Goal: Task Accomplishment & Management: Manage account settings

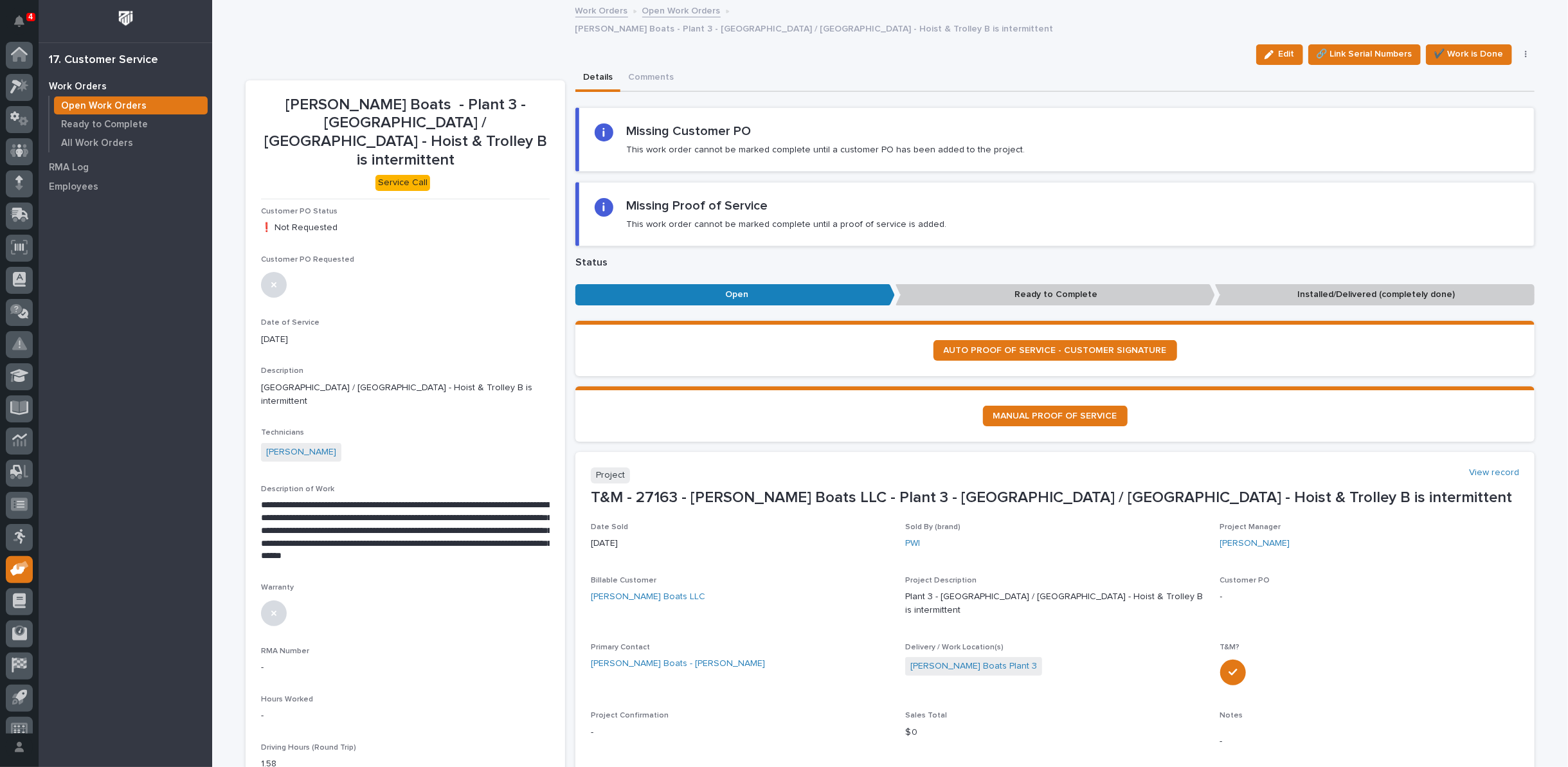
scroll to position [14, 0]
click at [693, 10] on link "Open Work Orders" at bounding box center [681, 10] width 79 height 14
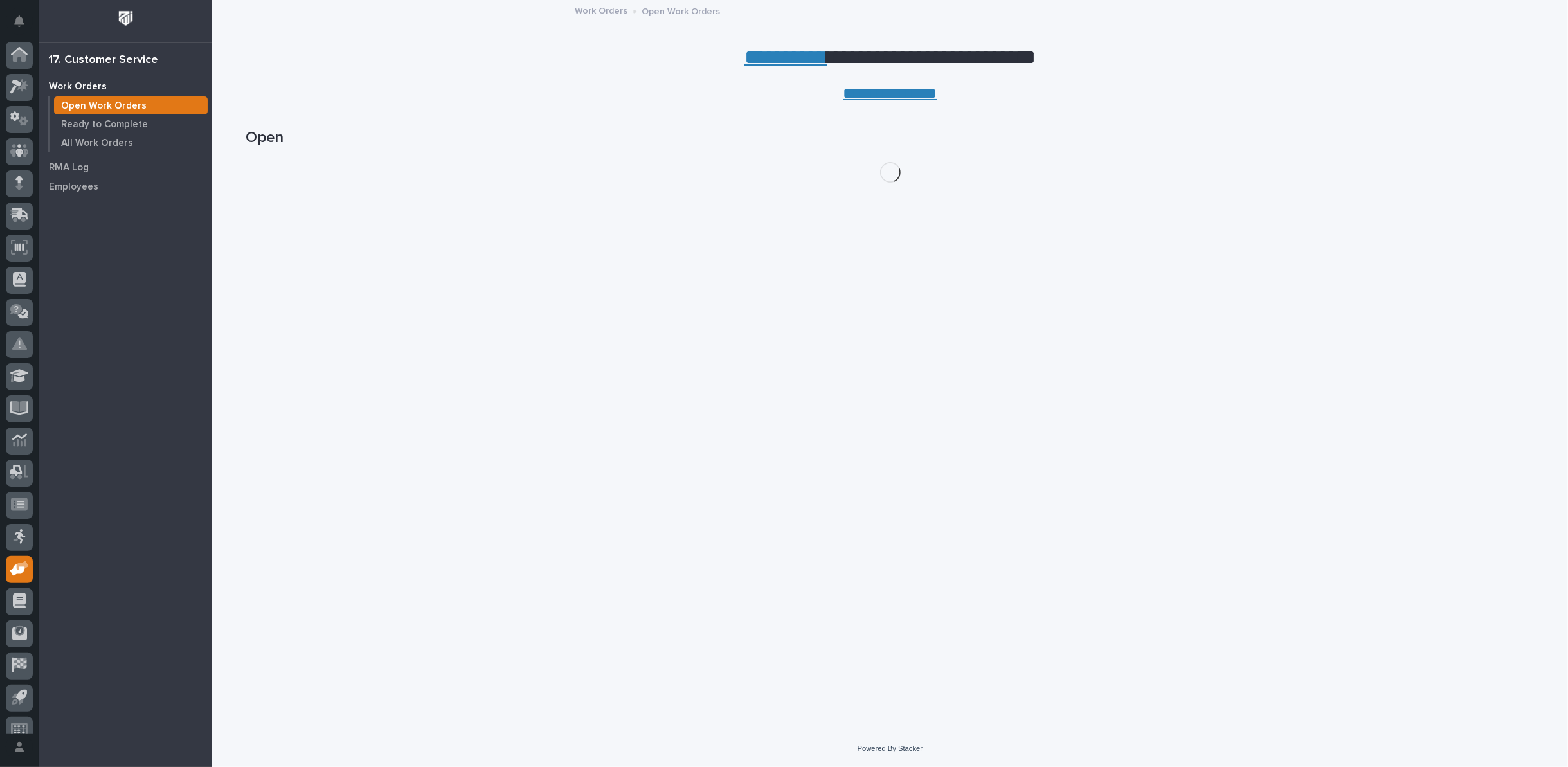
scroll to position [14, 0]
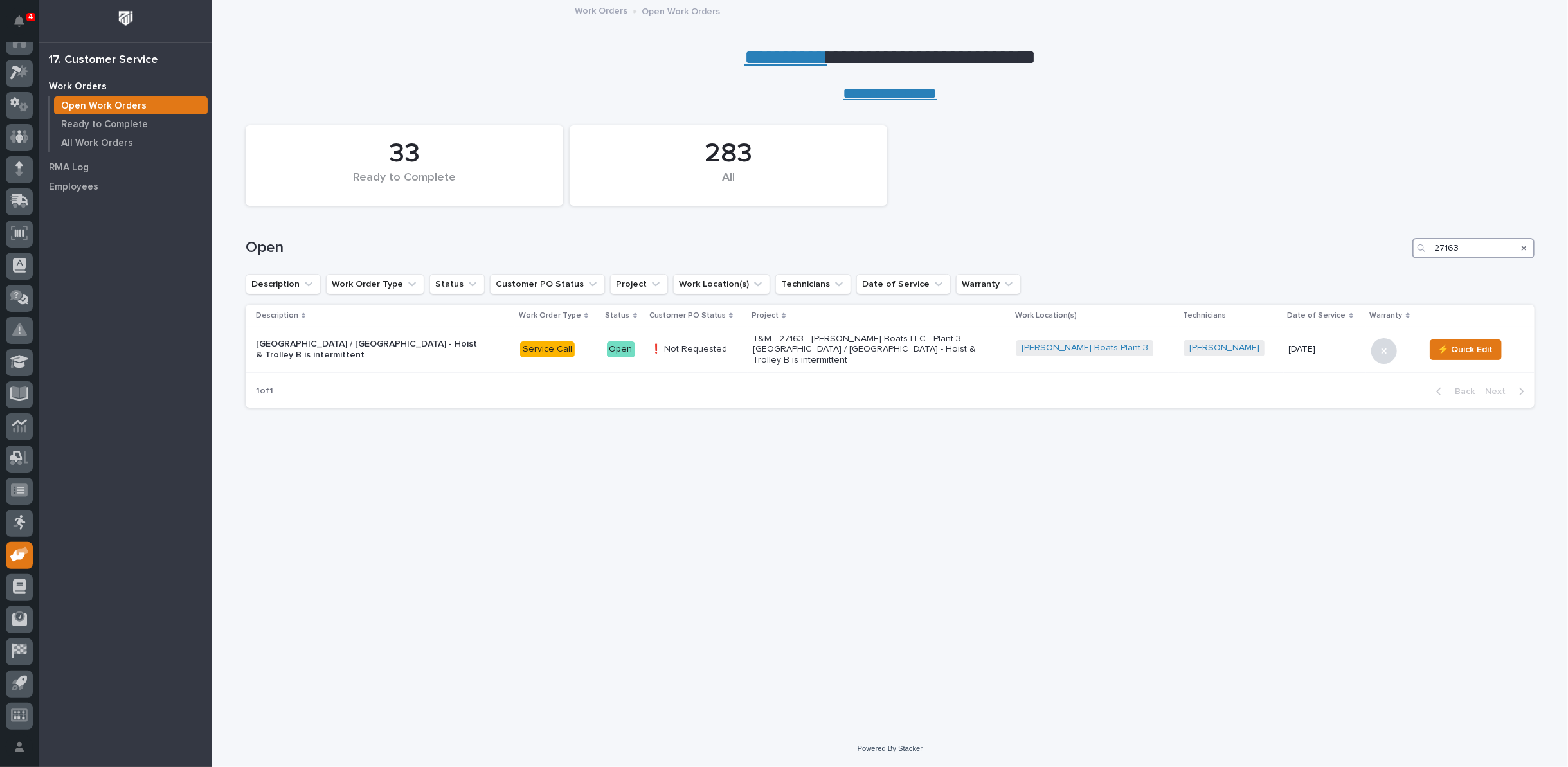
drag, startPoint x: 1469, startPoint y: 247, endPoint x: 1373, endPoint y: 247, distance: 96.0
click at [1373, 247] on div "Open 27163" at bounding box center [889, 248] width 1289 height 21
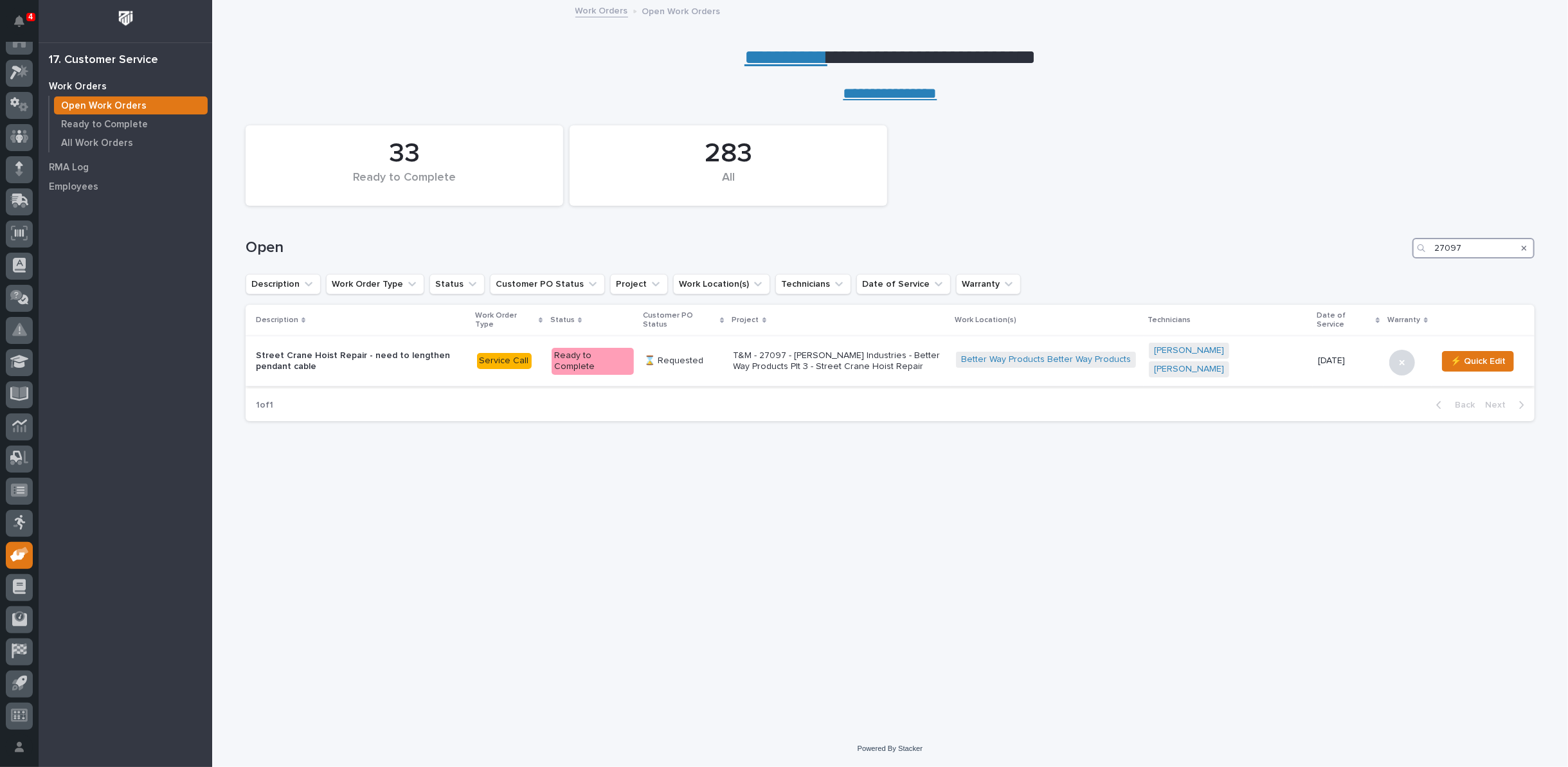
type input "27097"
click at [826, 351] on p "T&M - 27097 - [PERSON_NAME] Industries - Better Way Products Plt 3 - Street Cra…" at bounding box center [840, 361] width 212 height 22
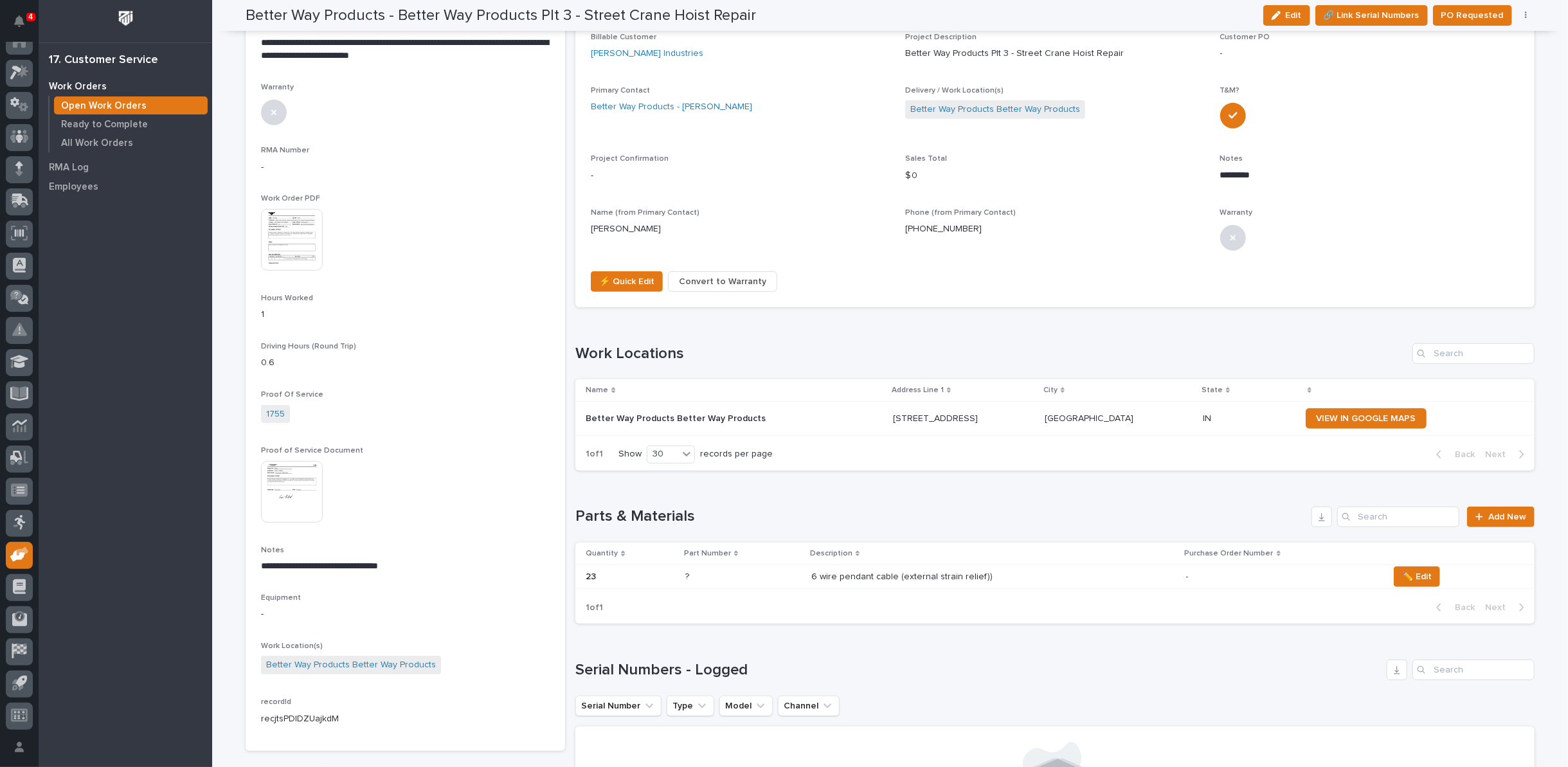
scroll to position [309, 0]
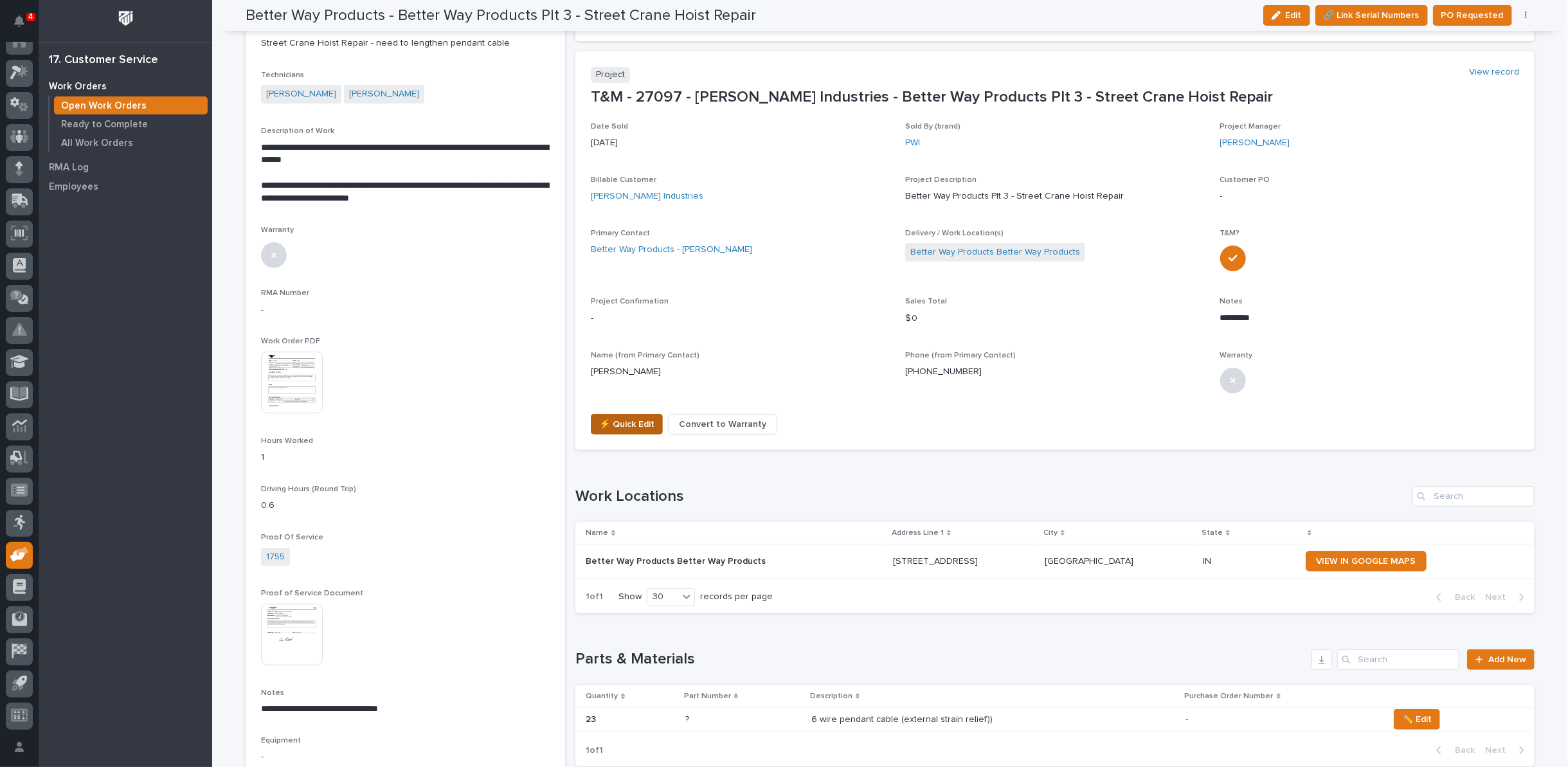
click at [615, 414] on button "⚡ Quick Edit" at bounding box center [627, 424] width 72 height 21
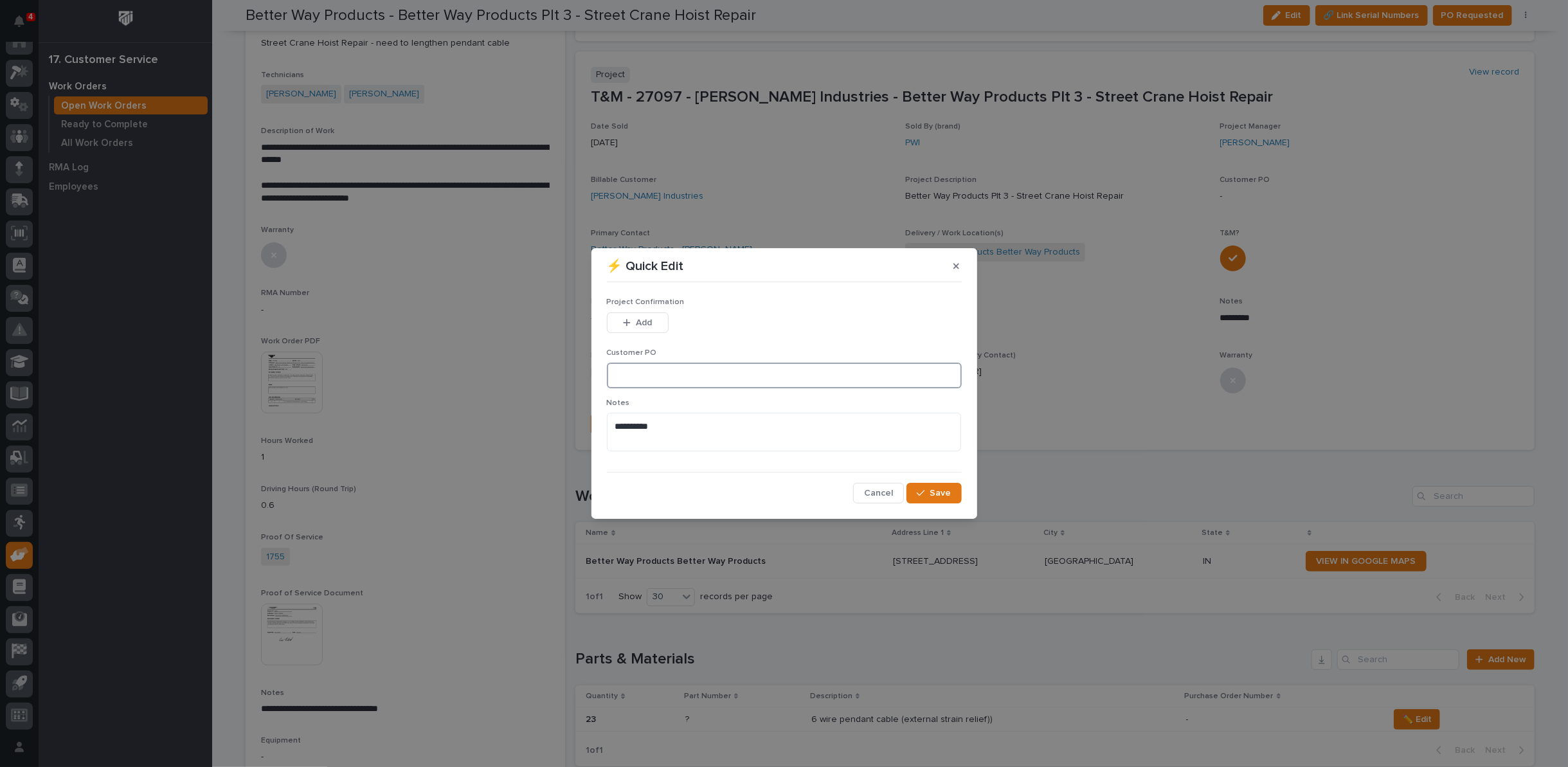
click at [639, 375] on input at bounding box center [784, 376] width 355 height 26
type input "0095801"
click at [625, 324] on icon "button" at bounding box center [627, 323] width 7 height 7
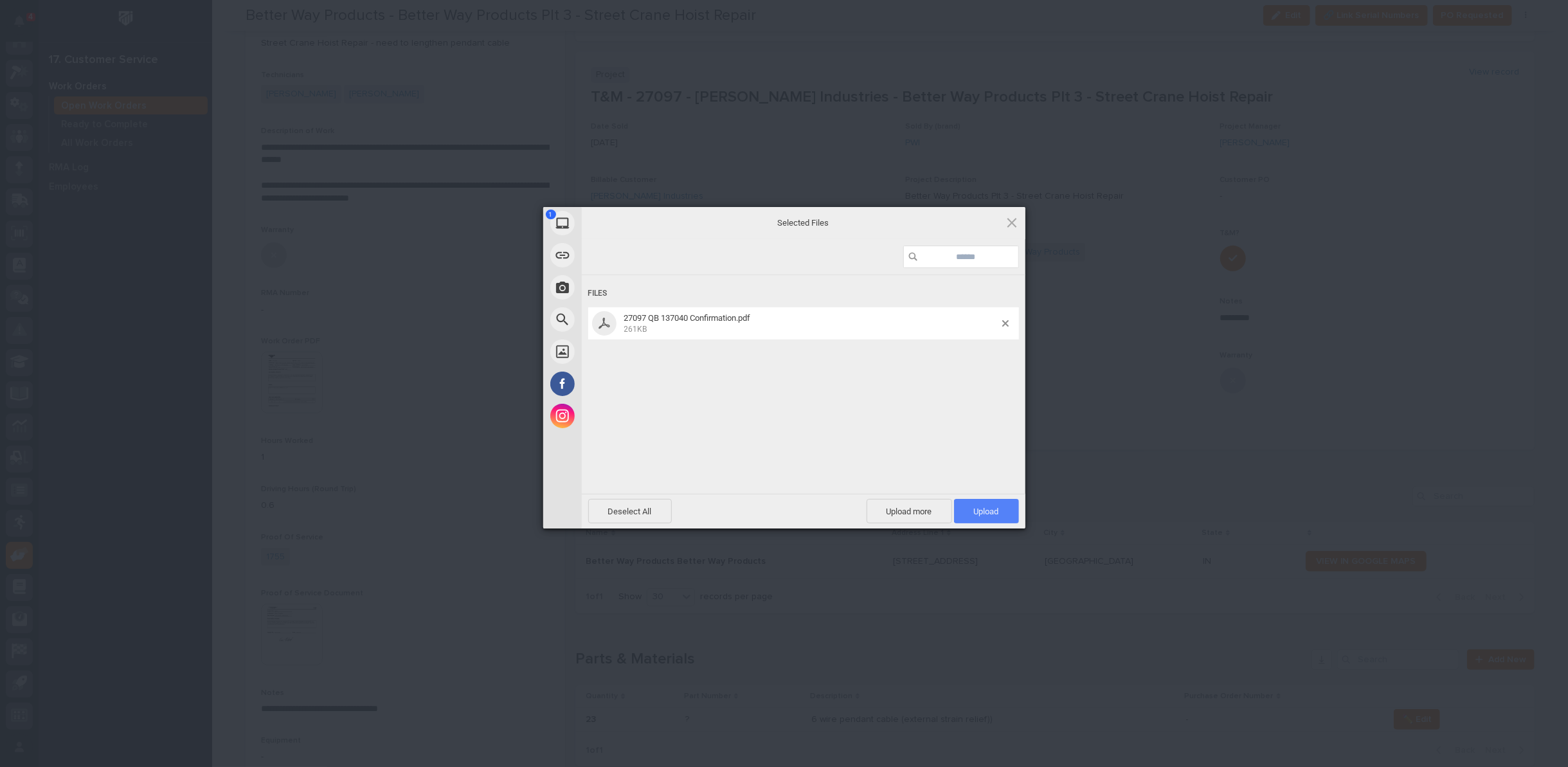
click at [990, 512] on span "Upload 1" at bounding box center [986, 511] width 25 height 9
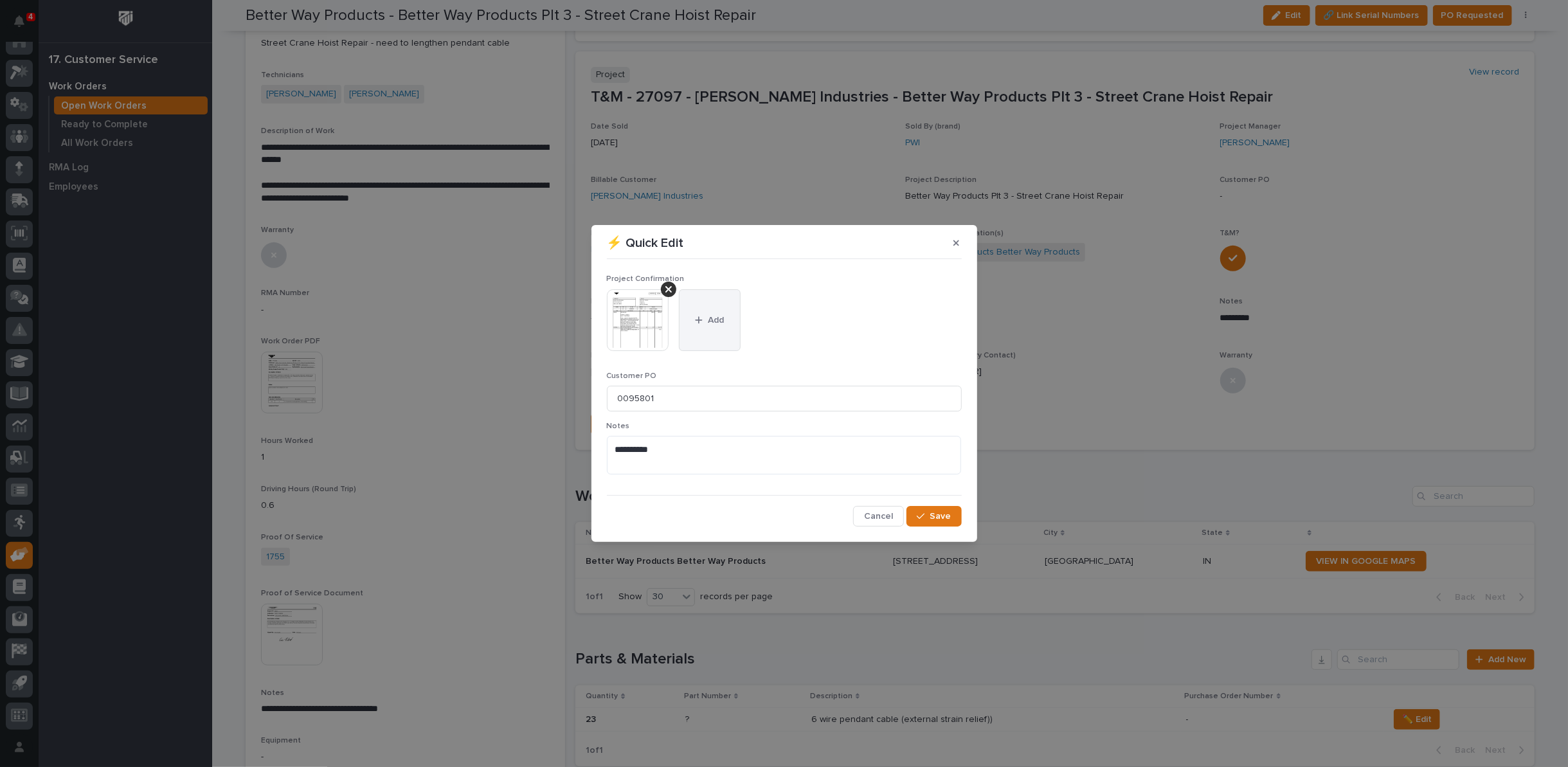
click at [712, 310] on button "Add" at bounding box center [710, 320] width 62 height 62
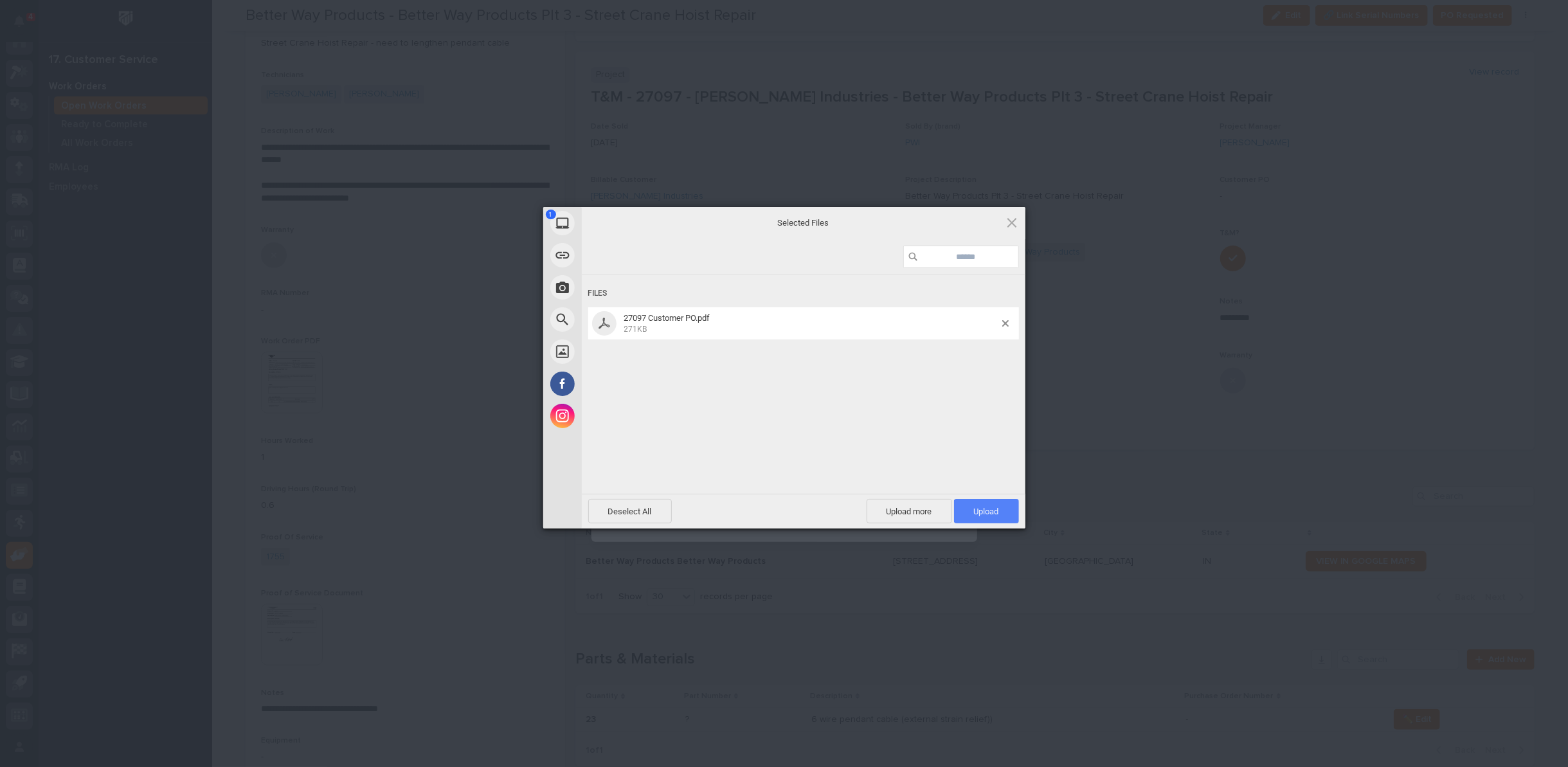
click at [979, 513] on span "Upload 1" at bounding box center [986, 511] width 25 height 9
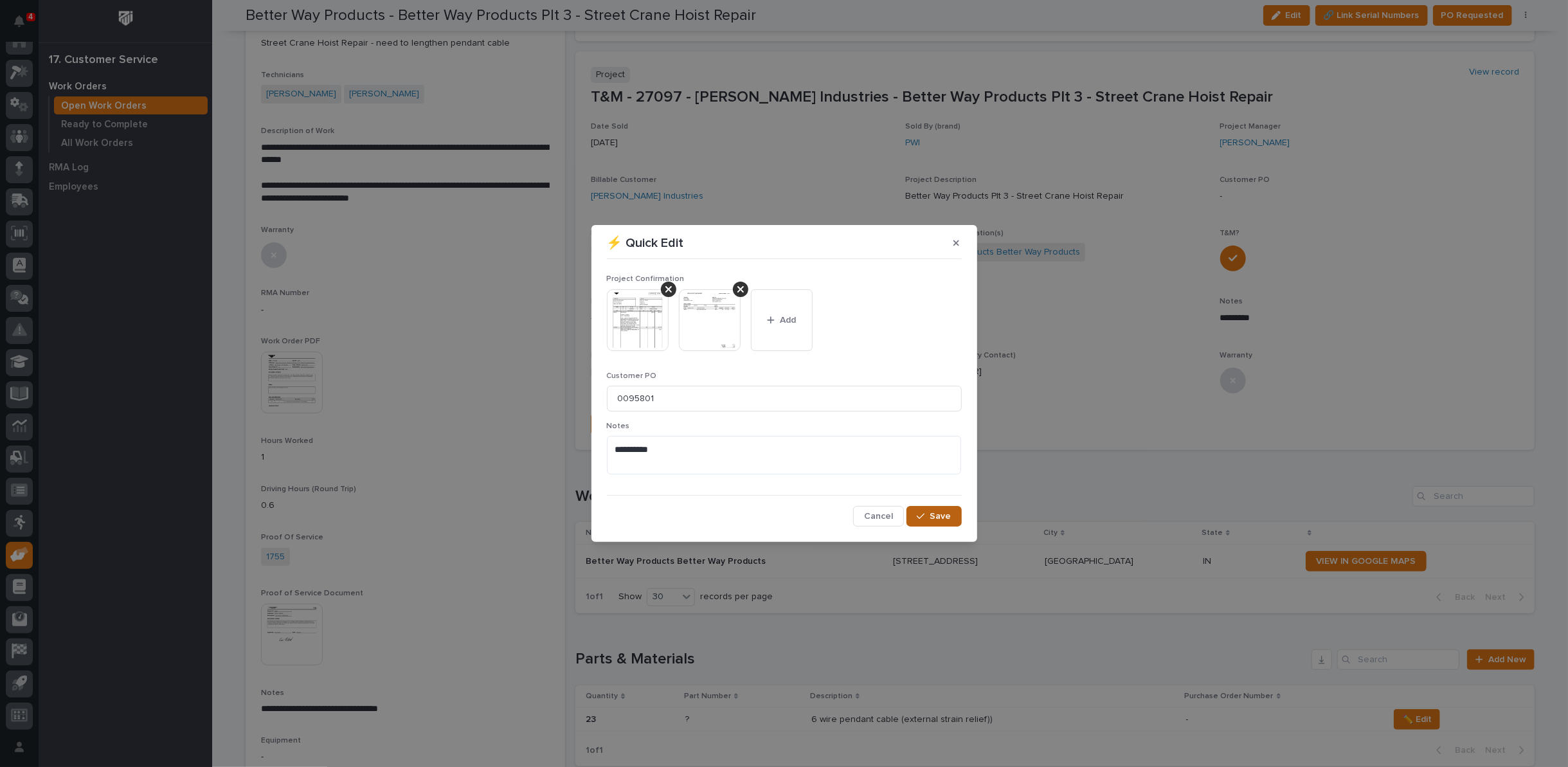
click at [941, 517] on span "Save" at bounding box center [941, 517] width 21 height 12
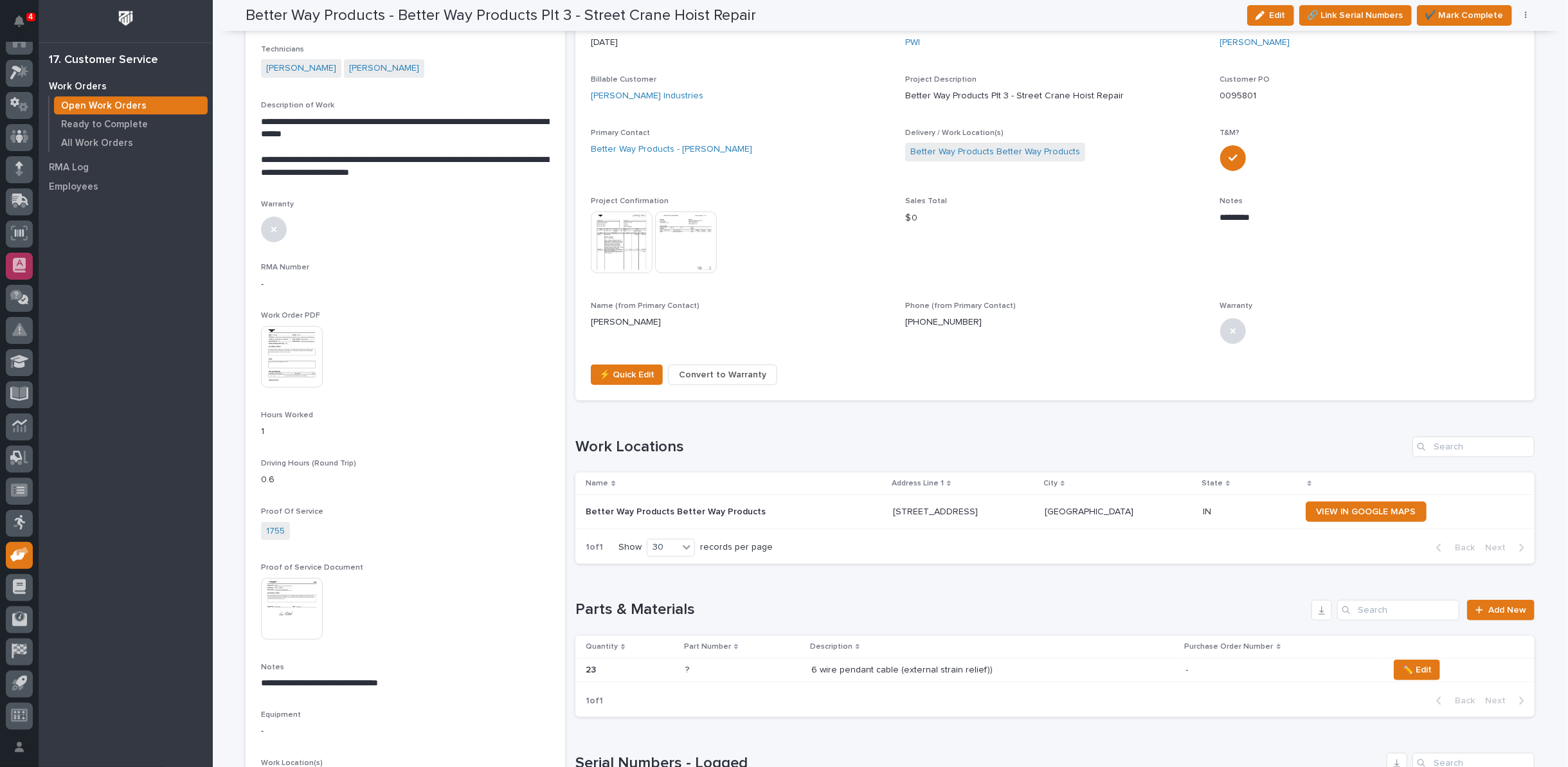
scroll to position [297, 0]
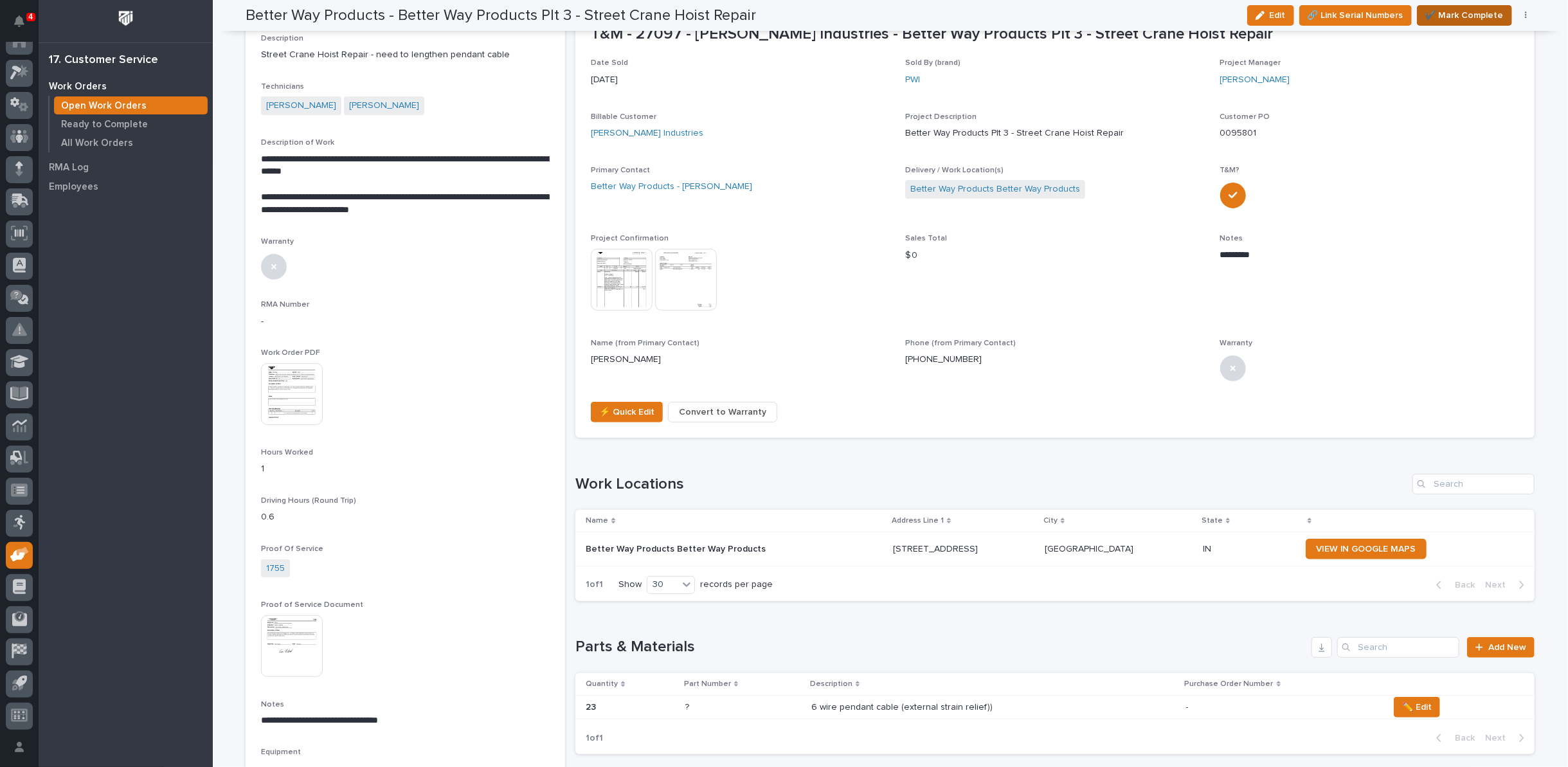
click at [1462, 12] on span "✔️ Mark Complete" at bounding box center [1464, 15] width 79 height 15
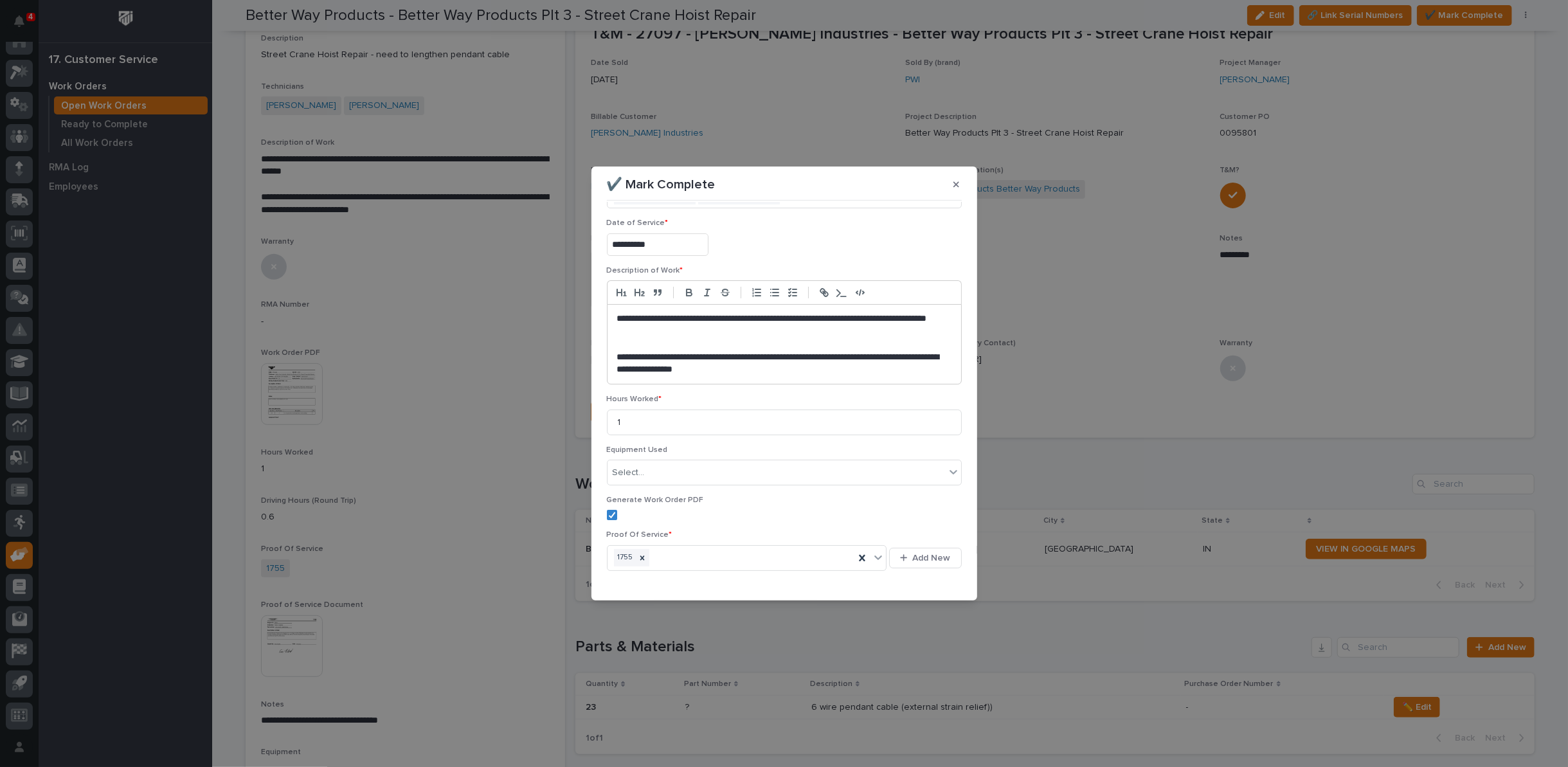
scroll to position [82, 0]
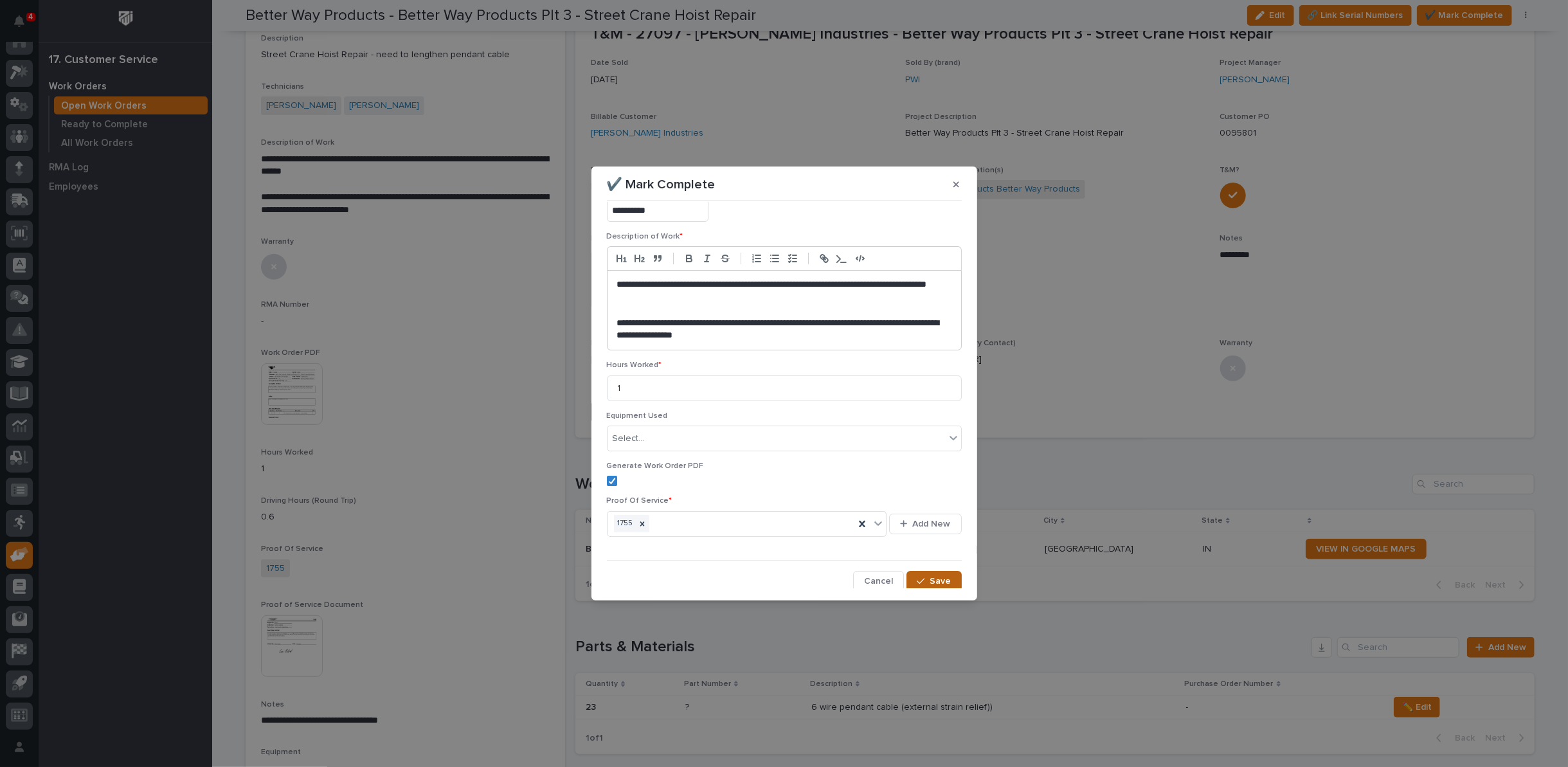
click at [917, 577] on icon "button" at bounding box center [920, 581] width 8 height 9
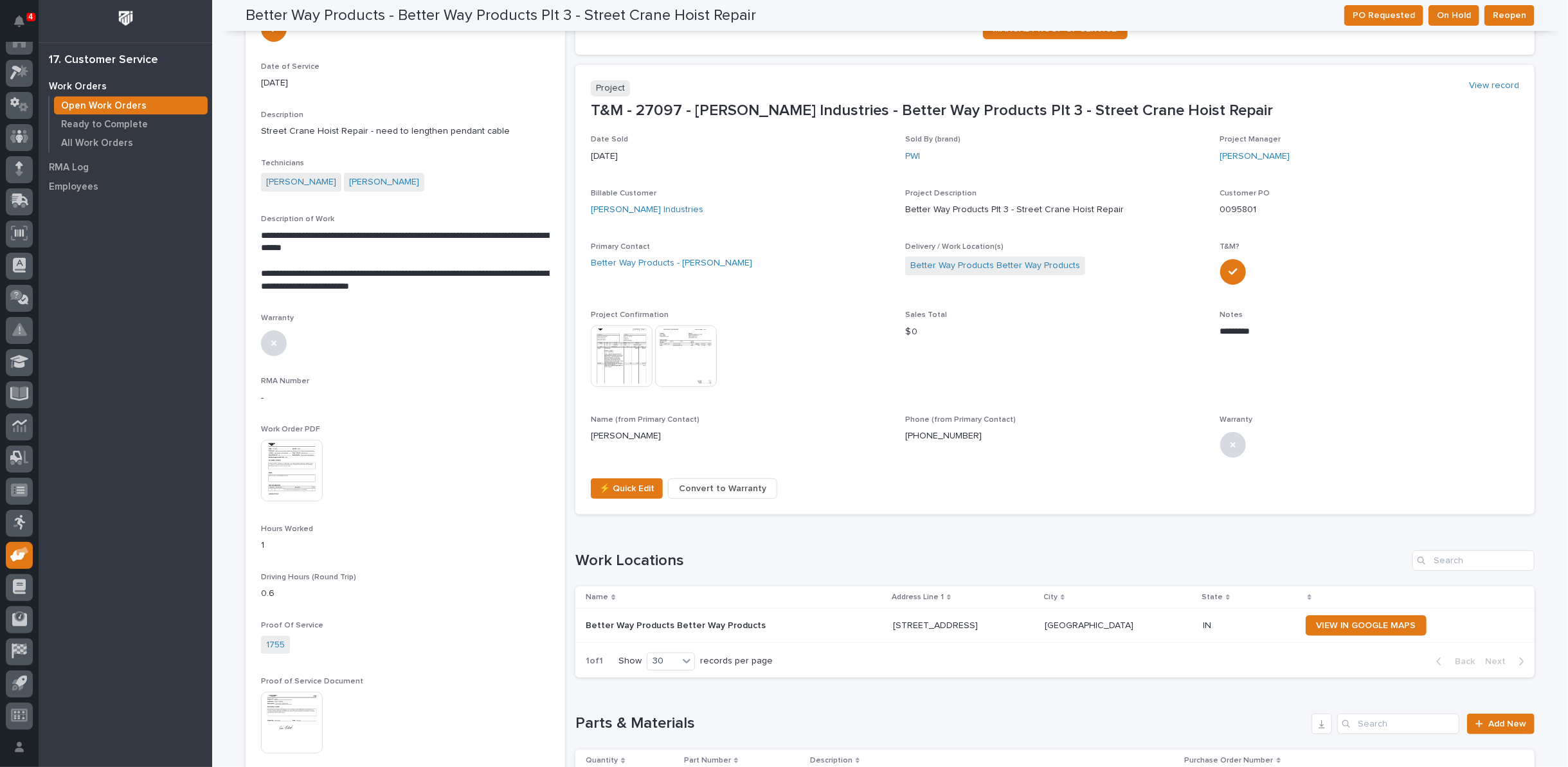
scroll to position [0, 0]
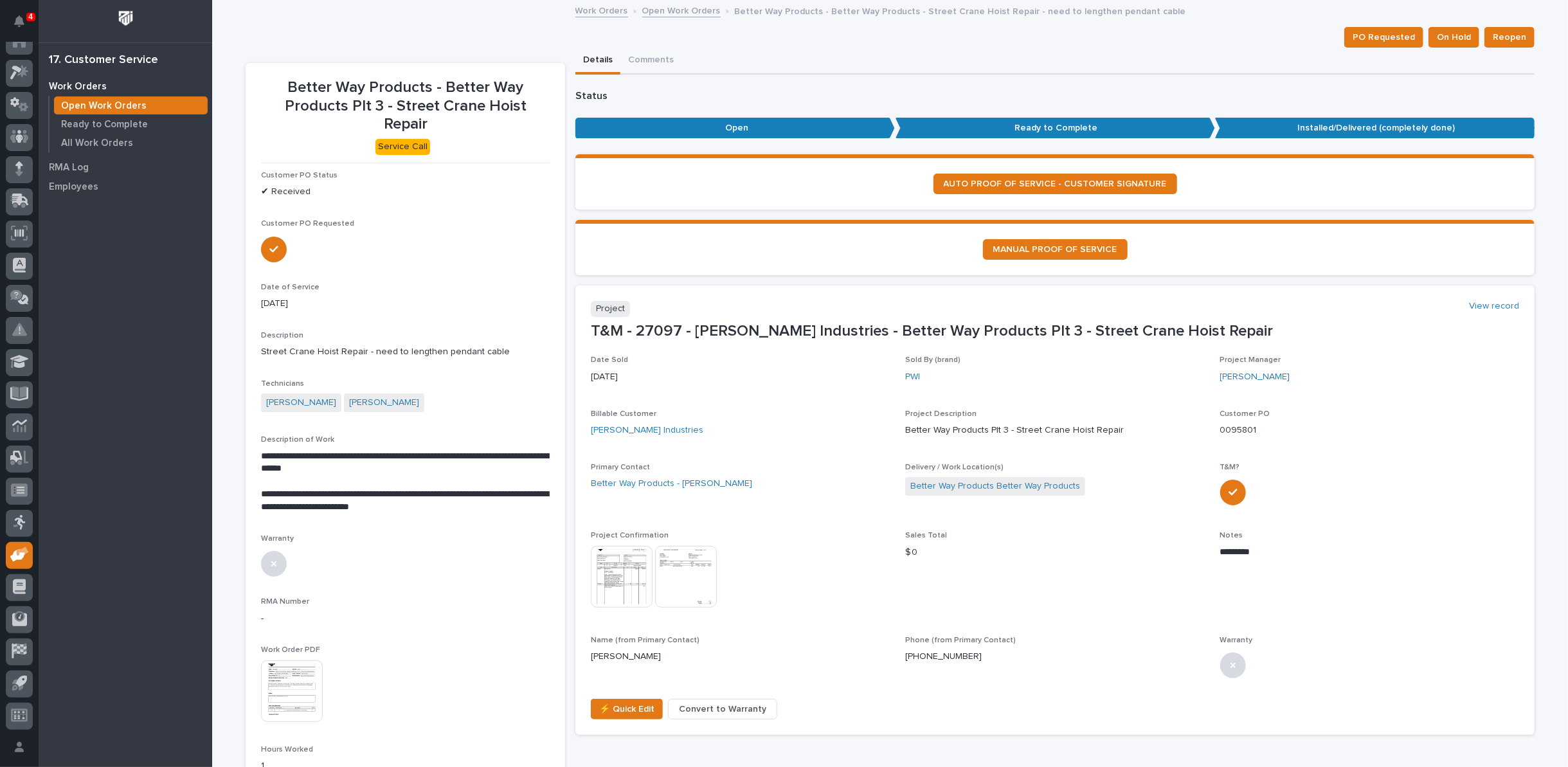
click at [678, 9] on link "Open Work Orders" at bounding box center [681, 10] width 79 height 14
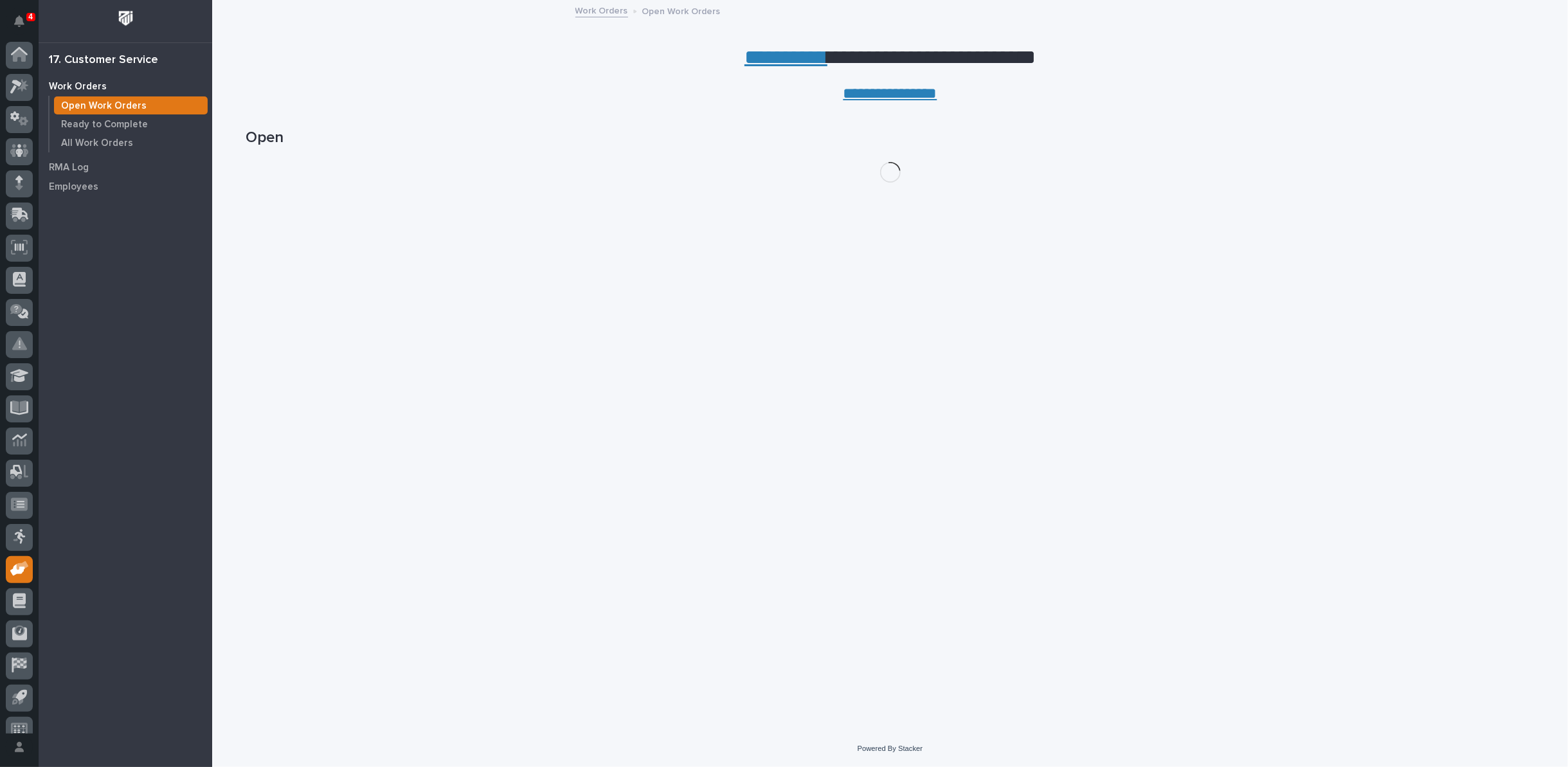
scroll to position [14, 0]
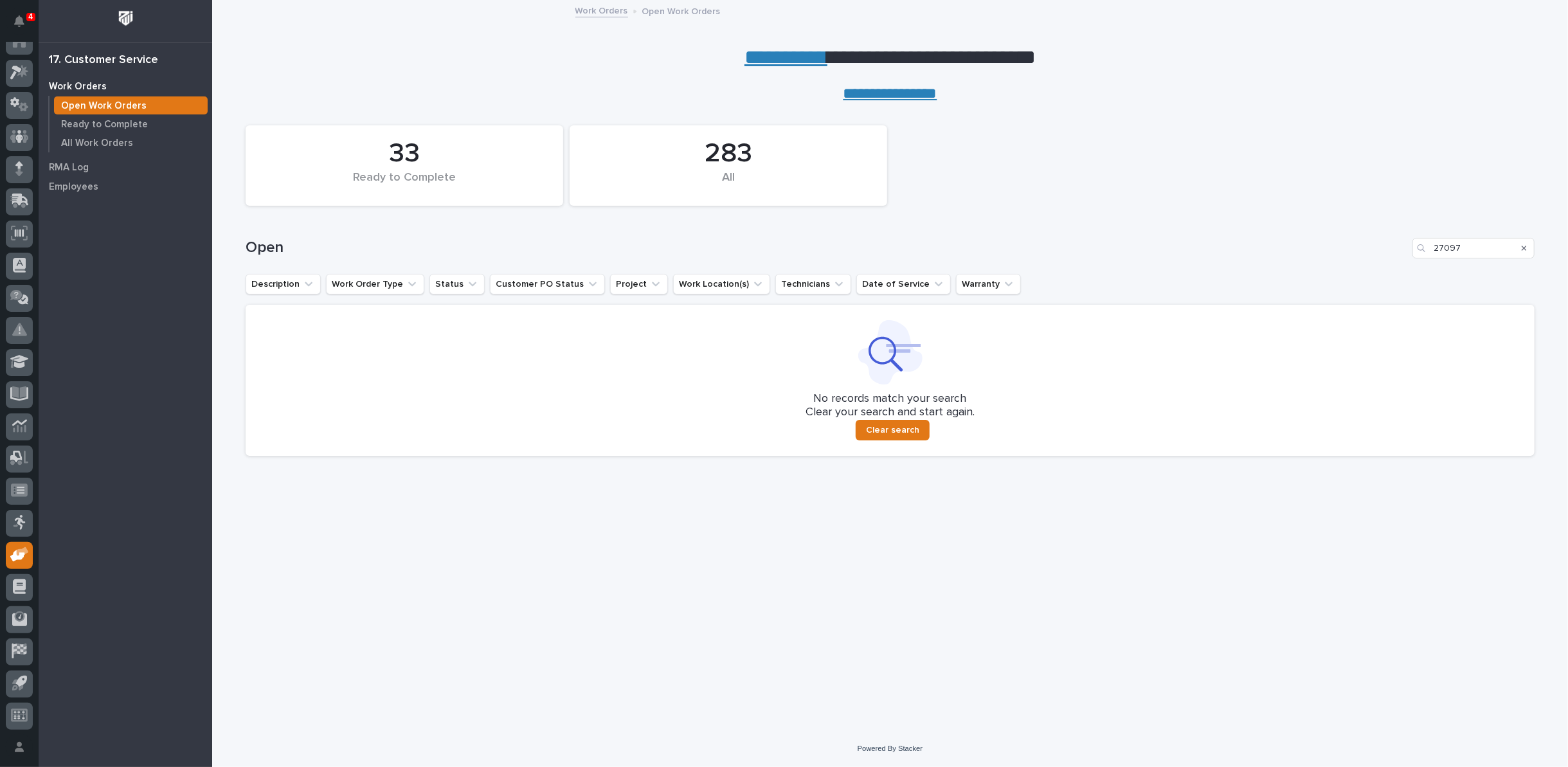
click at [1527, 248] on div "Search" at bounding box center [1524, 248] width 21 height 21
click at [1523, 245] on icon "Search" at bounding box center [1523, 248] width 5 height 8
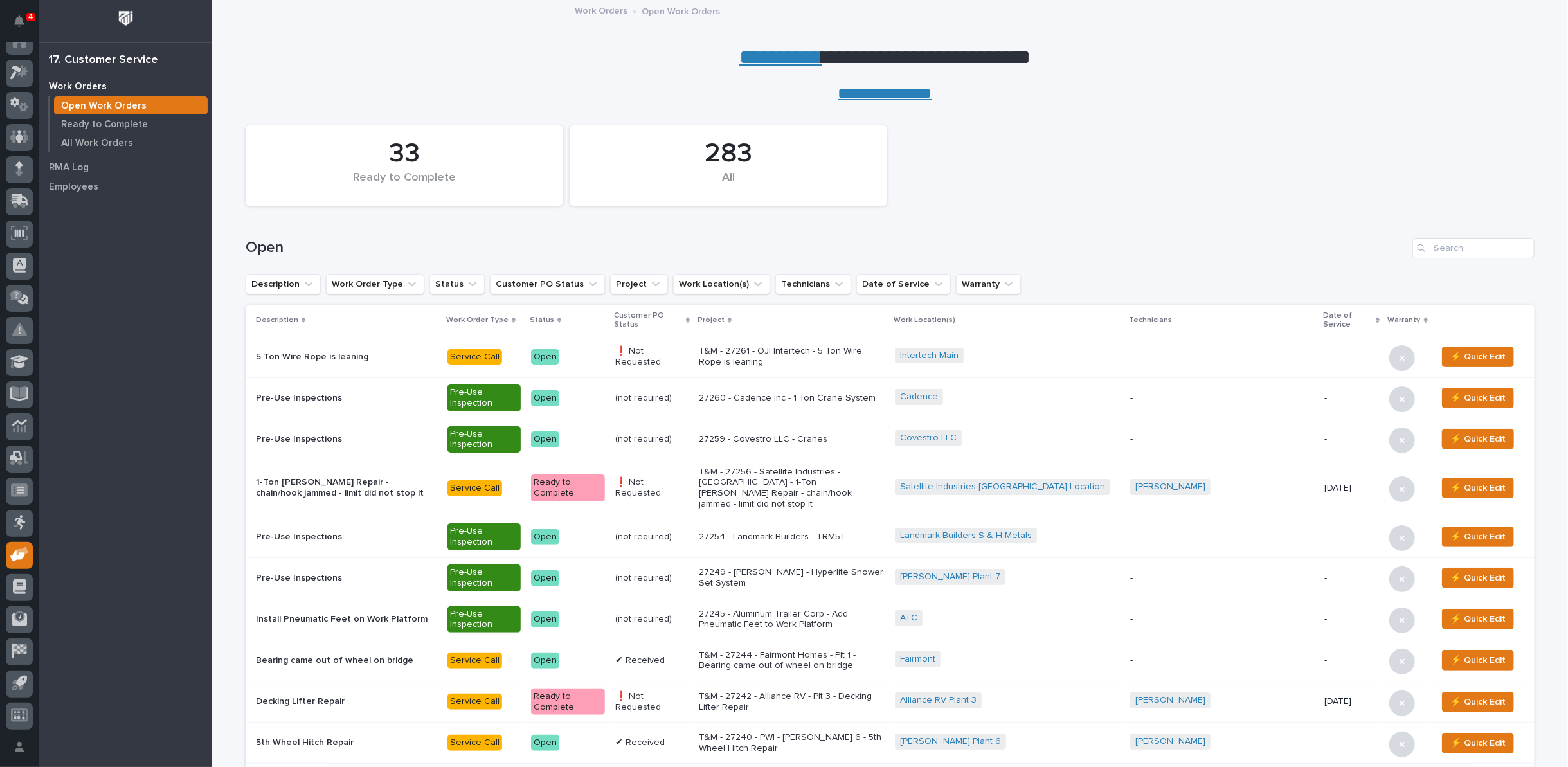
click at [747, 62] on link "**********" at bounding box center [780, 57] width 83 height 21
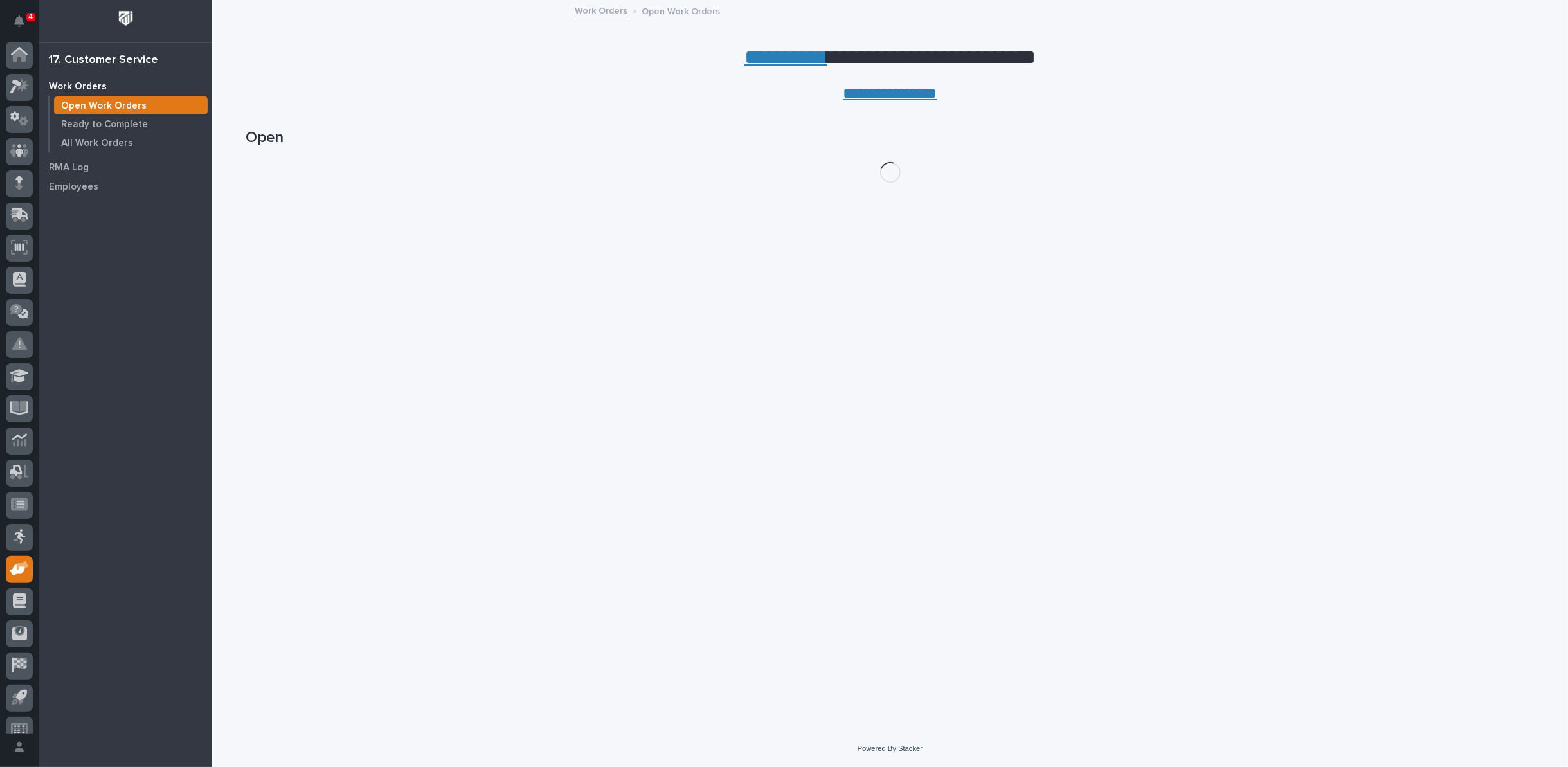
scroll to position [14, 0]
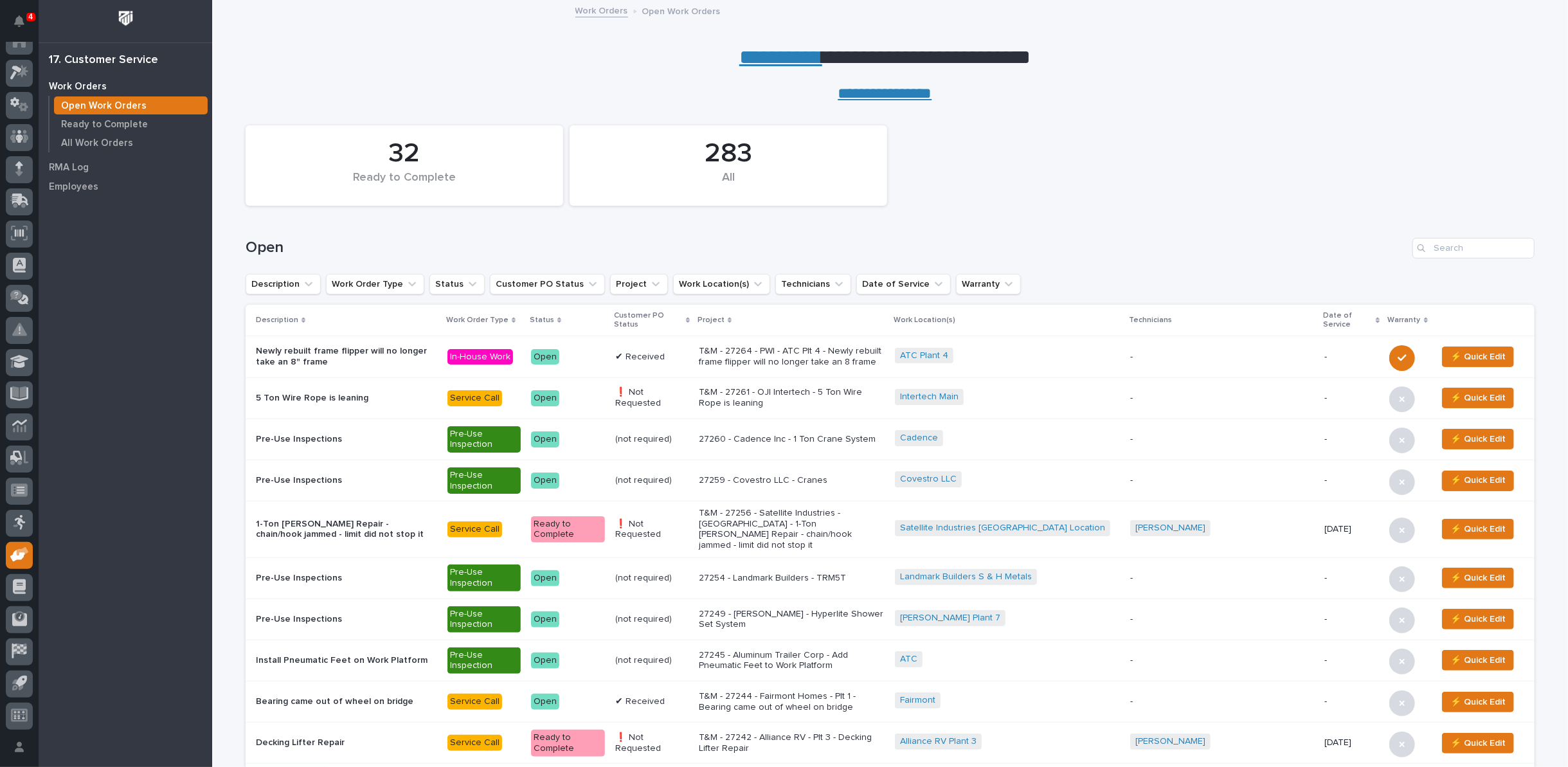
click at [769, 55] on link "**********" at bounding box center [780, 57] width 83 height 21
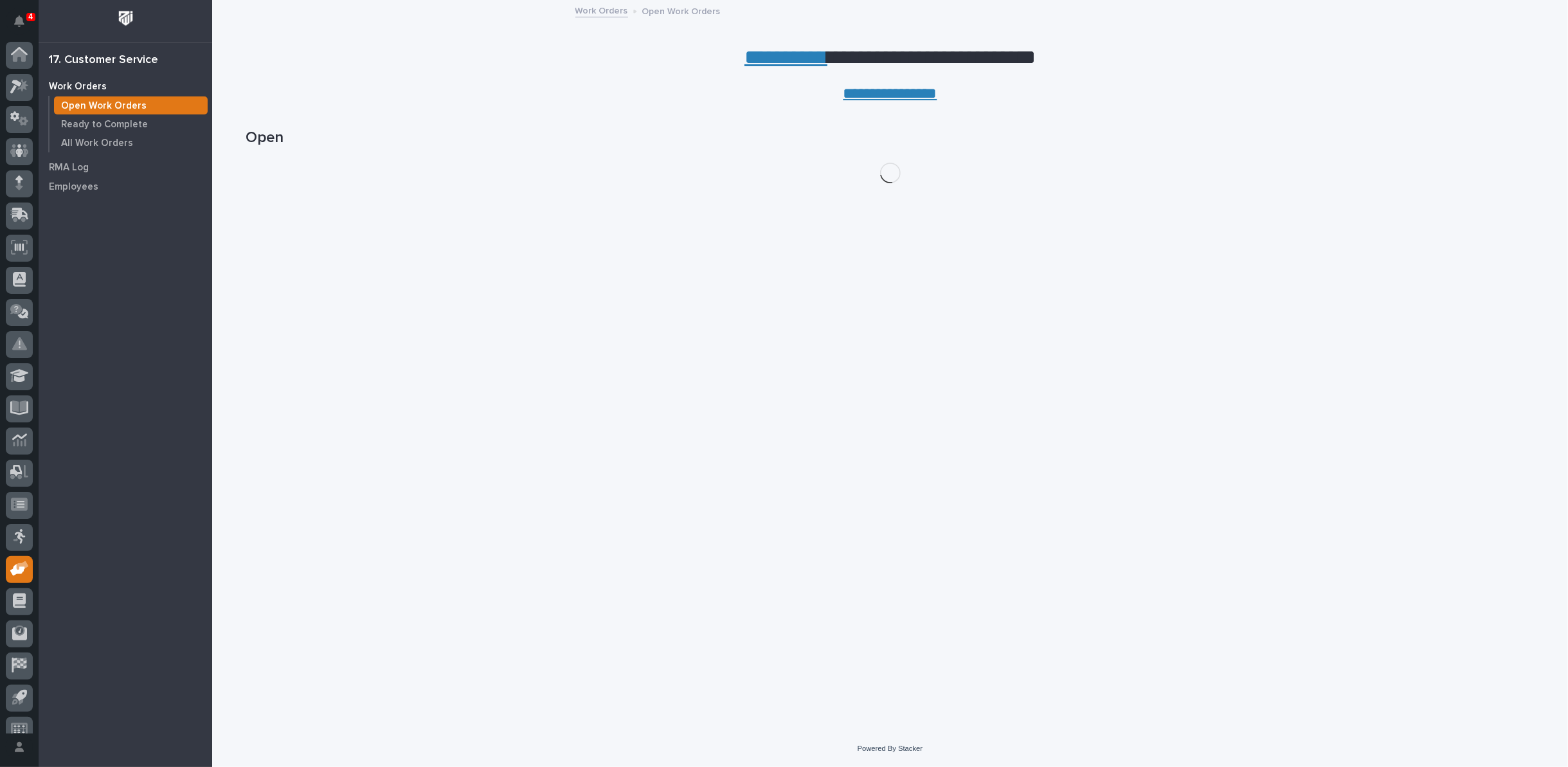
scroll to position [14, 0]
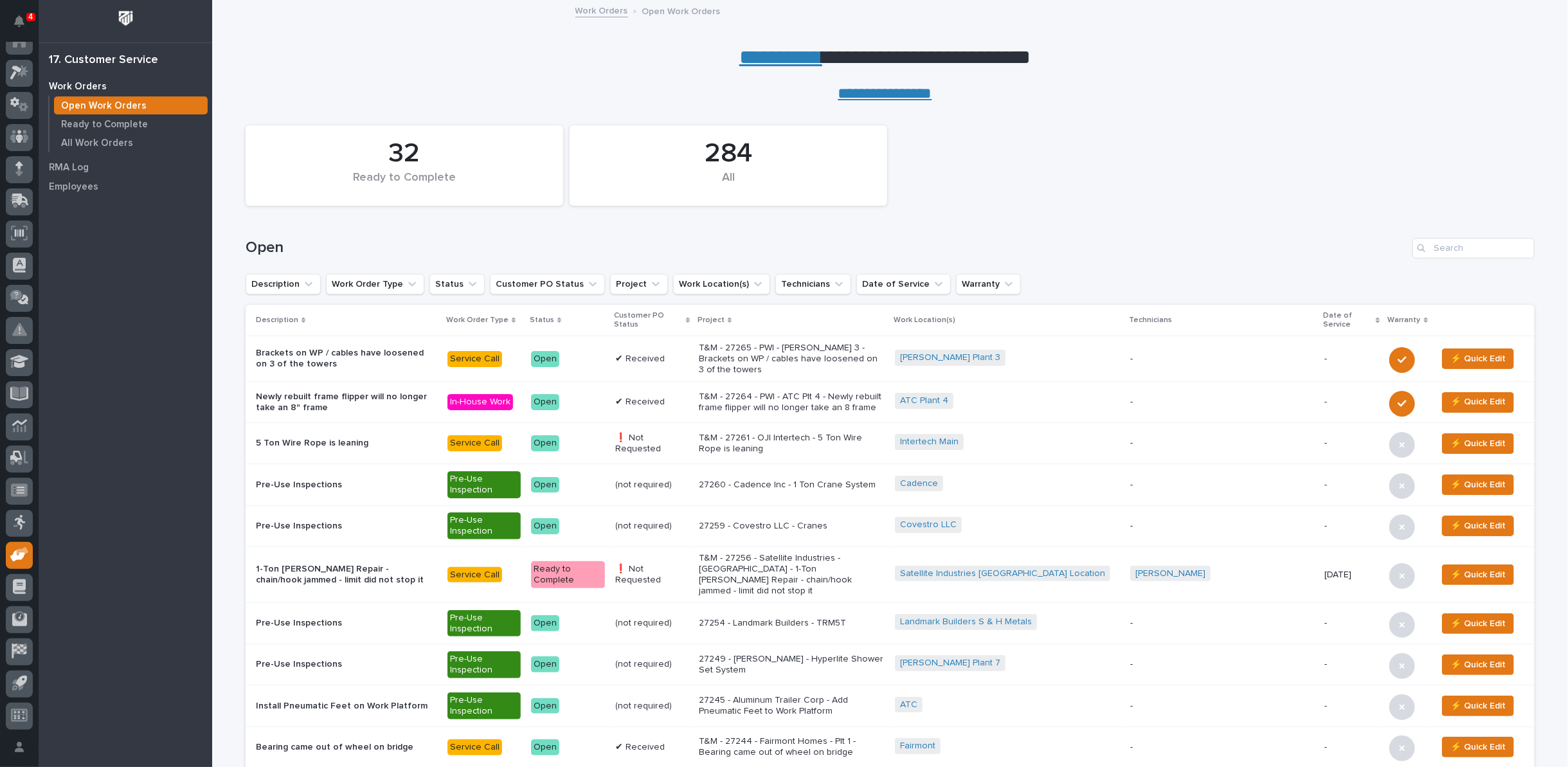
click at [830, 361] on p "T&M - 27265 - PWI - Brinkley 3 - Brackets on WP / cables have loosened on 3 of …" at bounding box center [792, 359] width 186 height 32
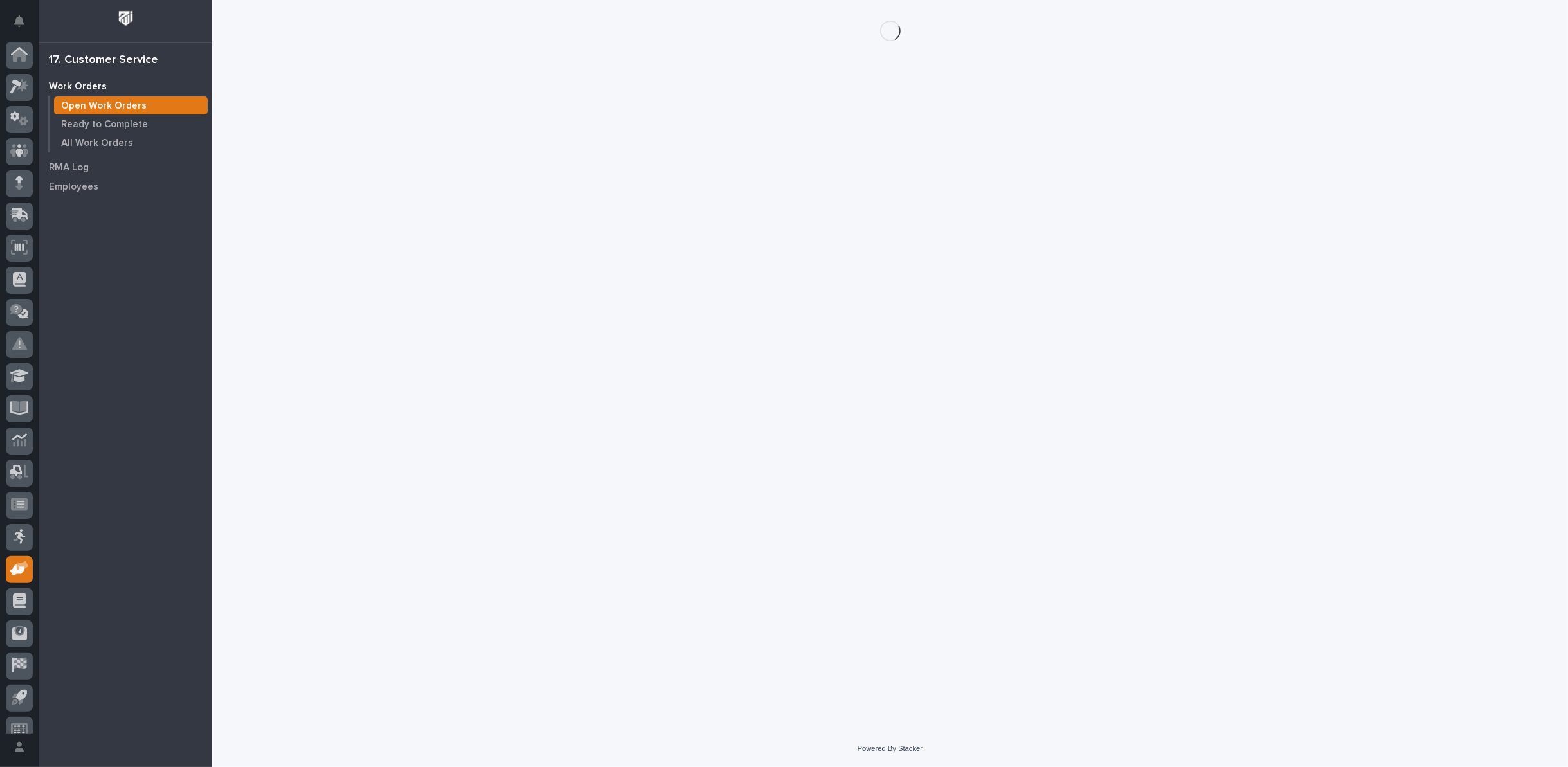
scroll to position [14, 0]
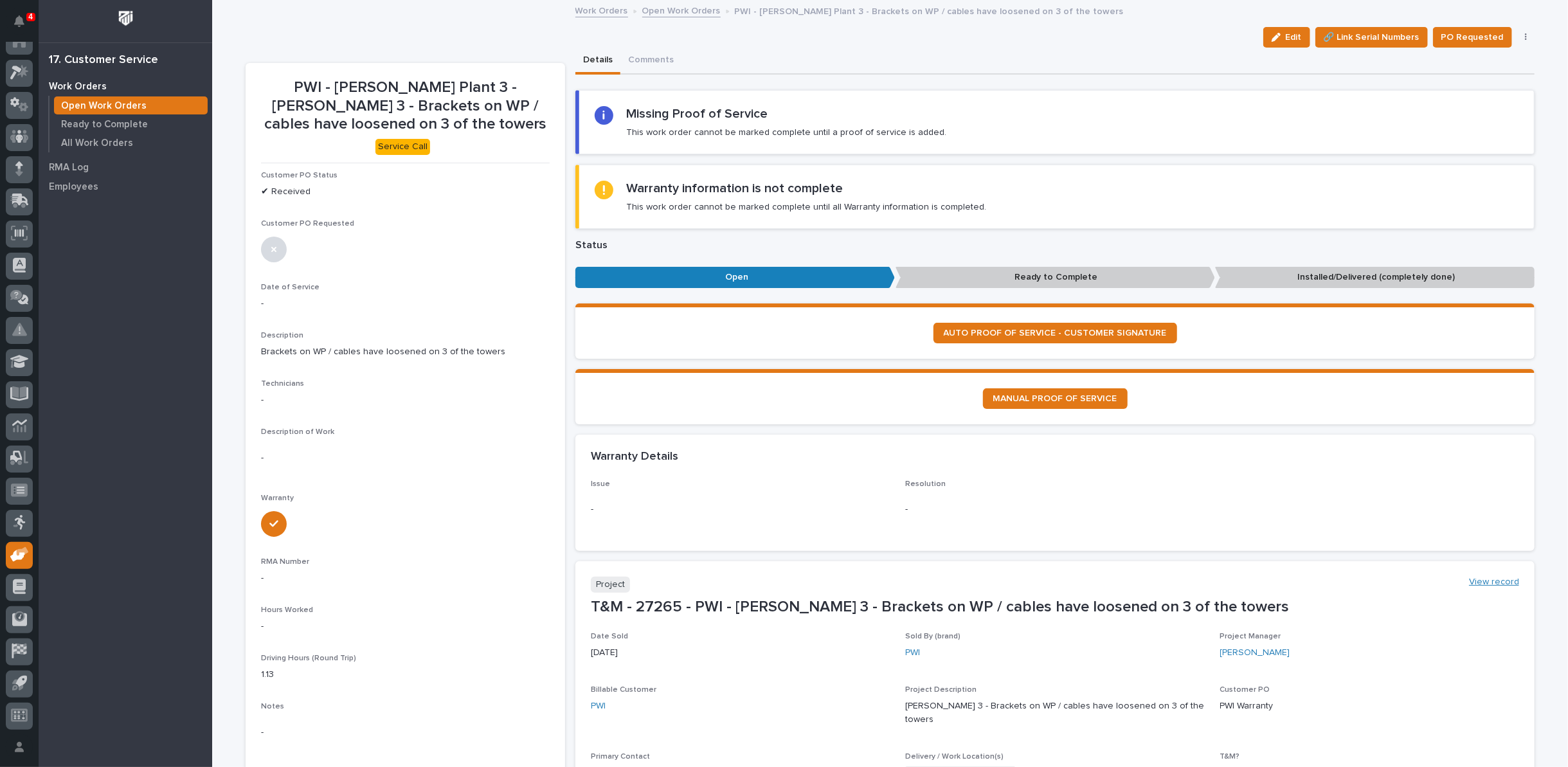
click at [1489, 577] on link "View record" at bounding box center [1494, 582] width 50 height 11
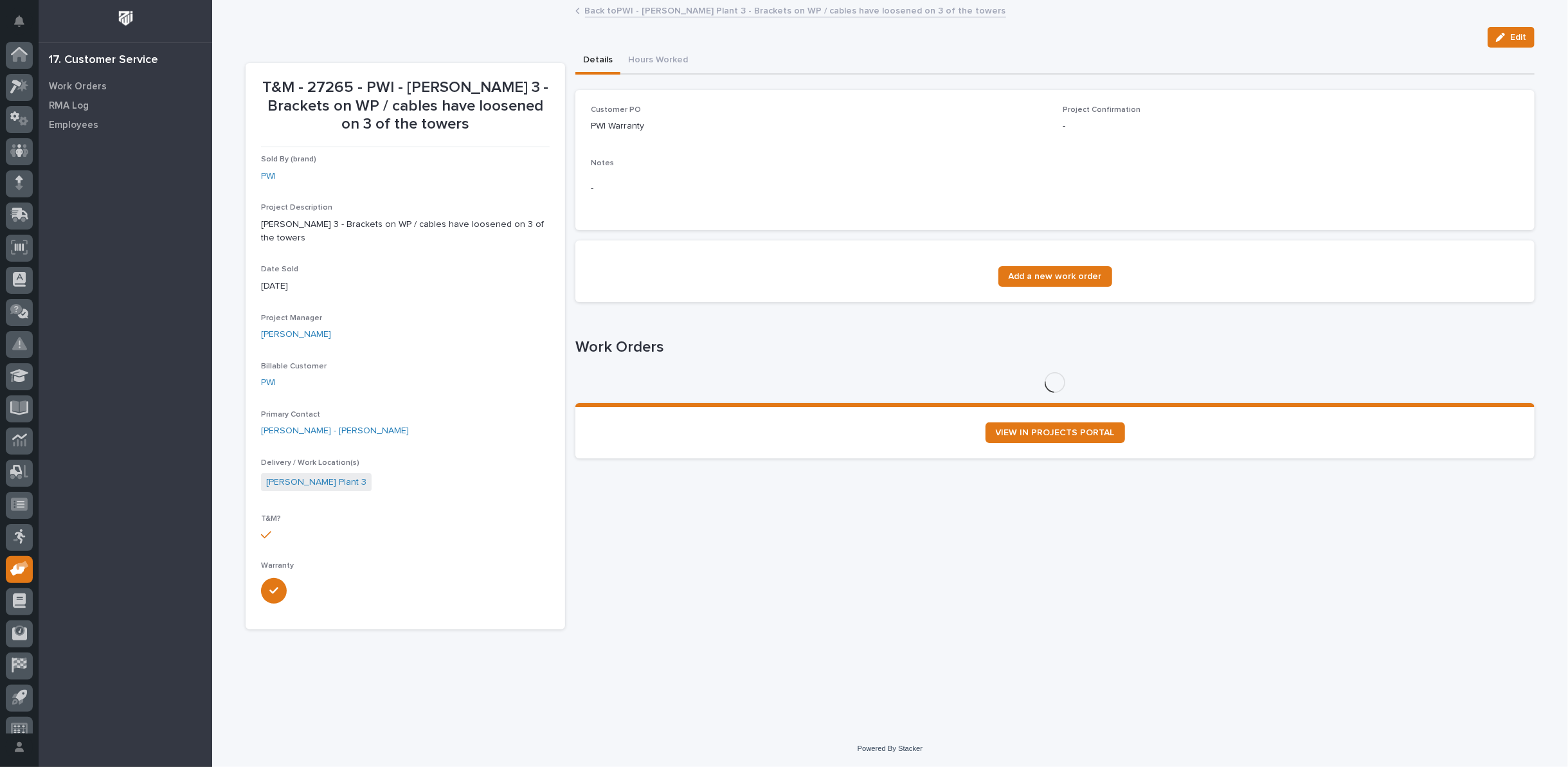
scroll to position [14, 0]
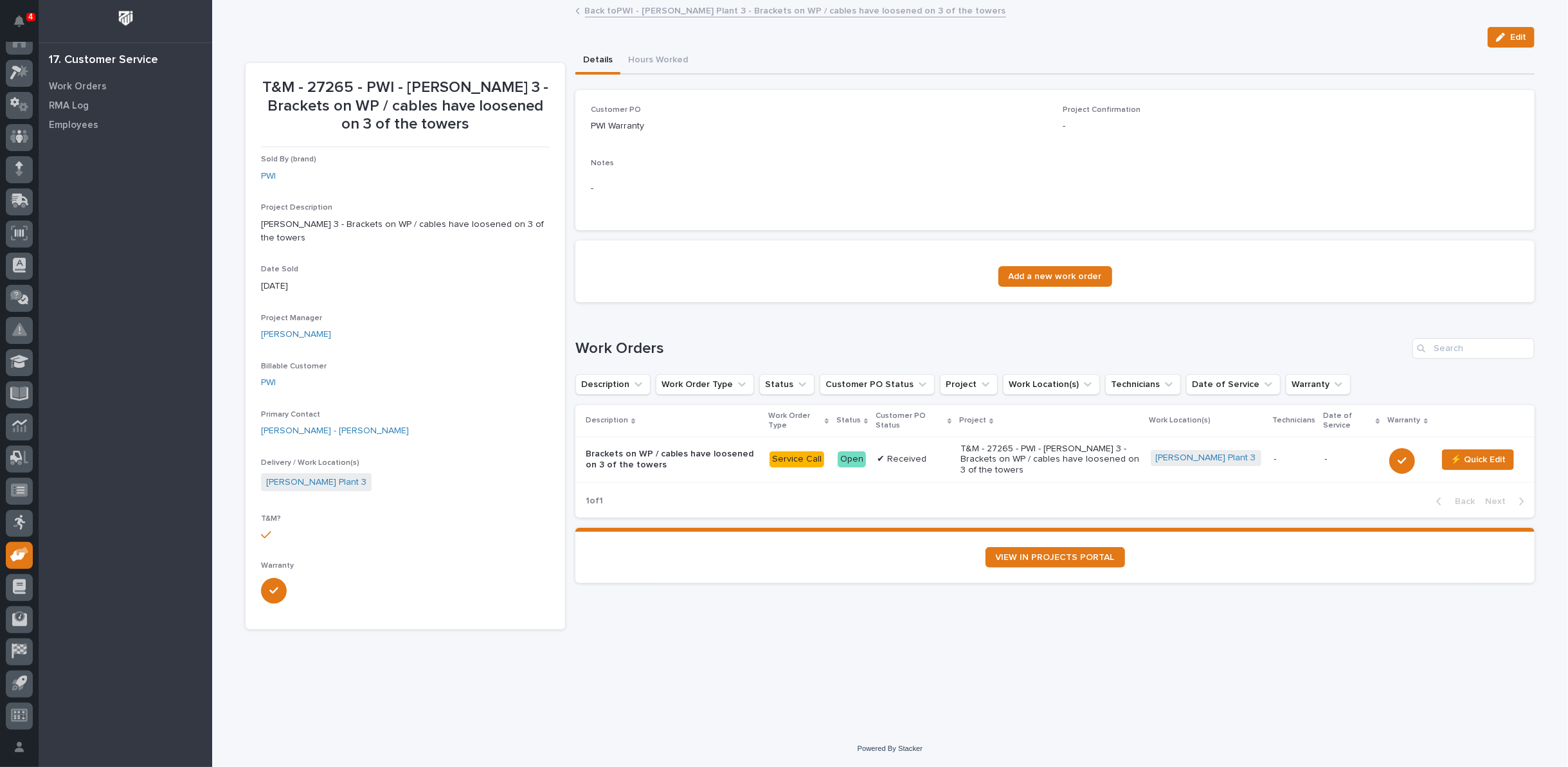
click at [1508, 37] on div "button" at bounding box center [1503, 37] width 14 height 9
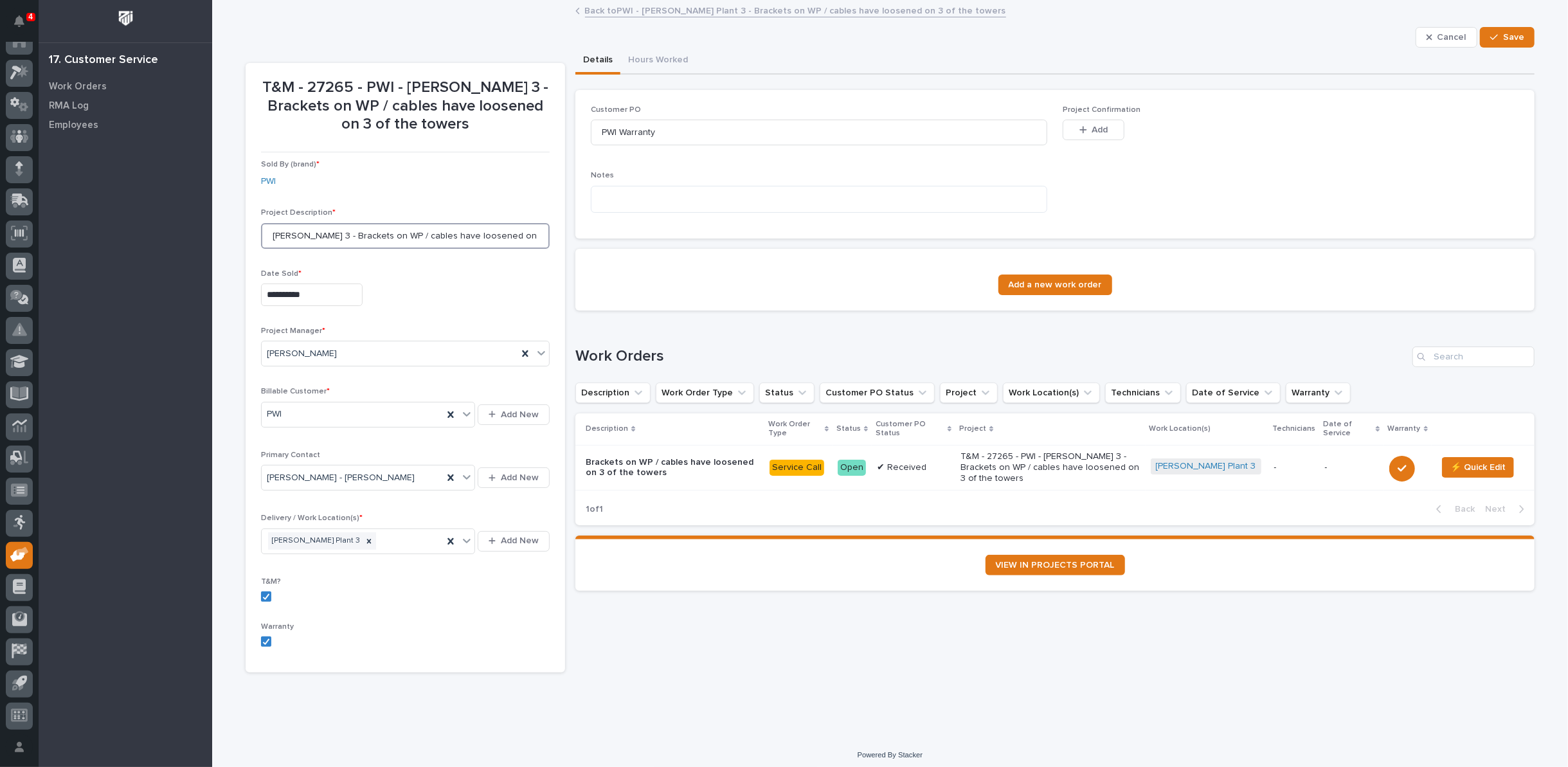
click at [375, 231] on input "Brinkley 3 - Brackets on WP / cables have loosened on 3 of the towers" at bounding box center [405, 236] width 289 height 26
type input "Brinkley 3 - Brackets on WP base / cables have loosened on 3 of the towers"
click at [1509, 35] on span "Save" at bounding box center [1513, 38] width 21 height 12
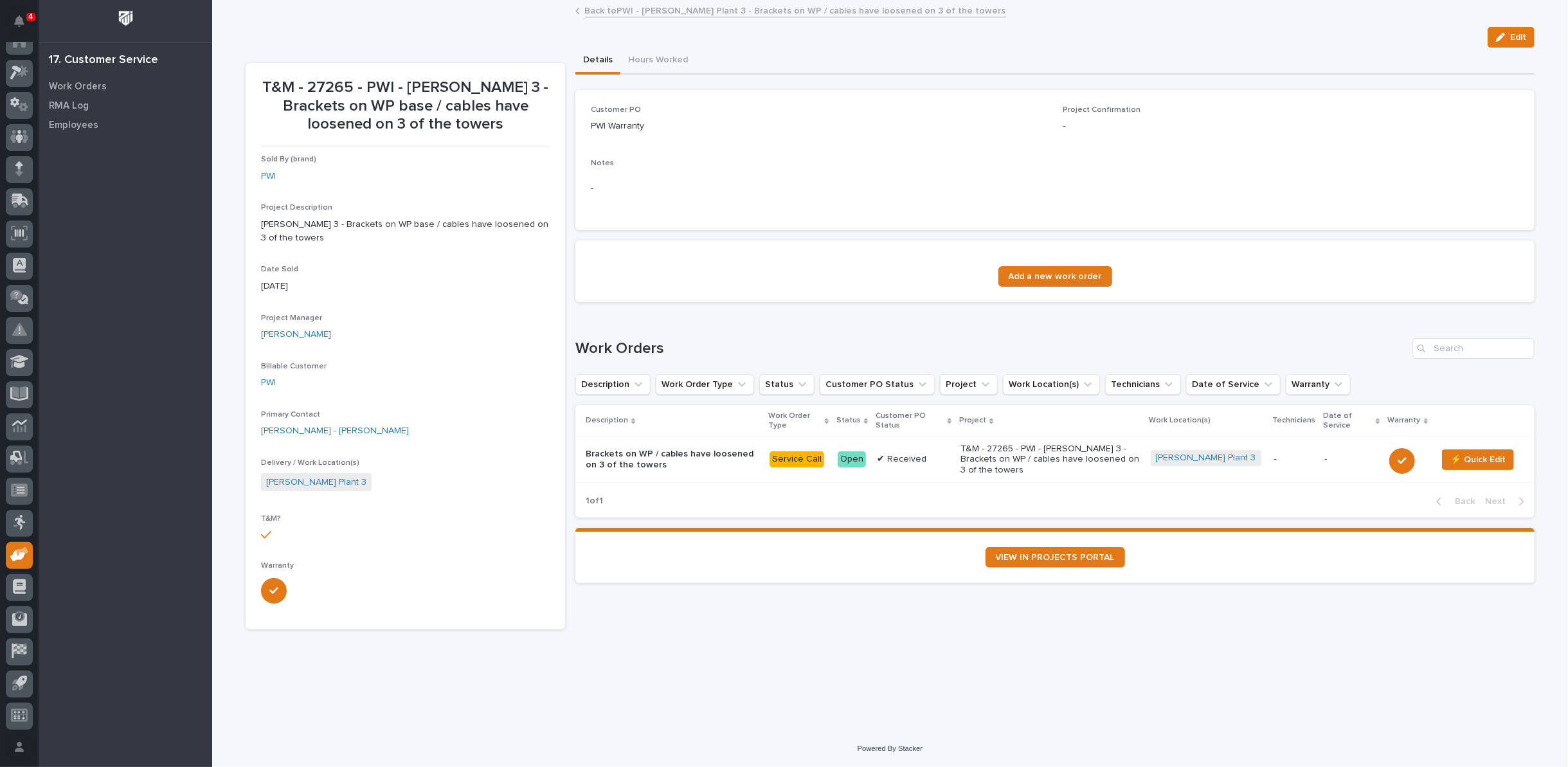
click at [713, 10] on link "Back to PWI - Brinkley Plant 3 - Brackets on WP / cables have loosened on 3 of …" at bounding box center [796, 10] width 421 height 14
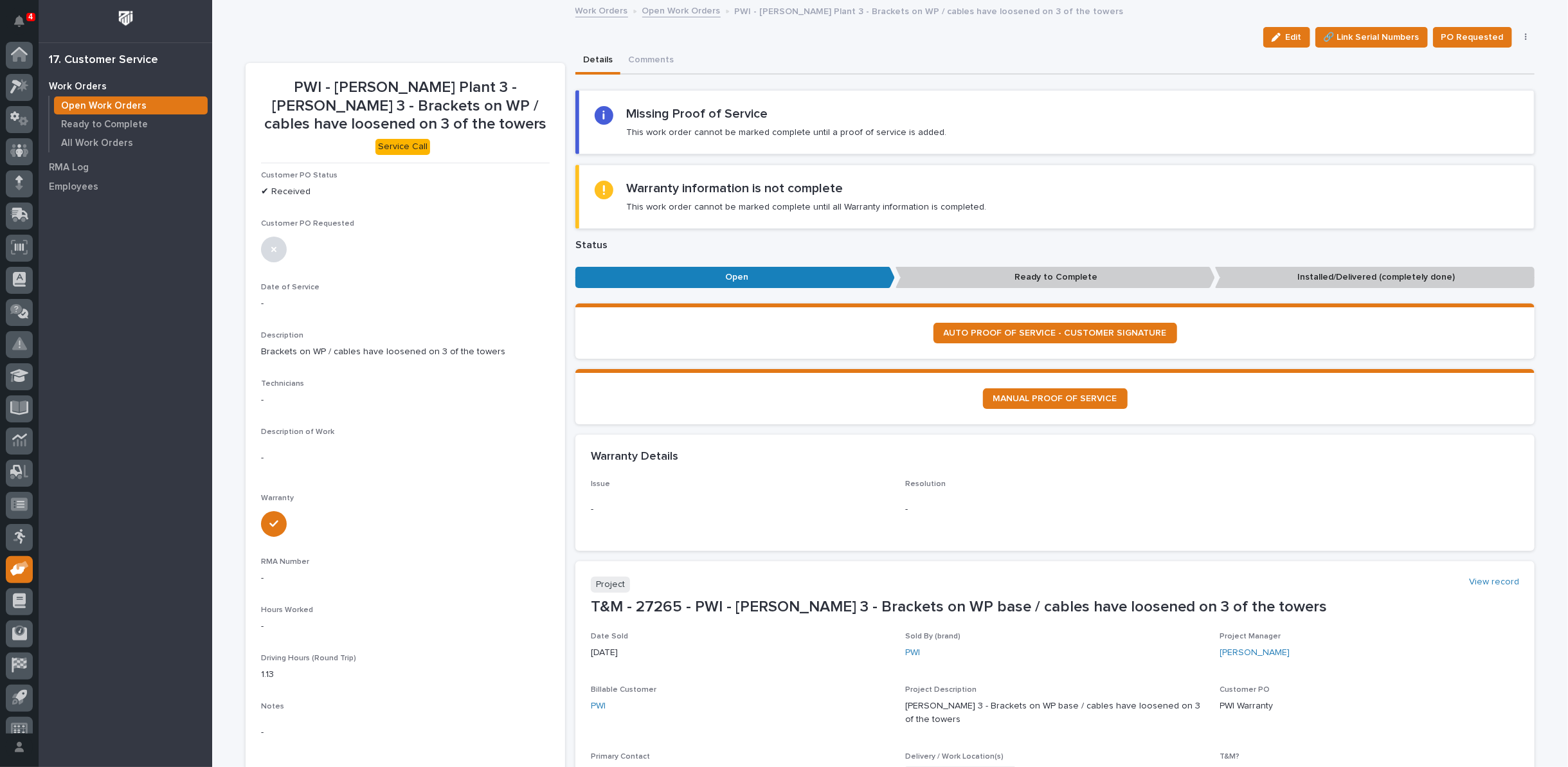
scroll to position [14, 0]
click at [1290, 34] on span "Edit" at bounding box center [1293, 38] width 16 height 12
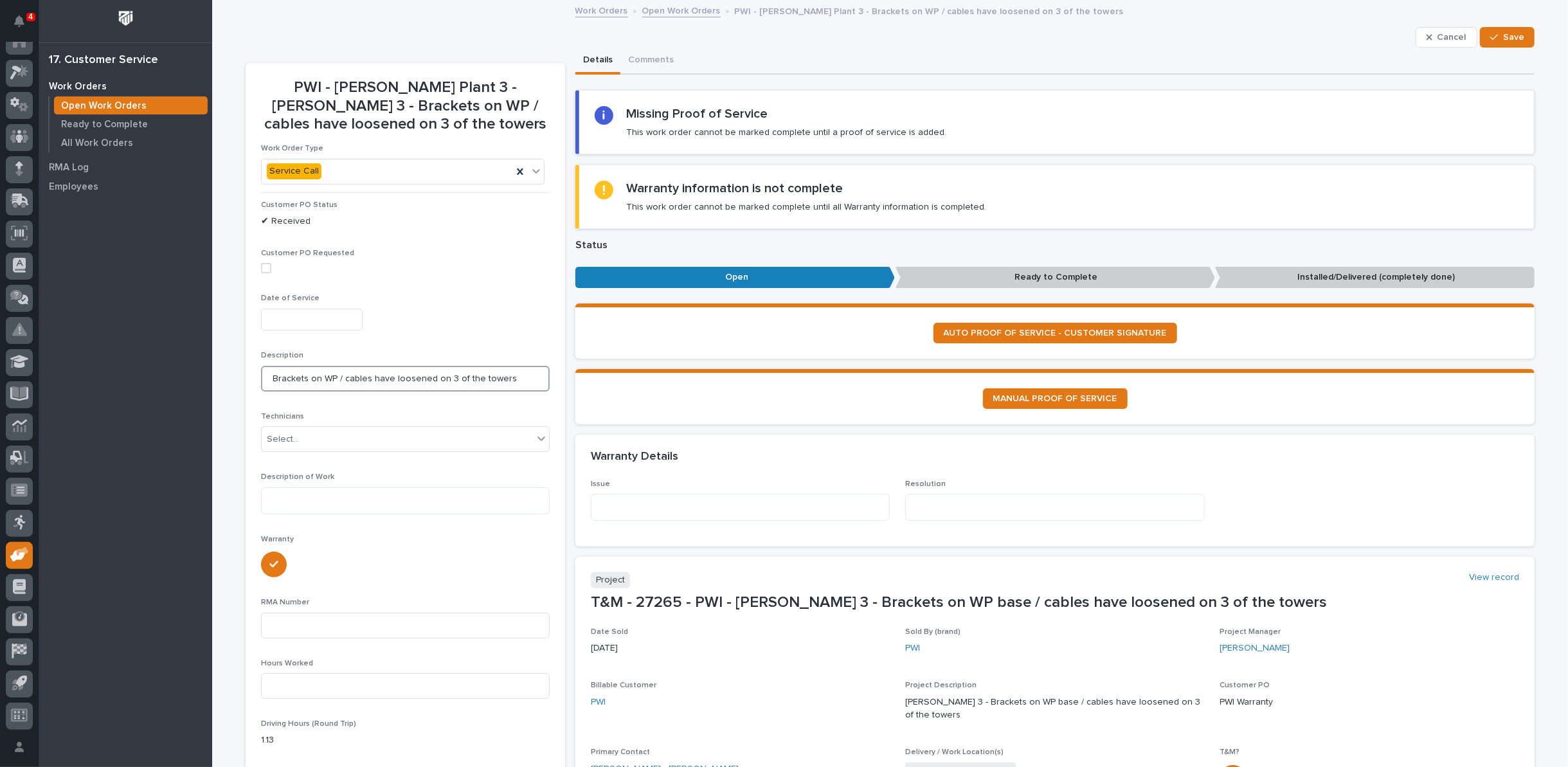
click at [330, 375] on input "Brackets on WP / cables have loosened on 3 of the towers" at bounding box center [405, 379] width 289 height 26
type input "Brackets on WP base / cables have loosened on 3 of the towers"
drag, startPoint x: 1510, startPoint y: 32, endPoint x: 1397, endPoint y: 92, distance: 127.9
click at [1510, 32] on span "Save" at bounding box center [1513, 38] width 21 height 12
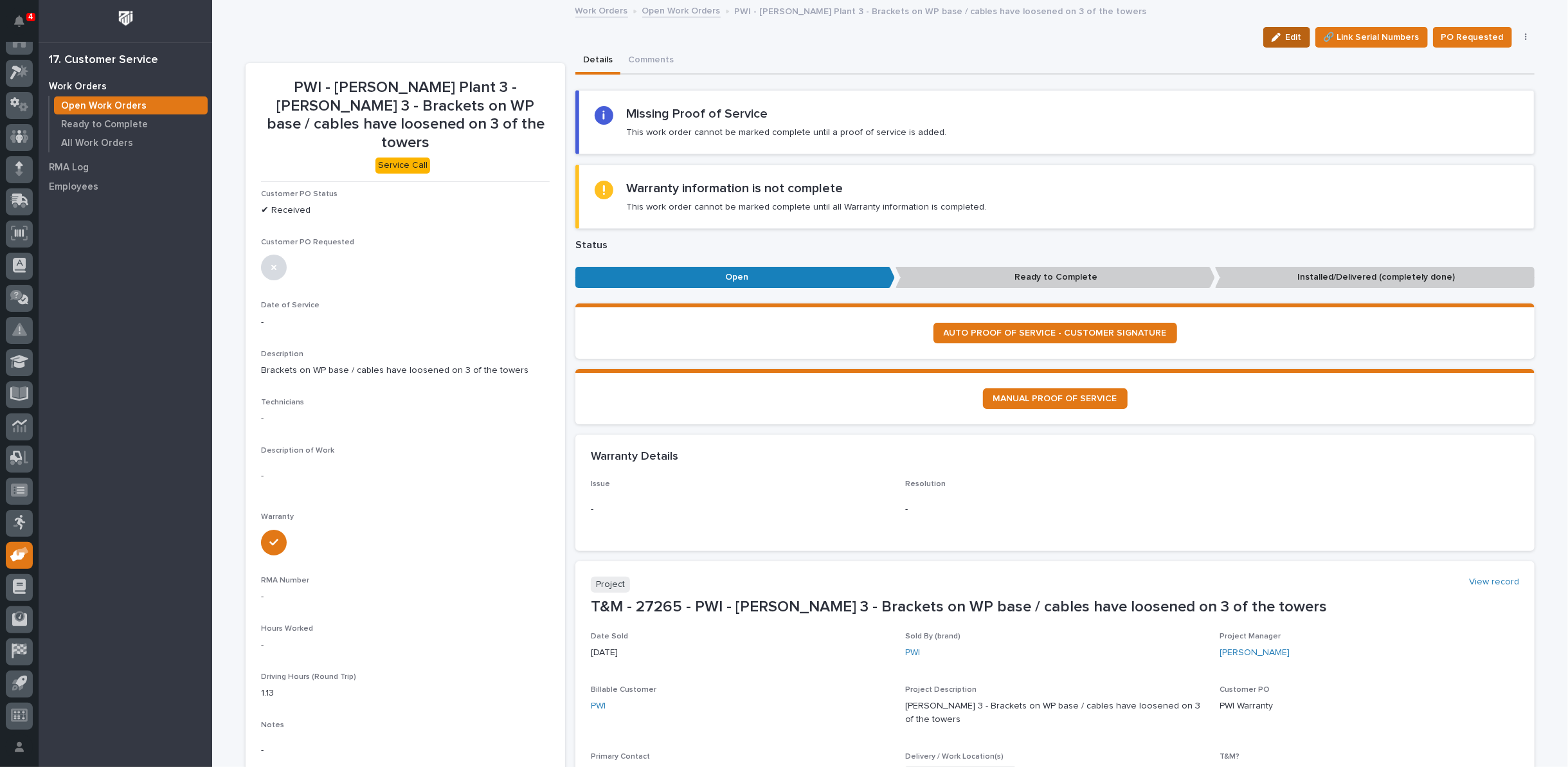
click at [1280, 32] on icon "button" at bounding box center [1276, 37] width 9 height 9
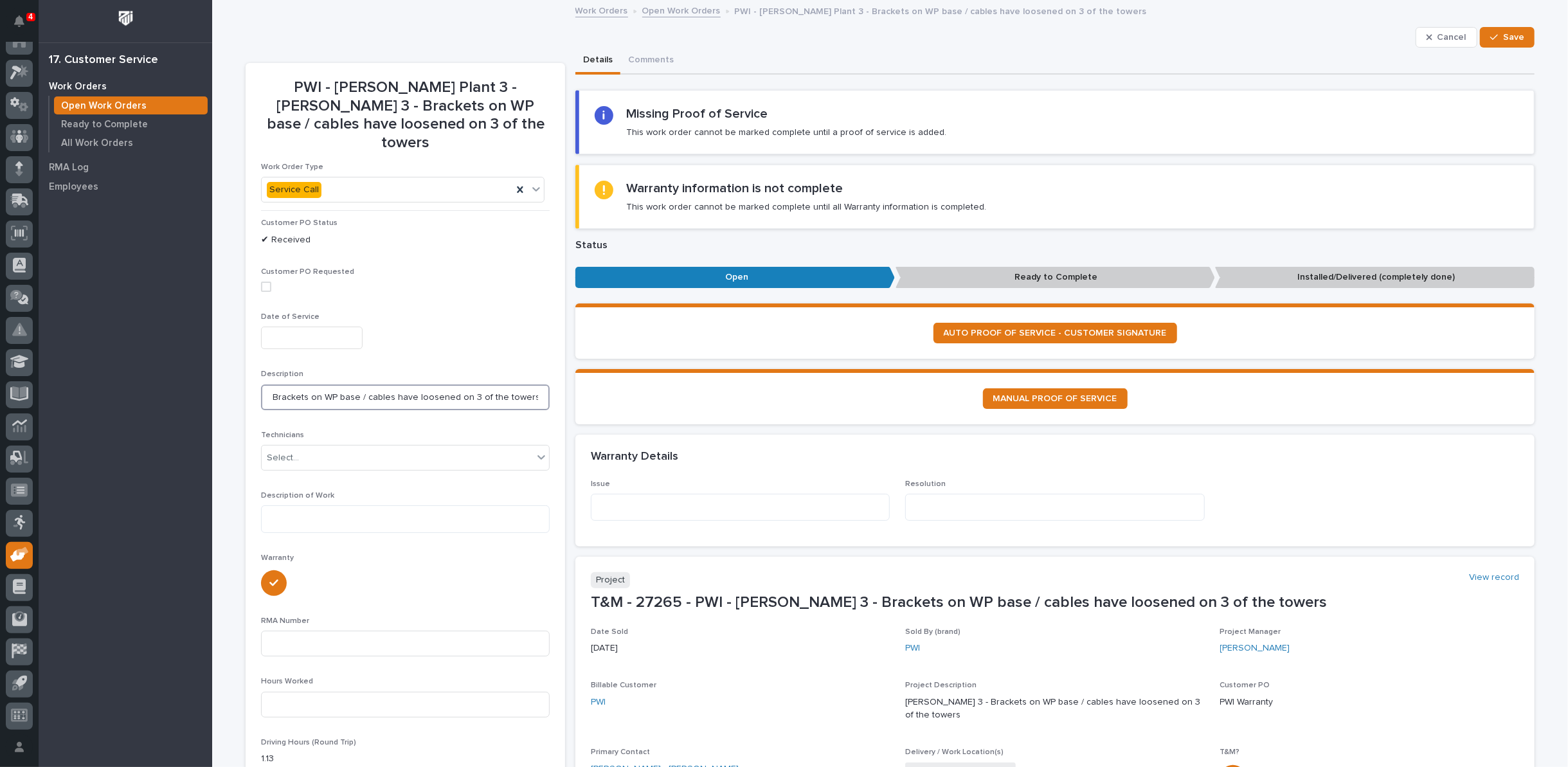
drag, startPoint x: 358, startPoint y: 375, endPoint x: 524, endPoint y: 379, distance: 166.0
click at [524, 385] on input "Brackets on WP base / cables have loosened on 3 of the towers" at bounding box center [405, 398] width 289 height 26
click at [617, 501] on textarea at bounding box center [740, 507] width 299 height 27
paste textarea "**********"
click at [728, 505] on textarea "**********" at bounding box center [740, 507] width 299 height 27
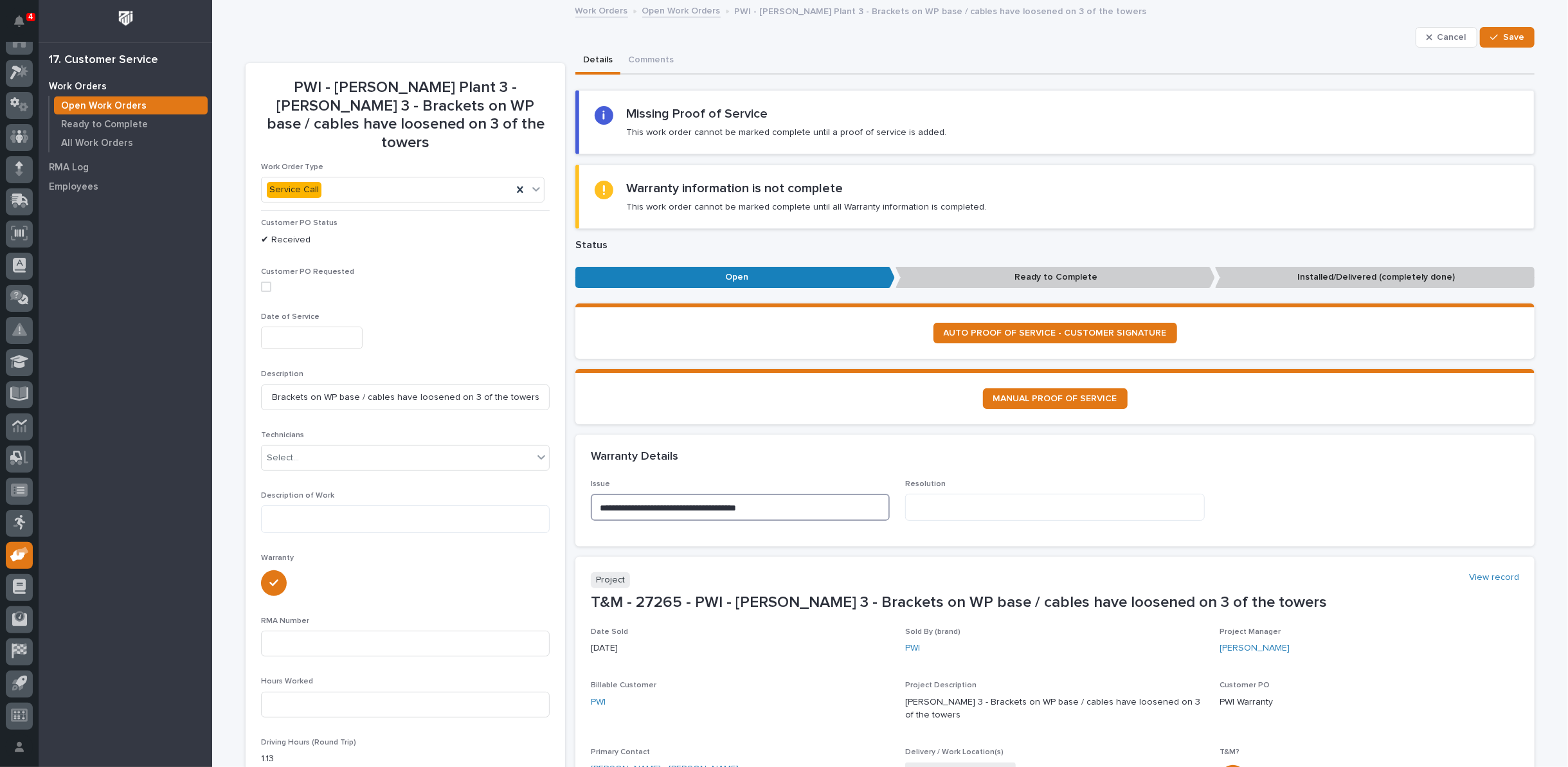
click at [770, 507] on textarea "**********" at bounding box center [740, 507] width 299 height 27
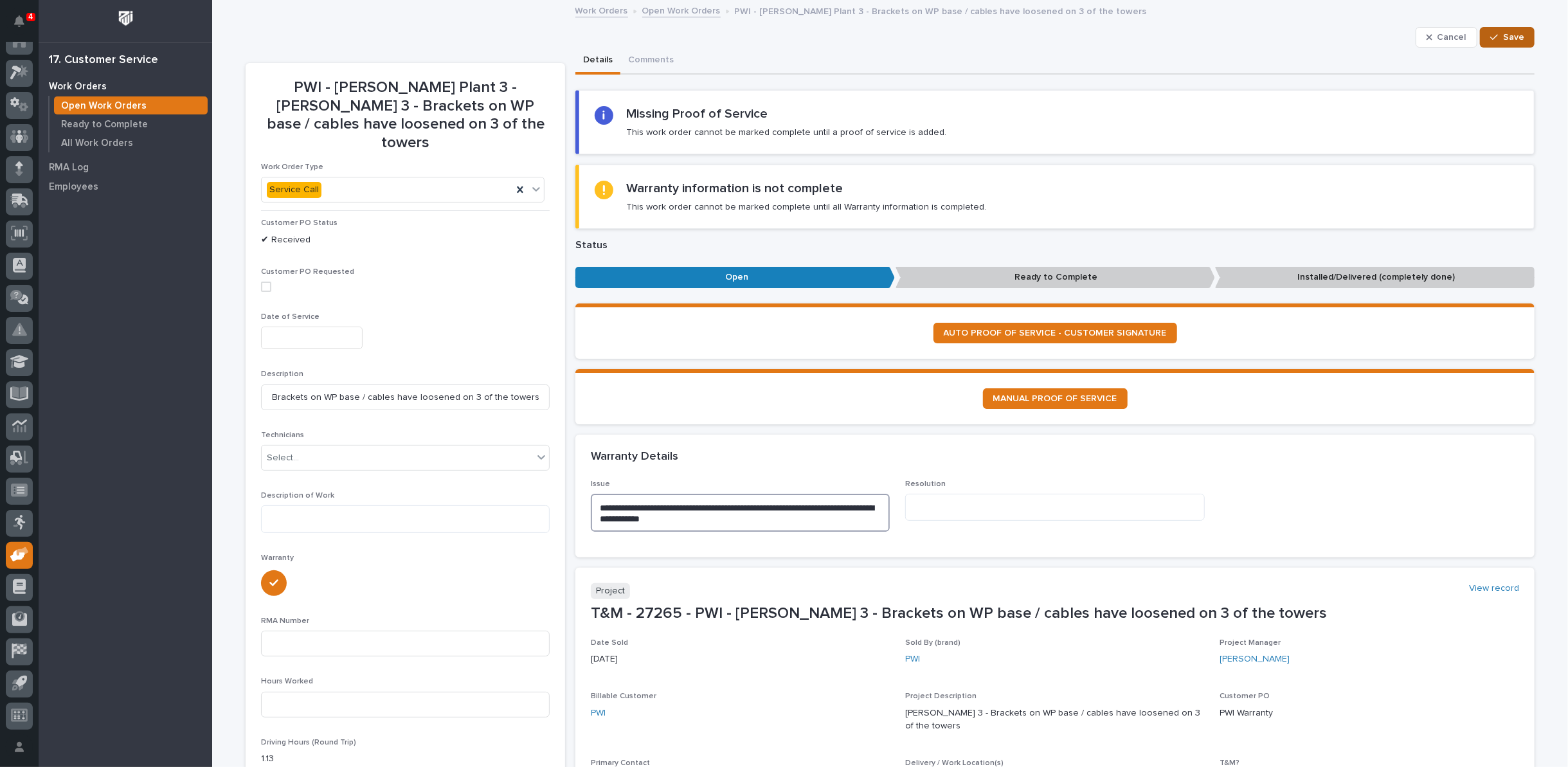
type textarea "**********"
click at [1484, 35] on button "Save" at bounding box center [1507, 37] width 55 height 21
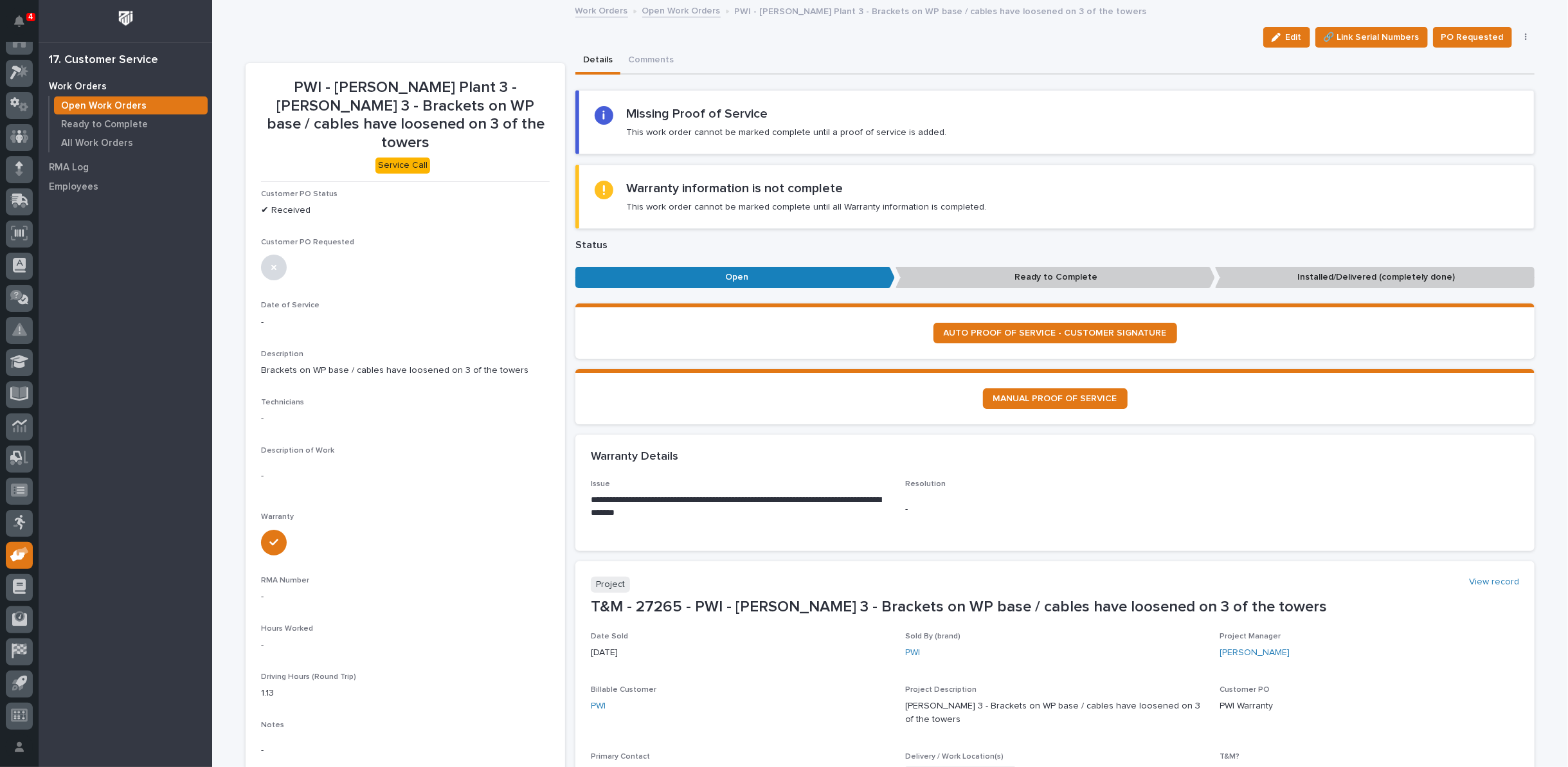
click at [669, 11] on link "Open Work Orders" at bounding box center [681, 10] width 79 height 14
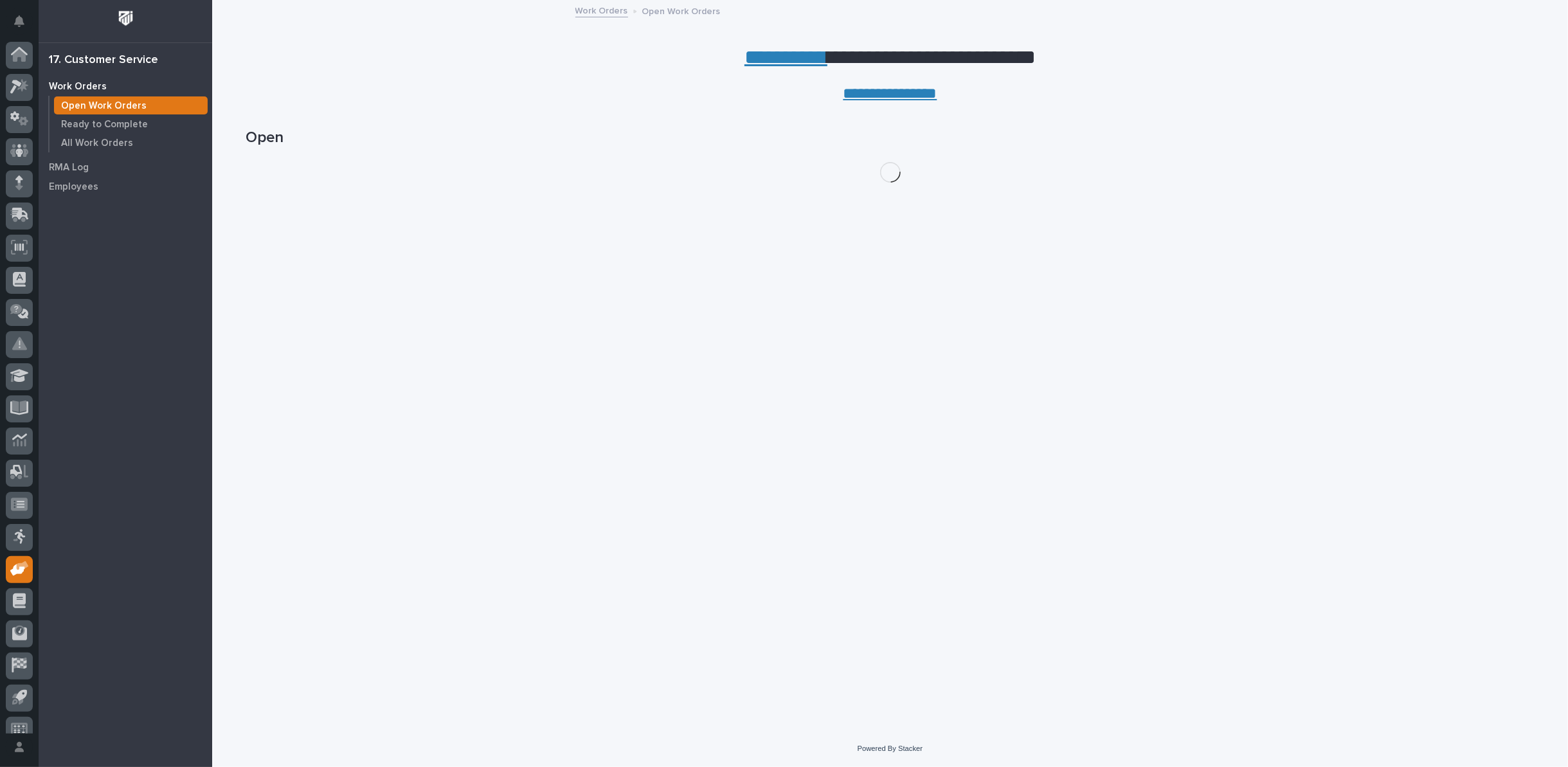
scroll to position [14, 0]
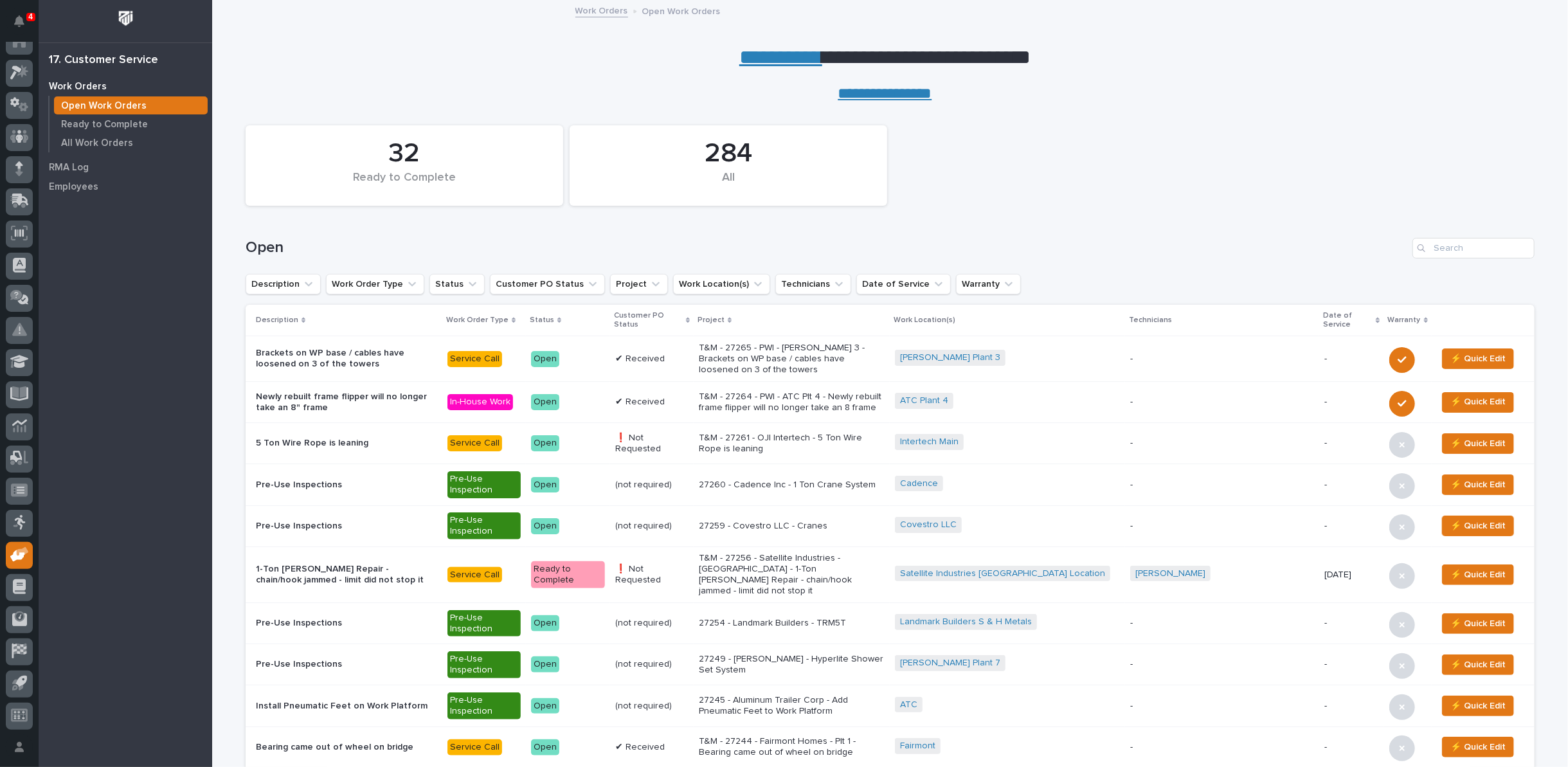
click at [805, 359] on p "T&M - 27265 - PWI - Brinkley 3 - Brackets on WP base / cables have loosened on …" at bounding box center [792, 359] width 186 height 32
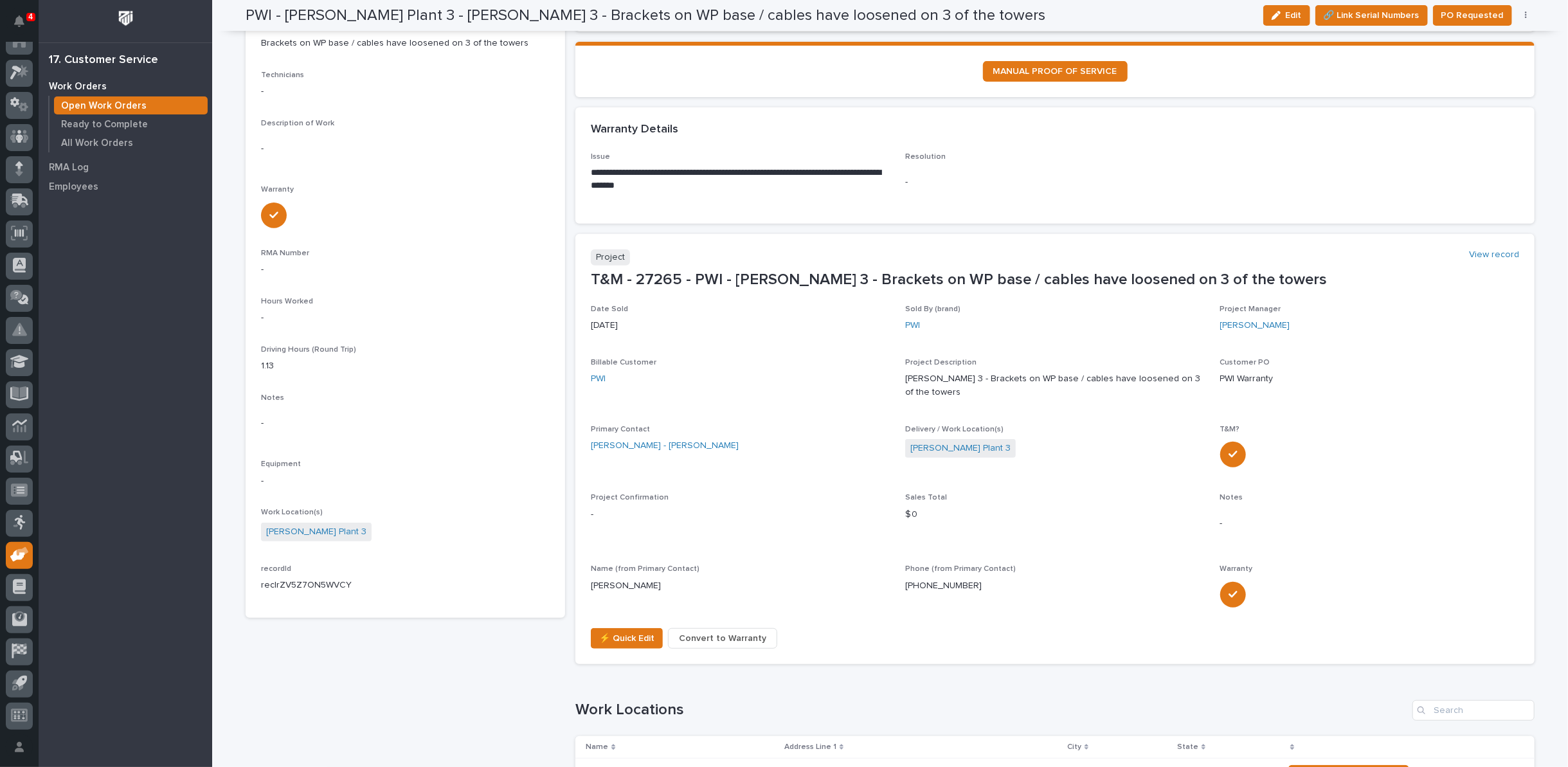
scroll to position [357, 0]
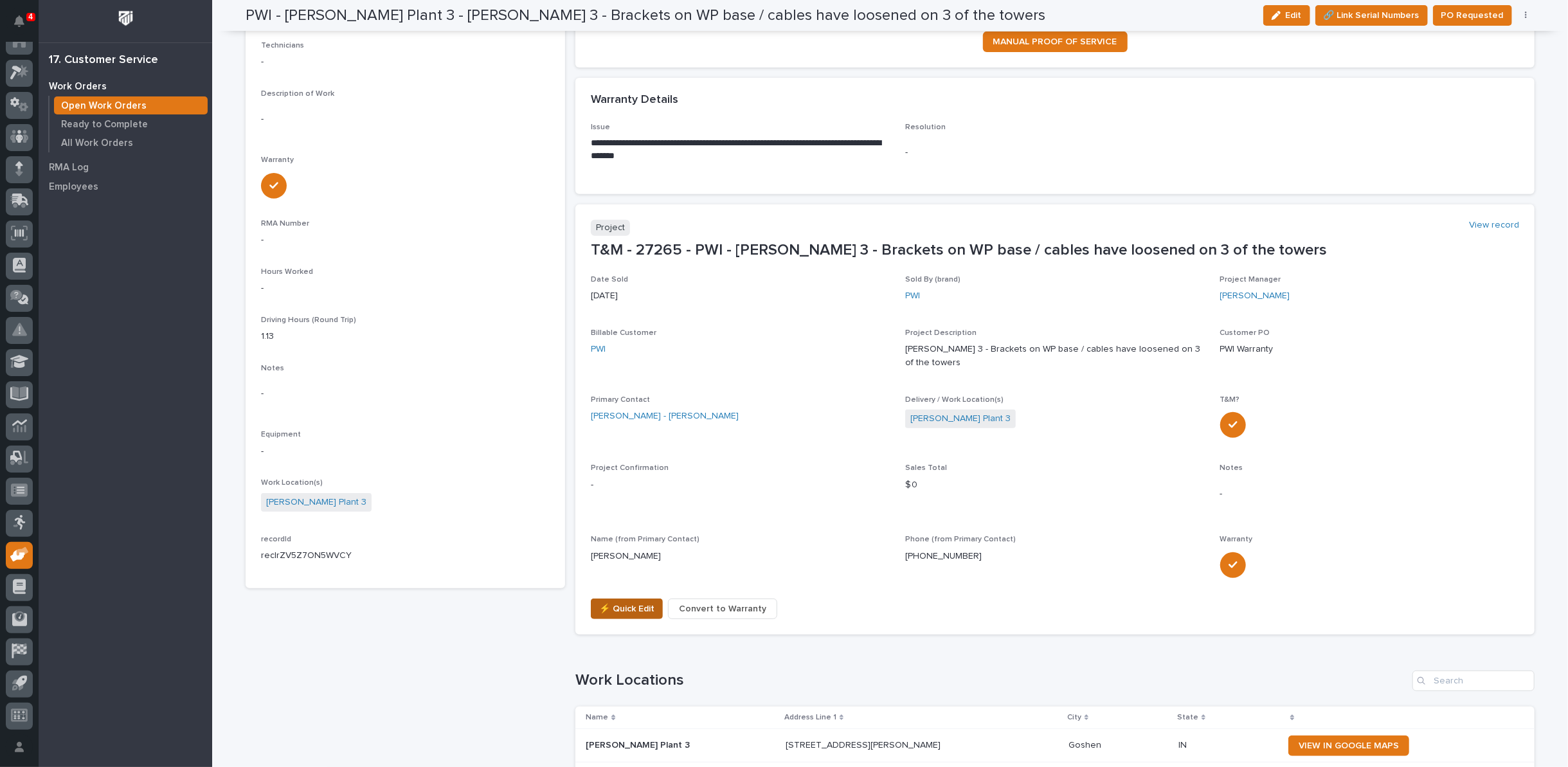
click at [628, 601] on span "⚡ Quick Edit" at bounding box center [627, 608] width 56 height 15
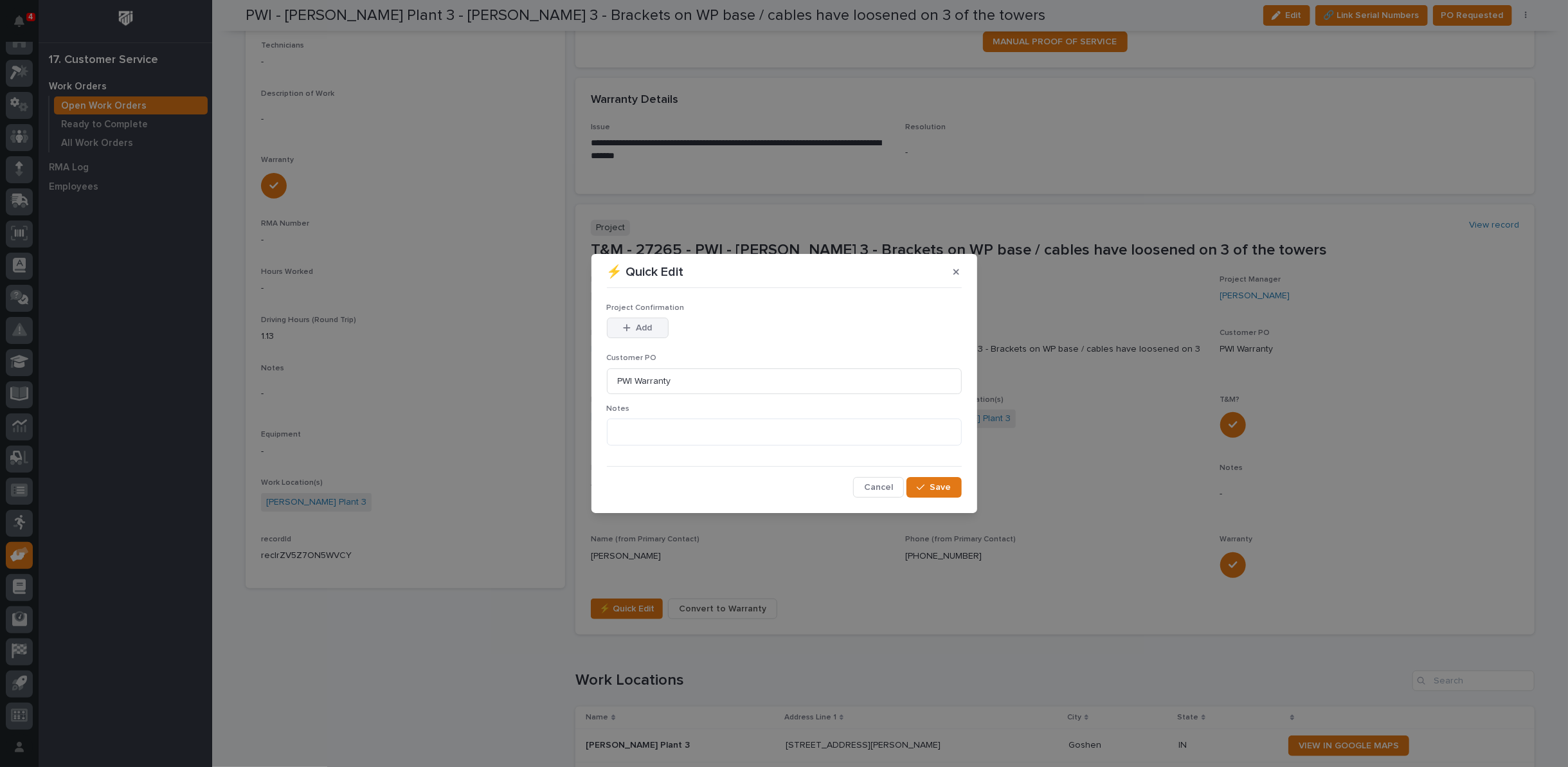
click at [618, 328] on button "Add" at bounding box center [638, 328] width 62 height 21
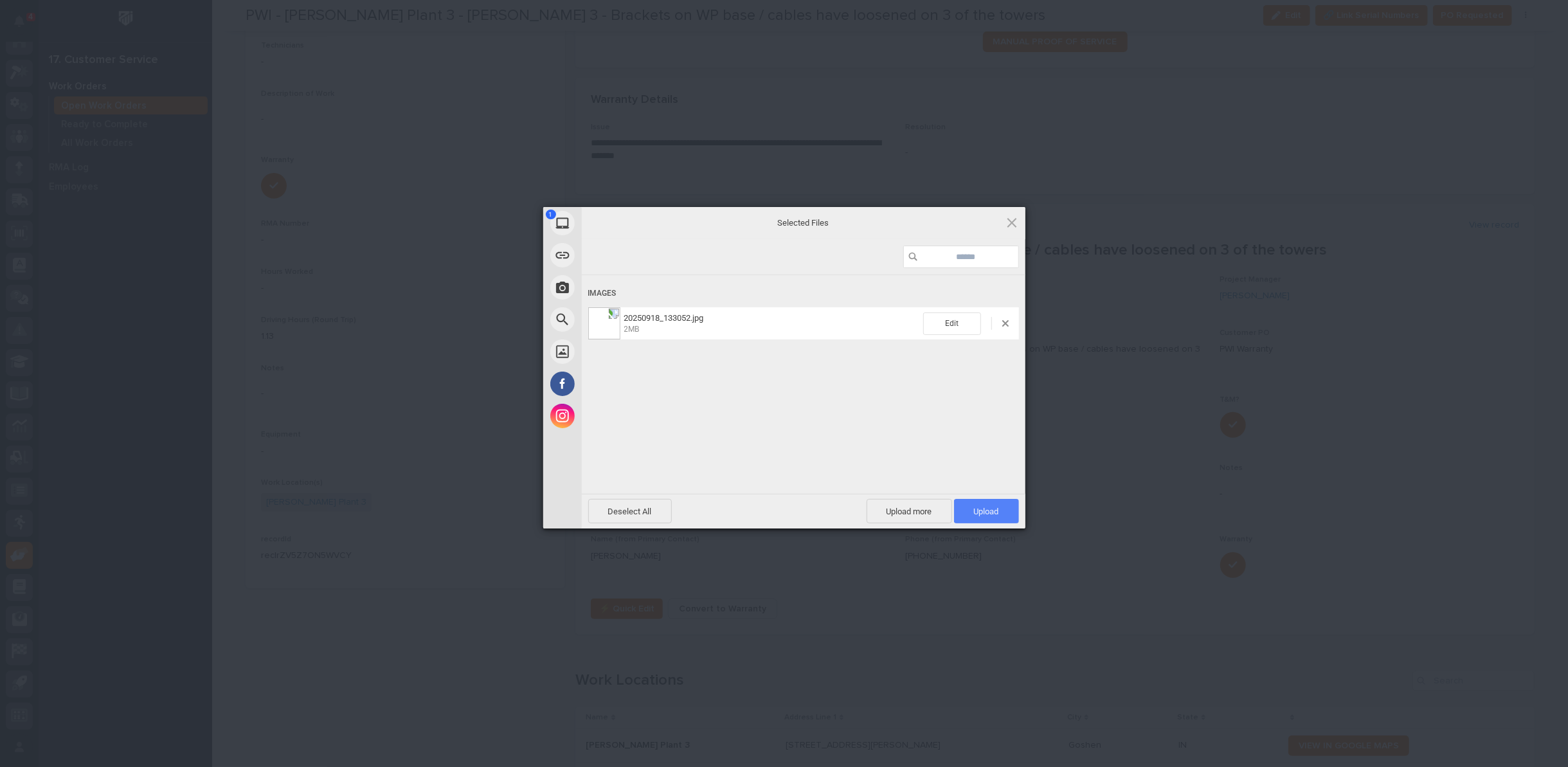
click at [977, 509] on span "Upload 1" at bounding box center [986, 511] width 25 height 9
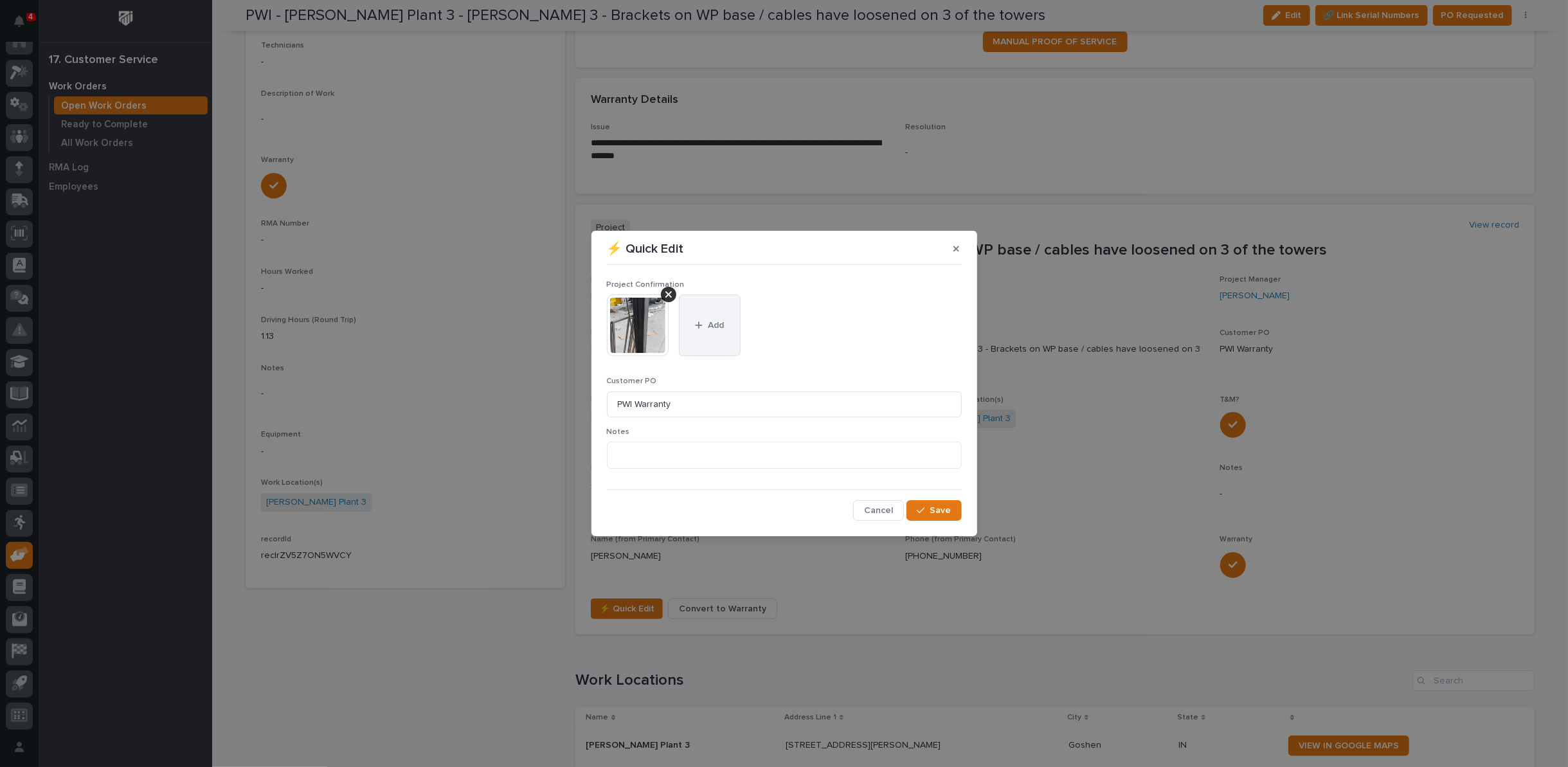
click at [715, 330] on span "Add" at bounding box center [715, 325] width 16 height 12
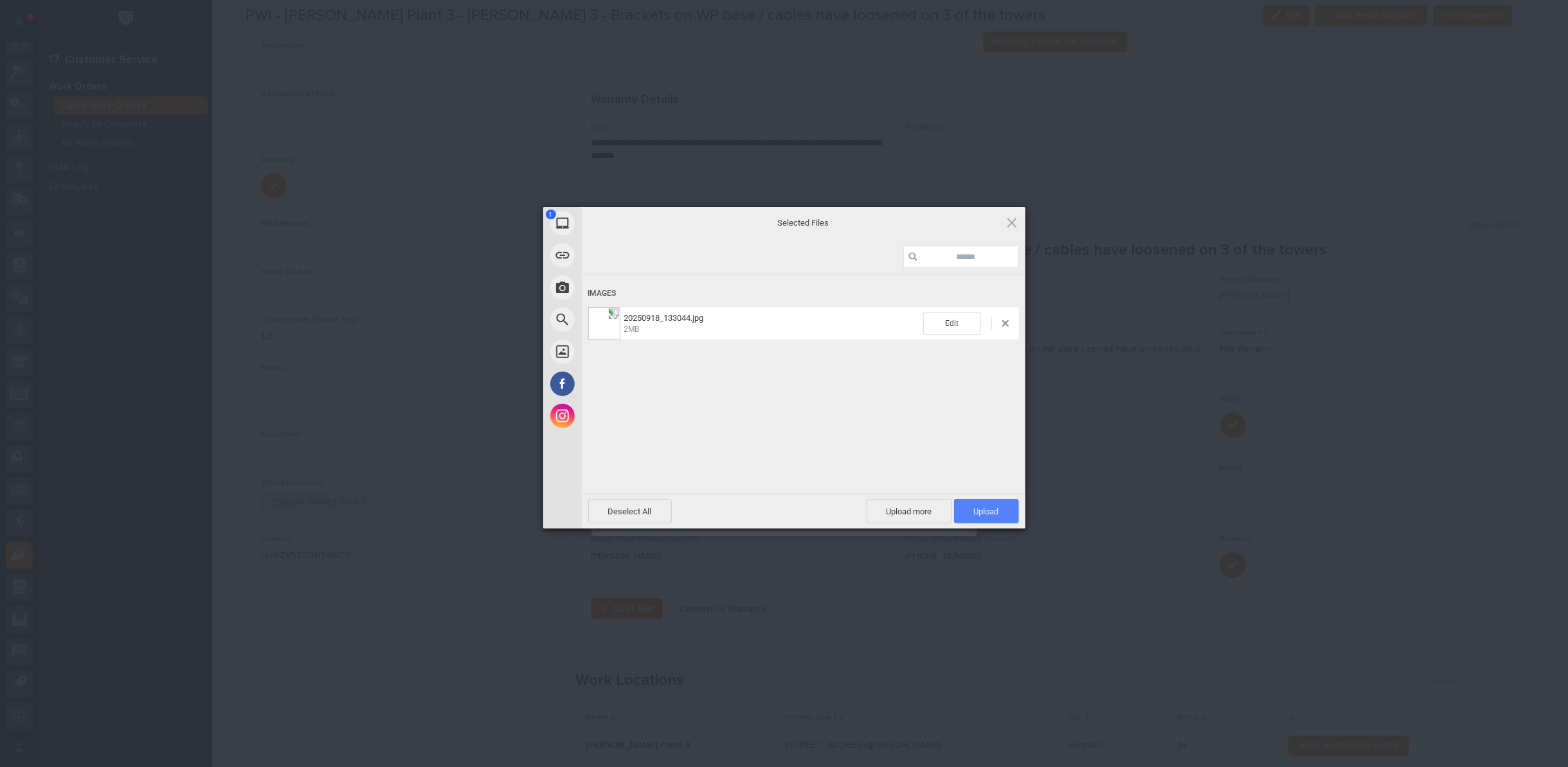
click at [974, 509] on span "Upload 1" at bounding box center [986, 511] width 25 height 9
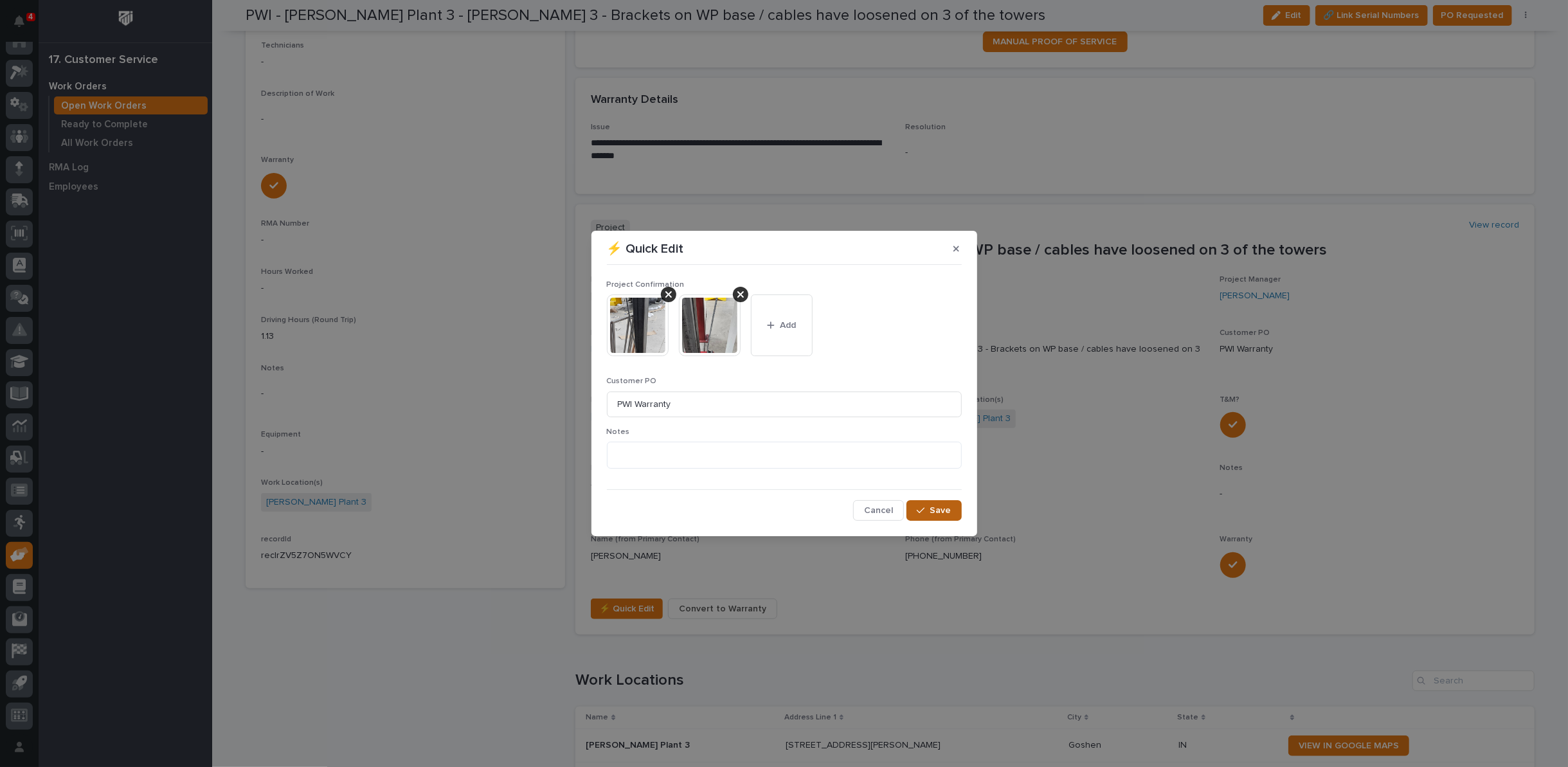
click at [941, 511] on span "Save" at bounding box center [941, 511] width 21 height 12
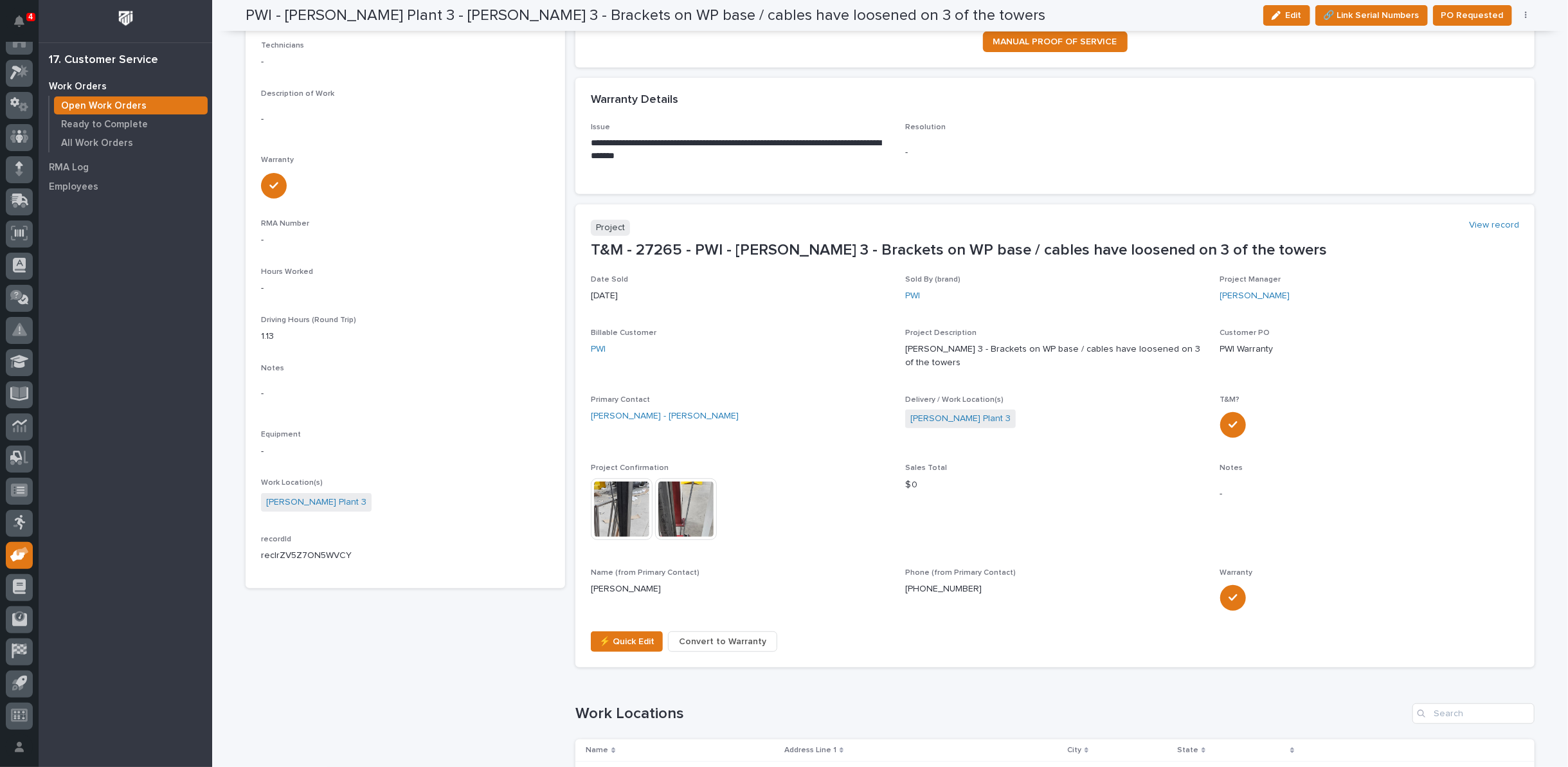
scroll to position [373, 0]
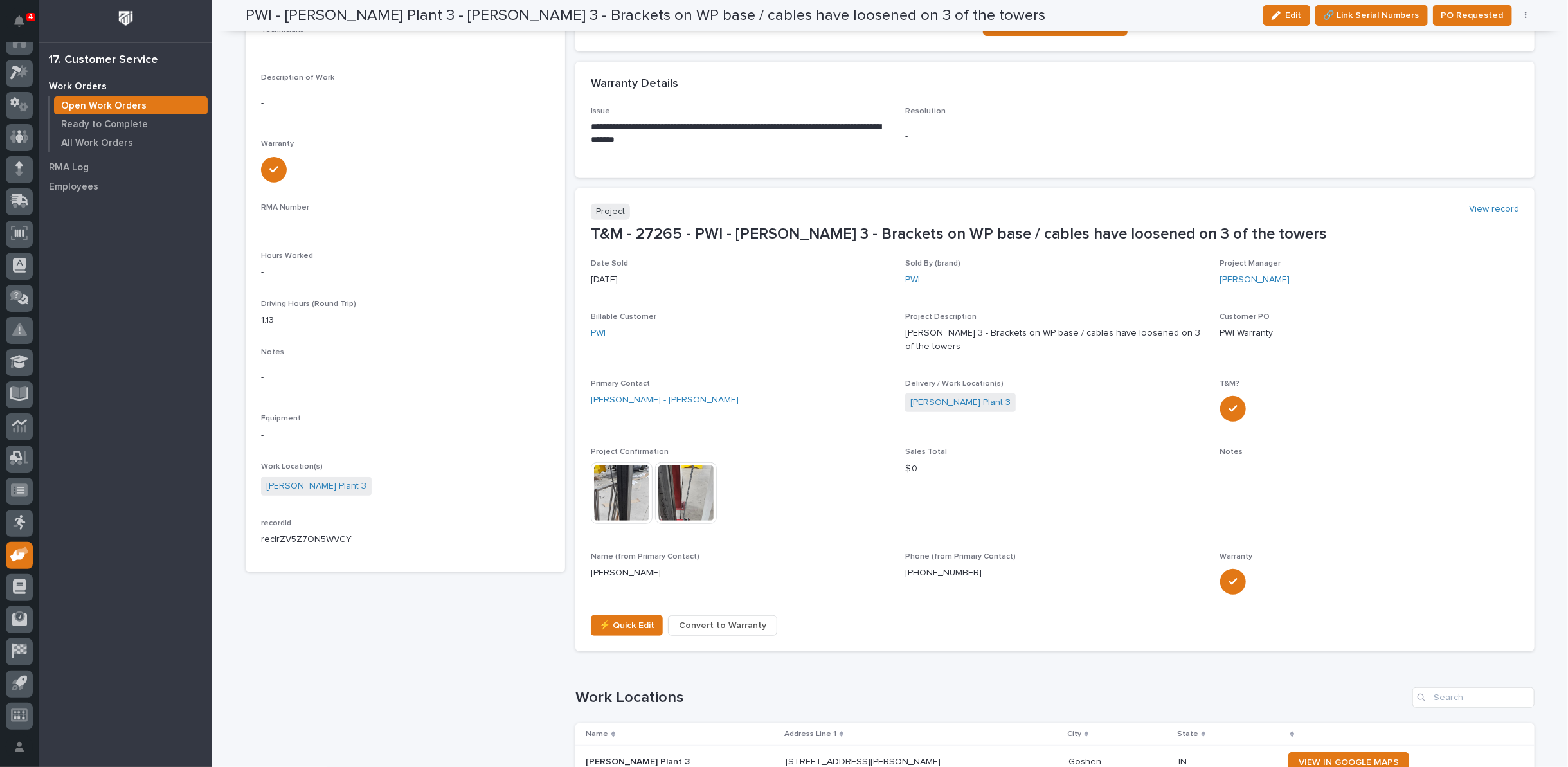
click at [627, 470] on img at bounding box center [622, 494] width 62 height 62
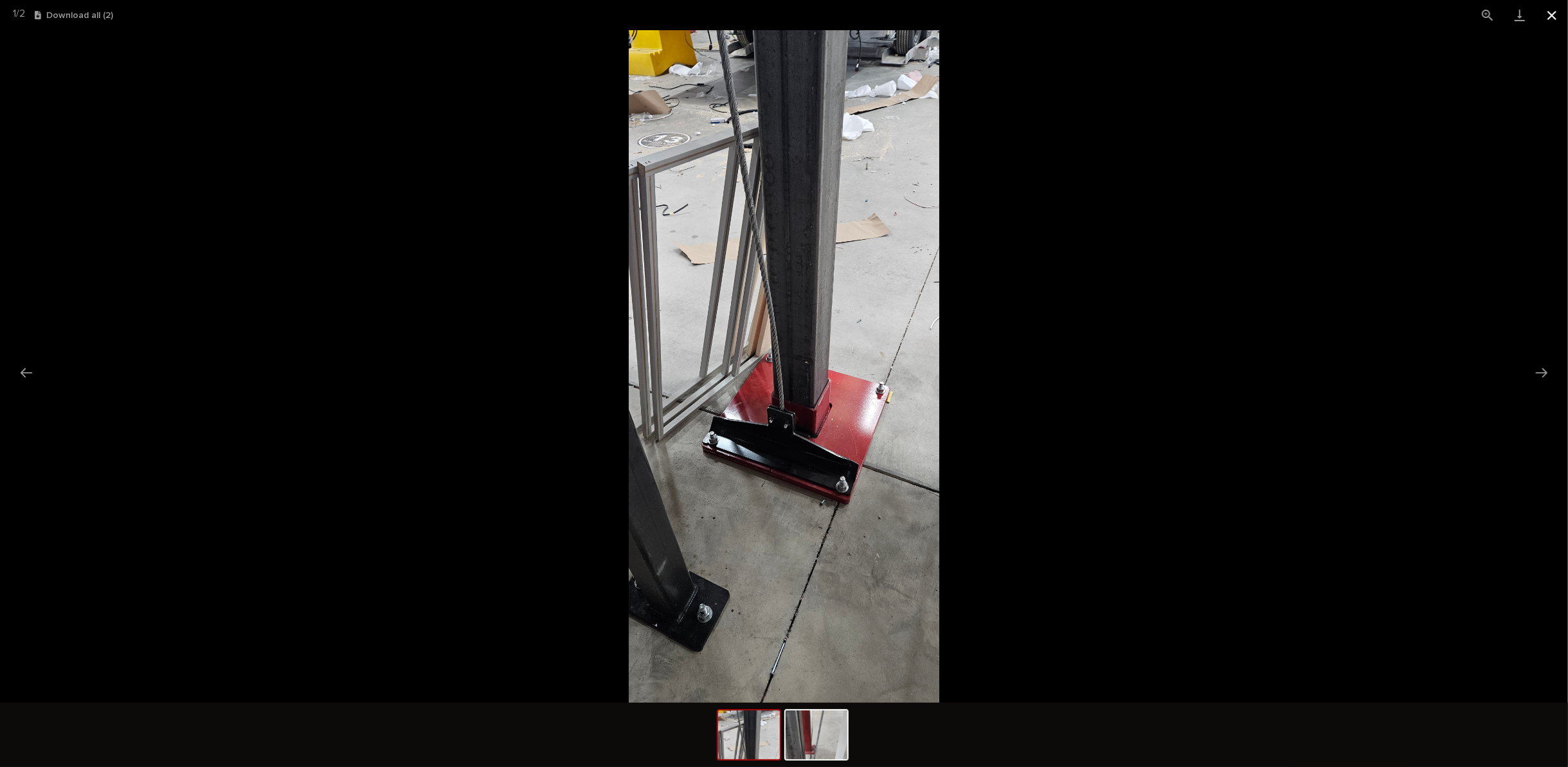
click at [1556, 15] on button "Close gallery" at bounding box center [1551, 15] width 32 height 30
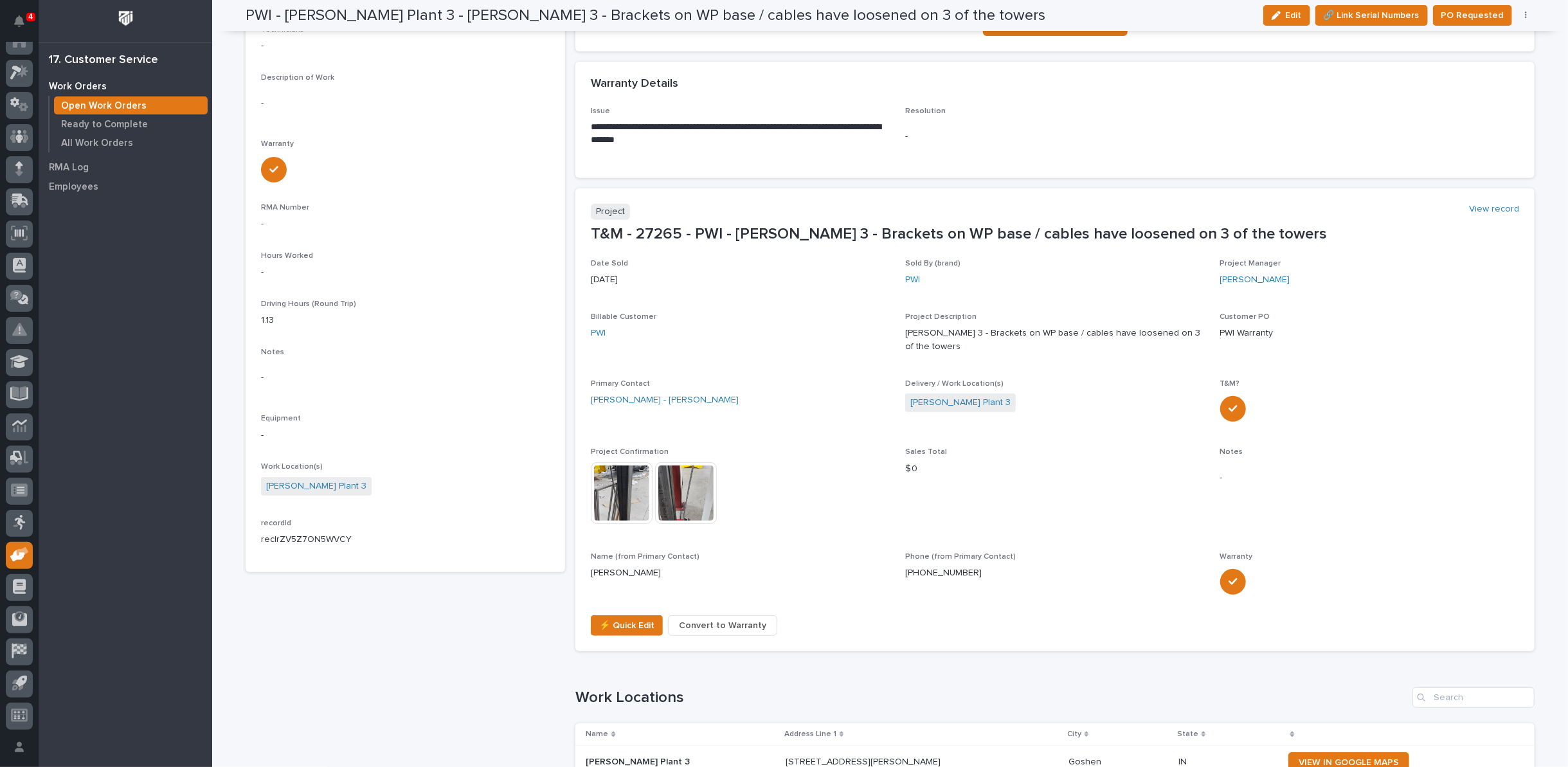
click at [691, 483] on img at bounding box center [686, 494] width 62 height 62
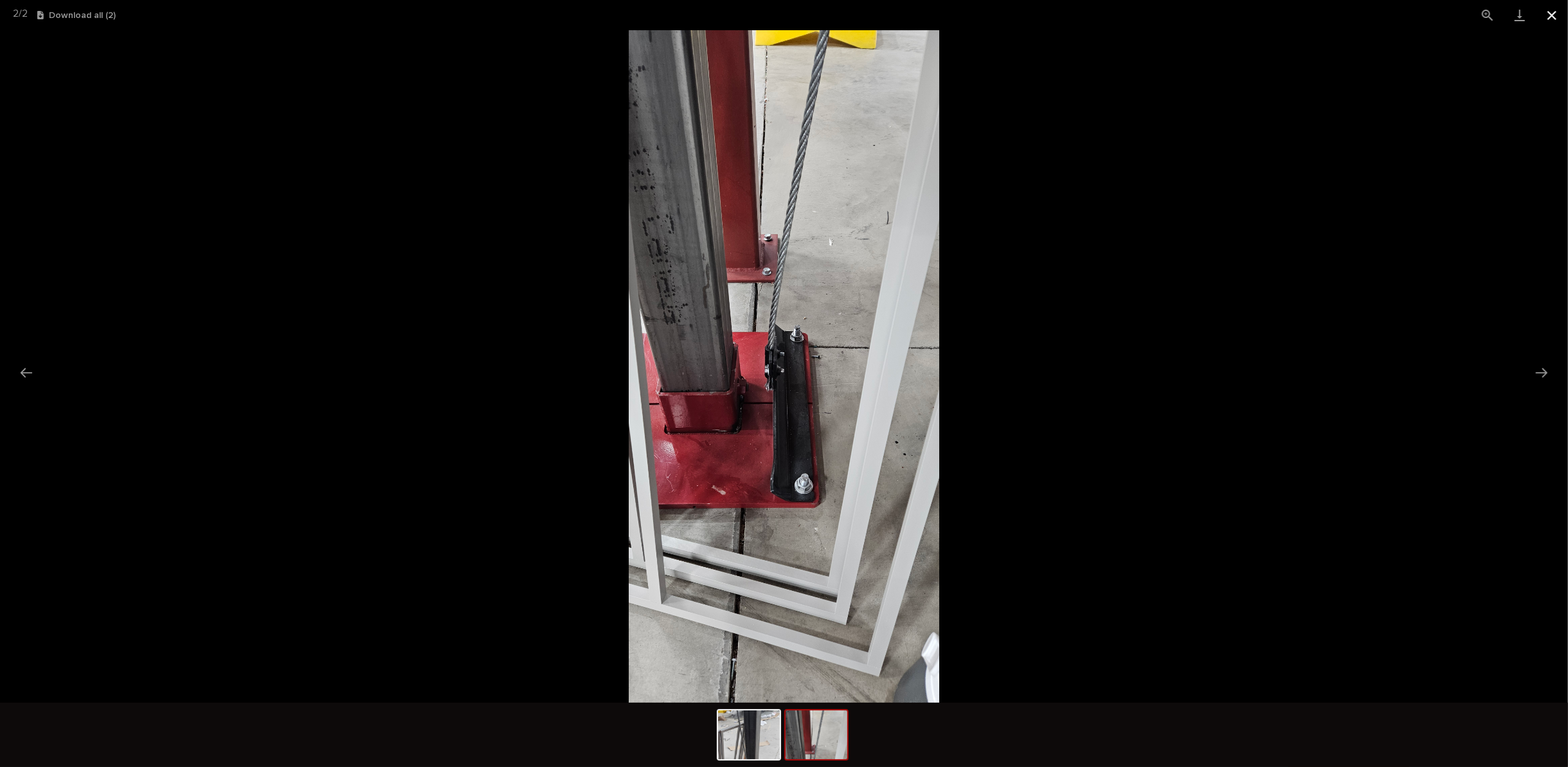
click at [1556, 15] on button "Close gallery" at bounding box center [1551, 15] width 32 height 30
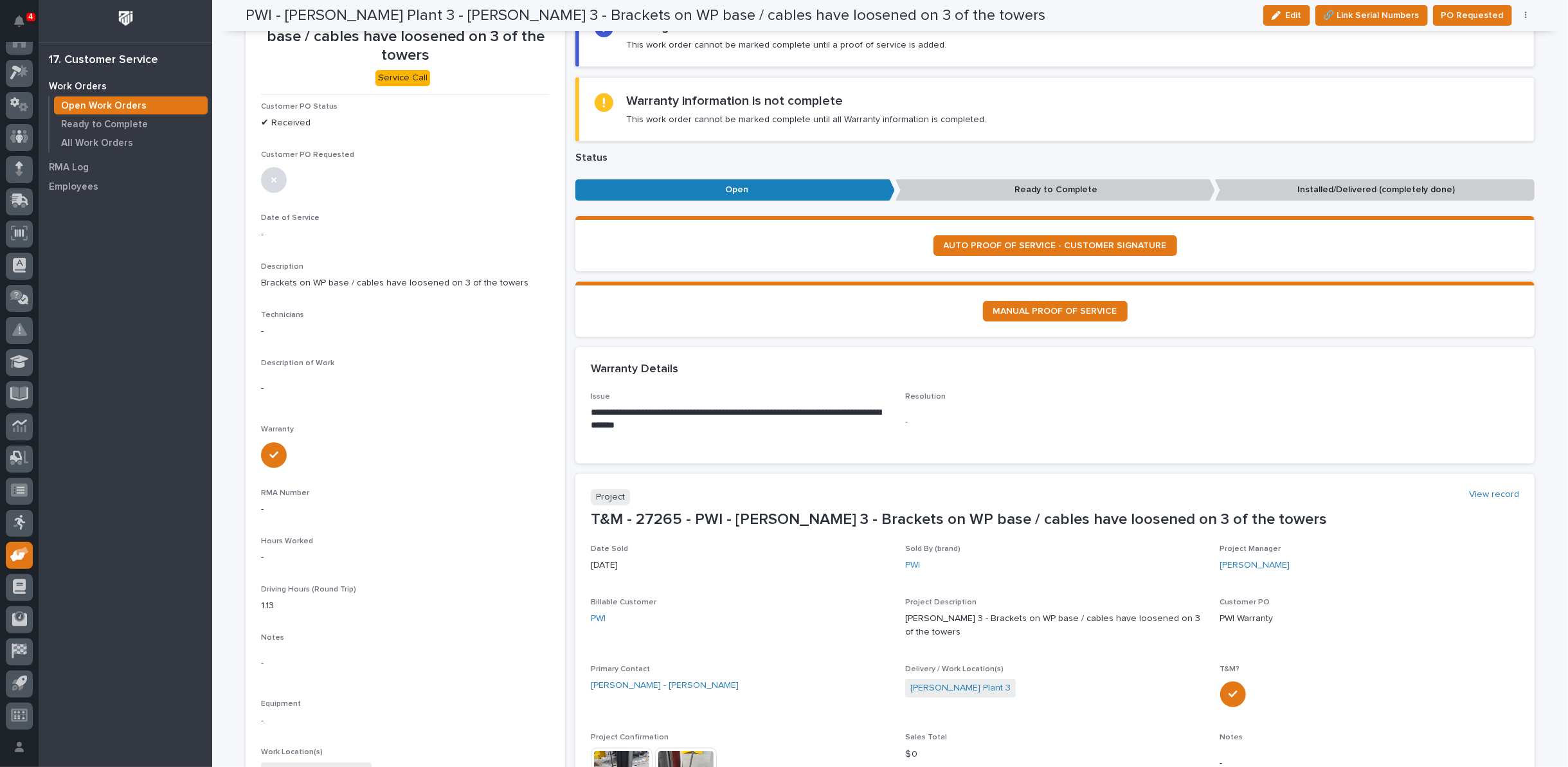
scroll to position [0, 0]
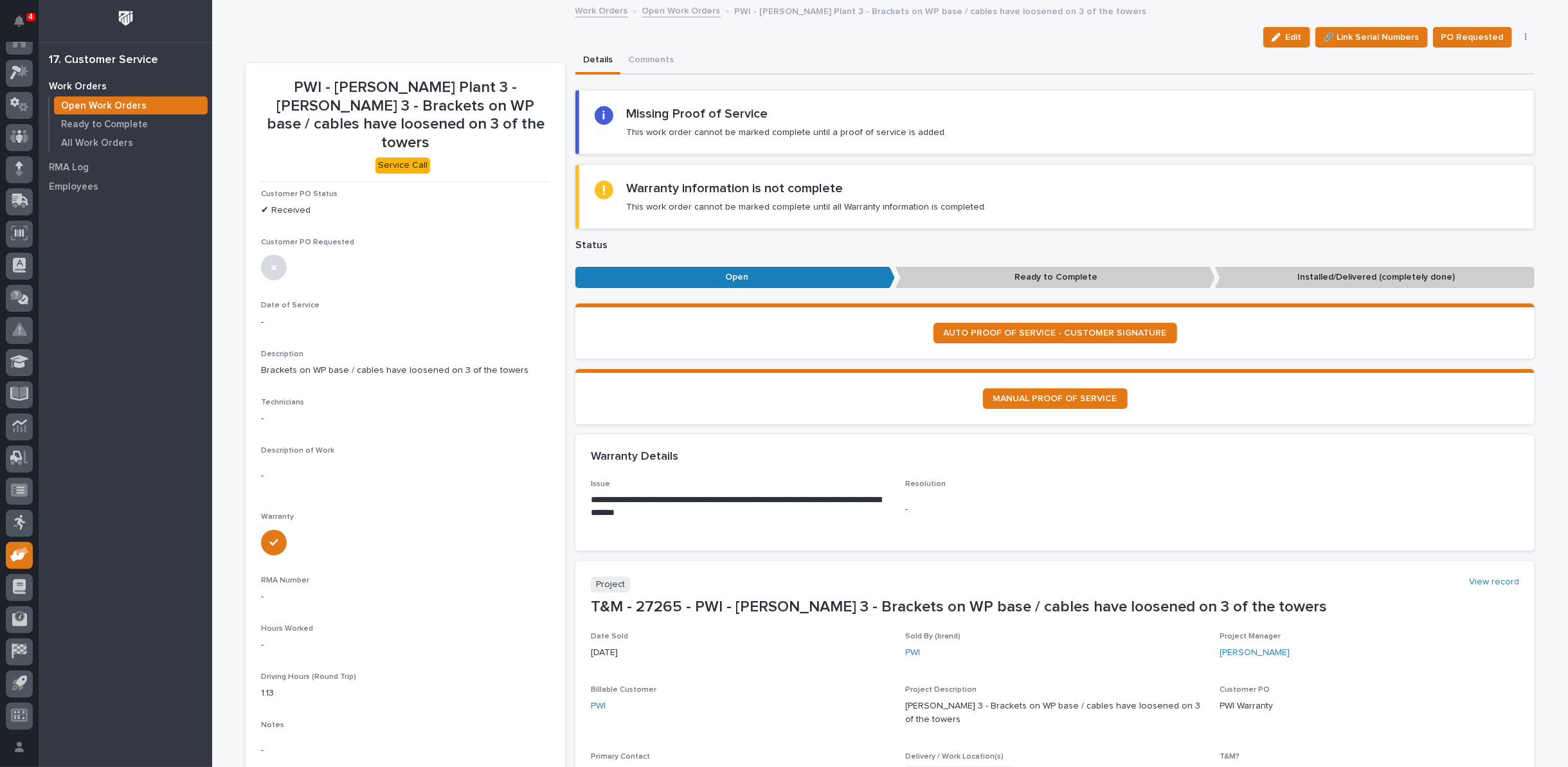
click at [671, 10] on link "Open Work Orders" at bounding box center [681, 10] width 79 height 14
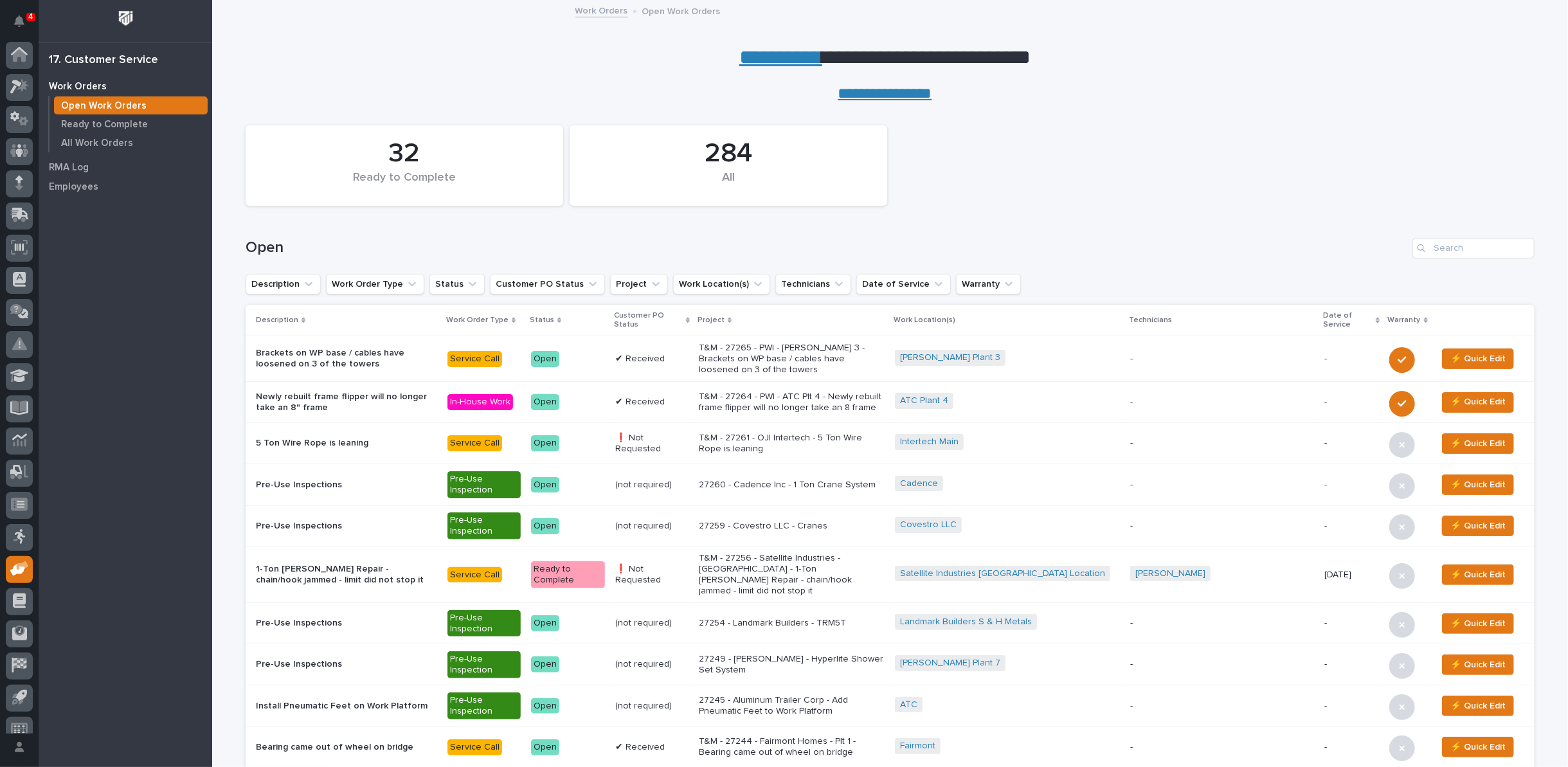
scroll to position [14, 0]
click at [1468, 245] on input "Search" at bounding box center [1473, 248] width 122 height 21
type input "26704"
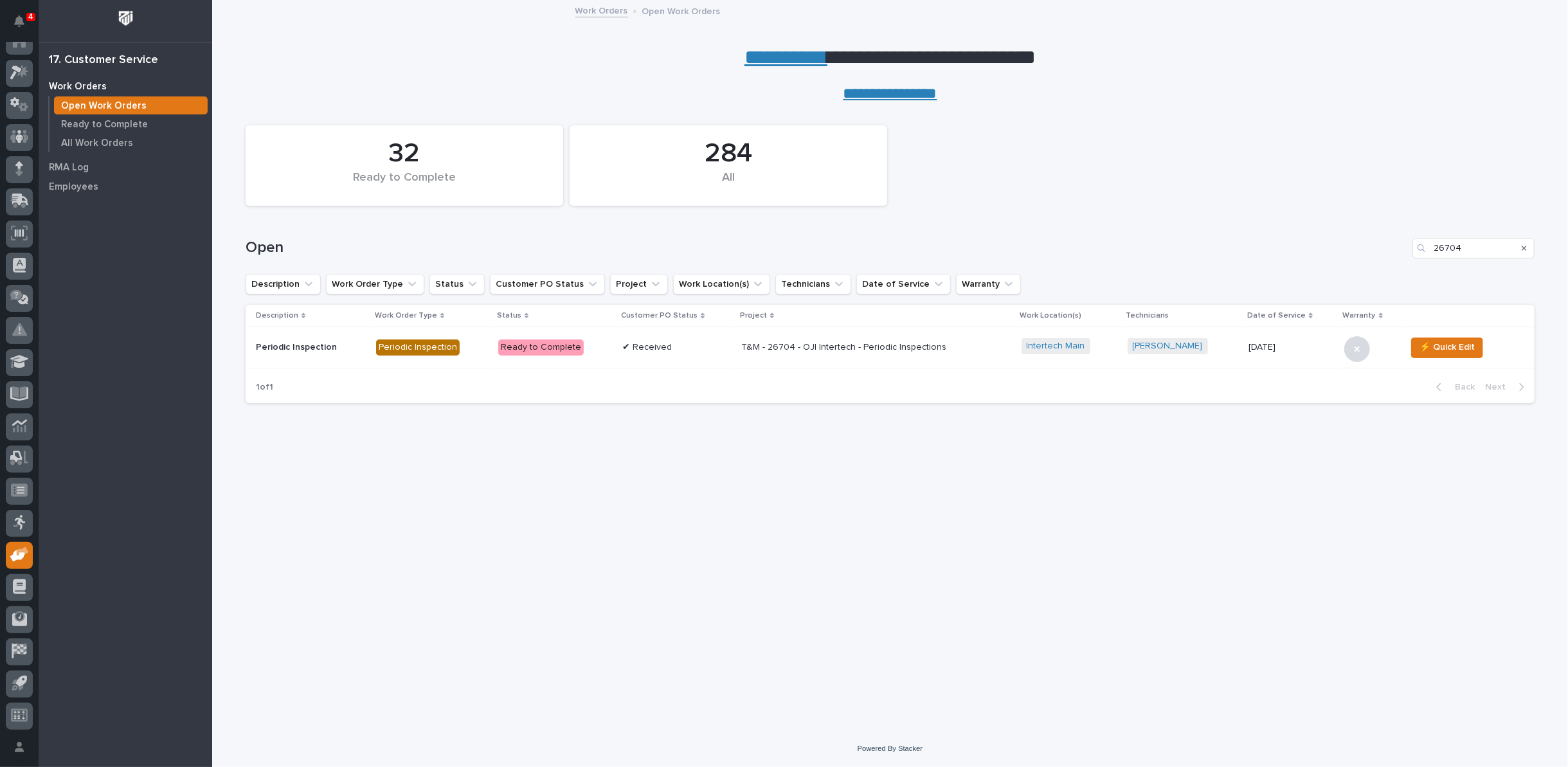
click at [819, 347] on p "T&M - 26704 - OJI Intertech - Periodic Inspections" at bounding box center [854, 347] width 225 height 11
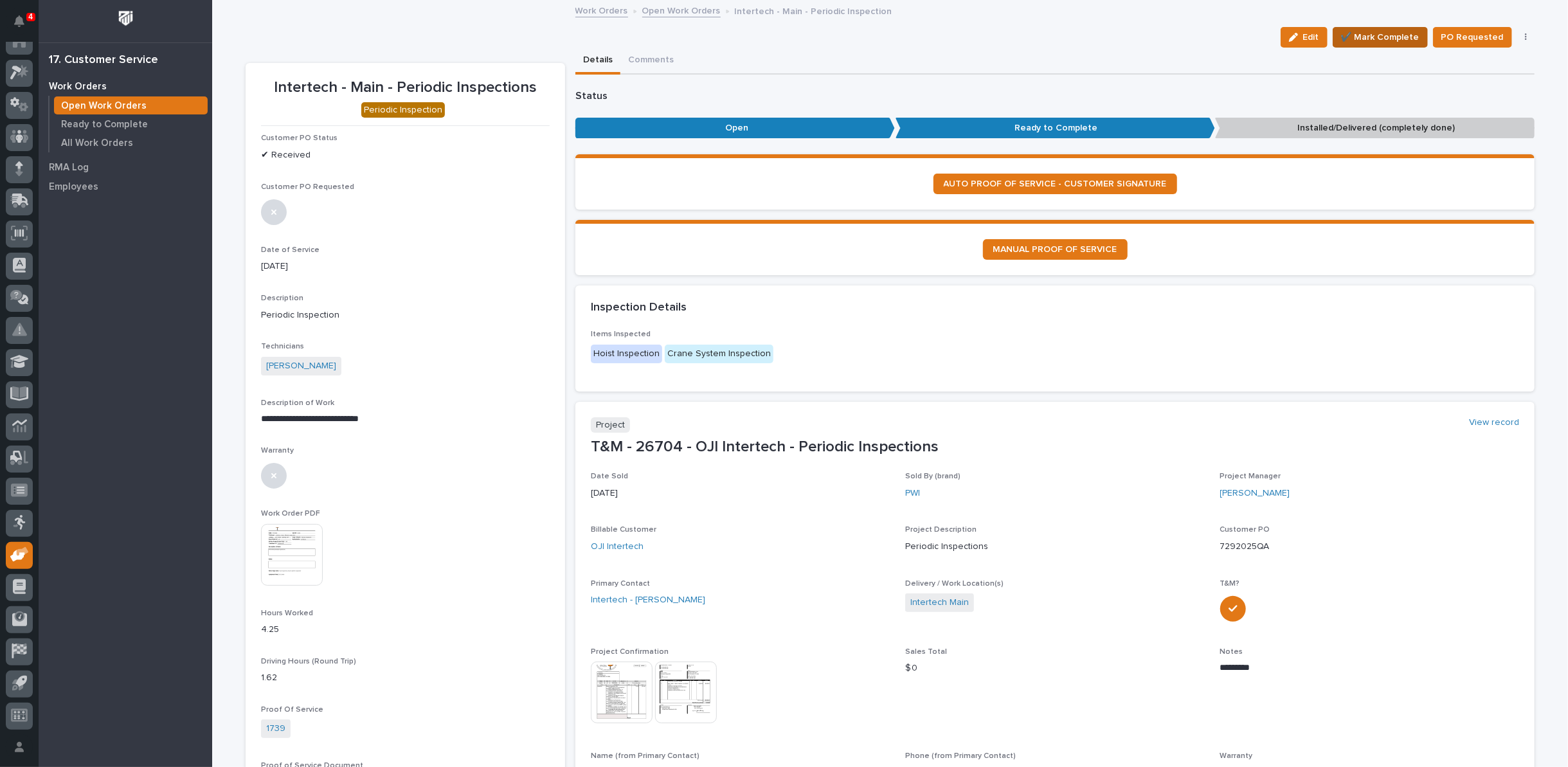
click at [1385, 32] on span "✔️ Mark Complete" at bounding box center [1380, 37] width 79 height 15
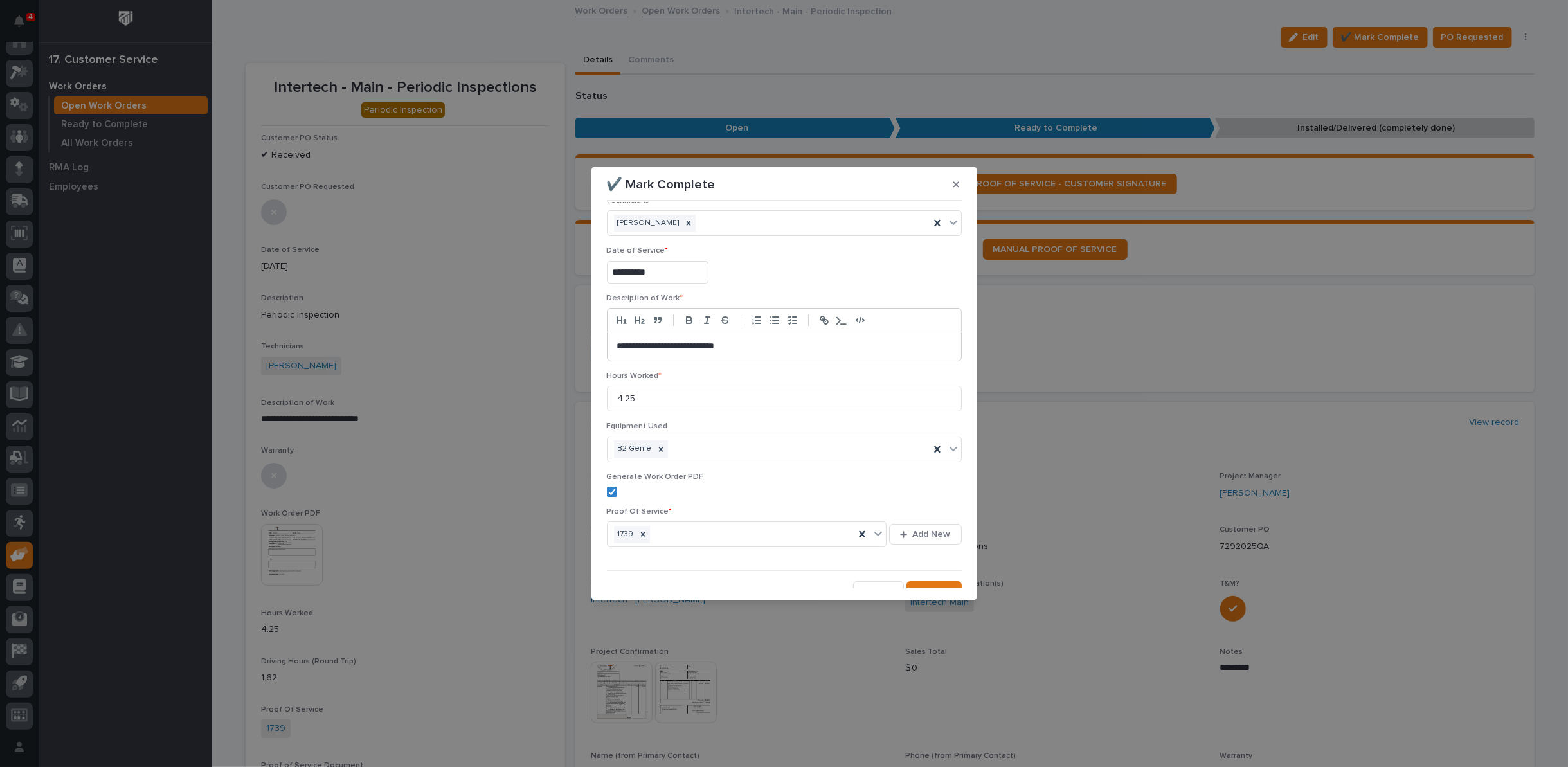
scroll to position [31, 0]
click at [930, 576] on span "Save" at bounding box center [941, 581] width 21 height 12
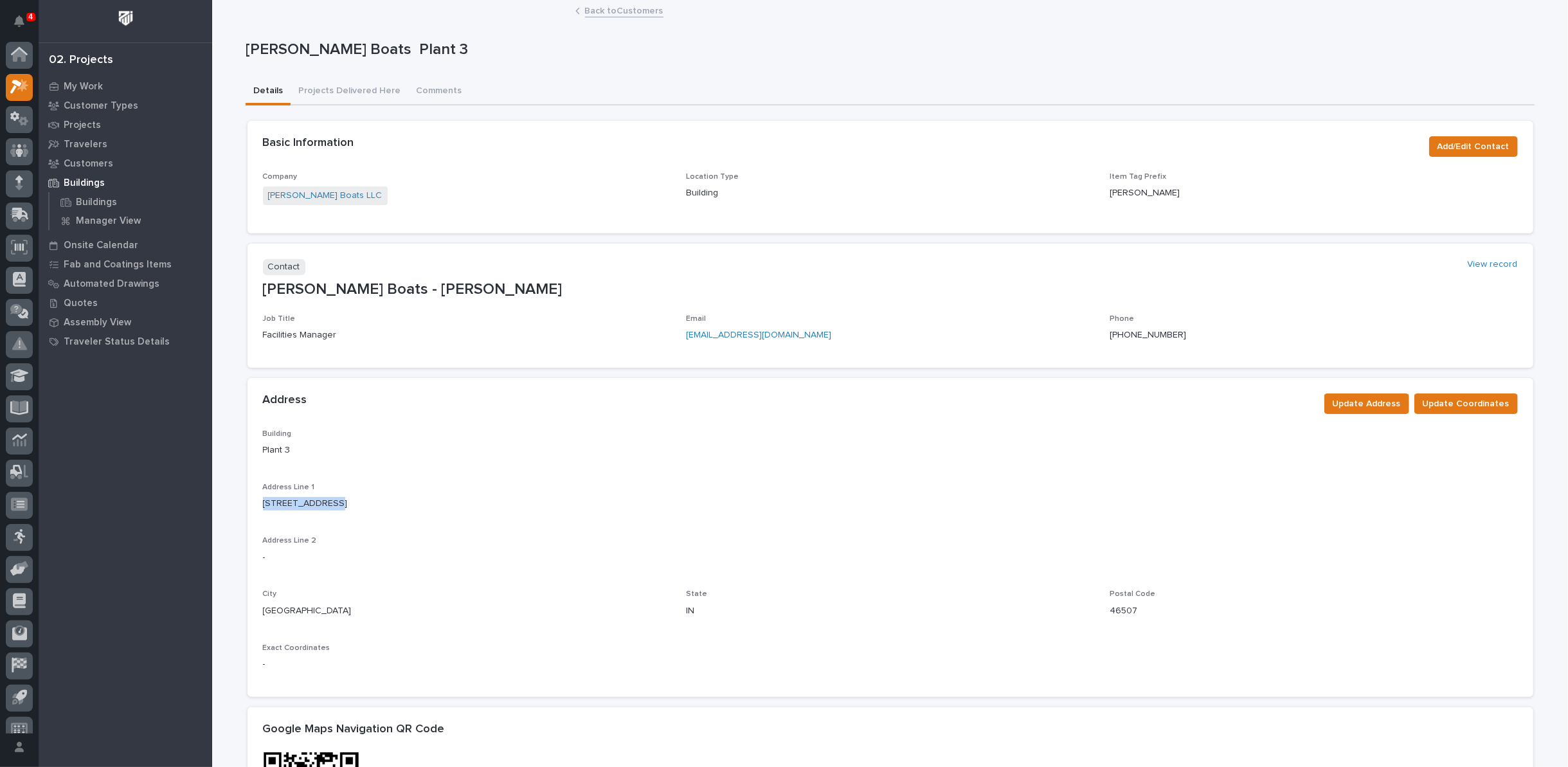
scroll to position [14, 0]
click at [627, 12] on link "Back to Customers" at bounding box center [624, 10] width 79 height 14
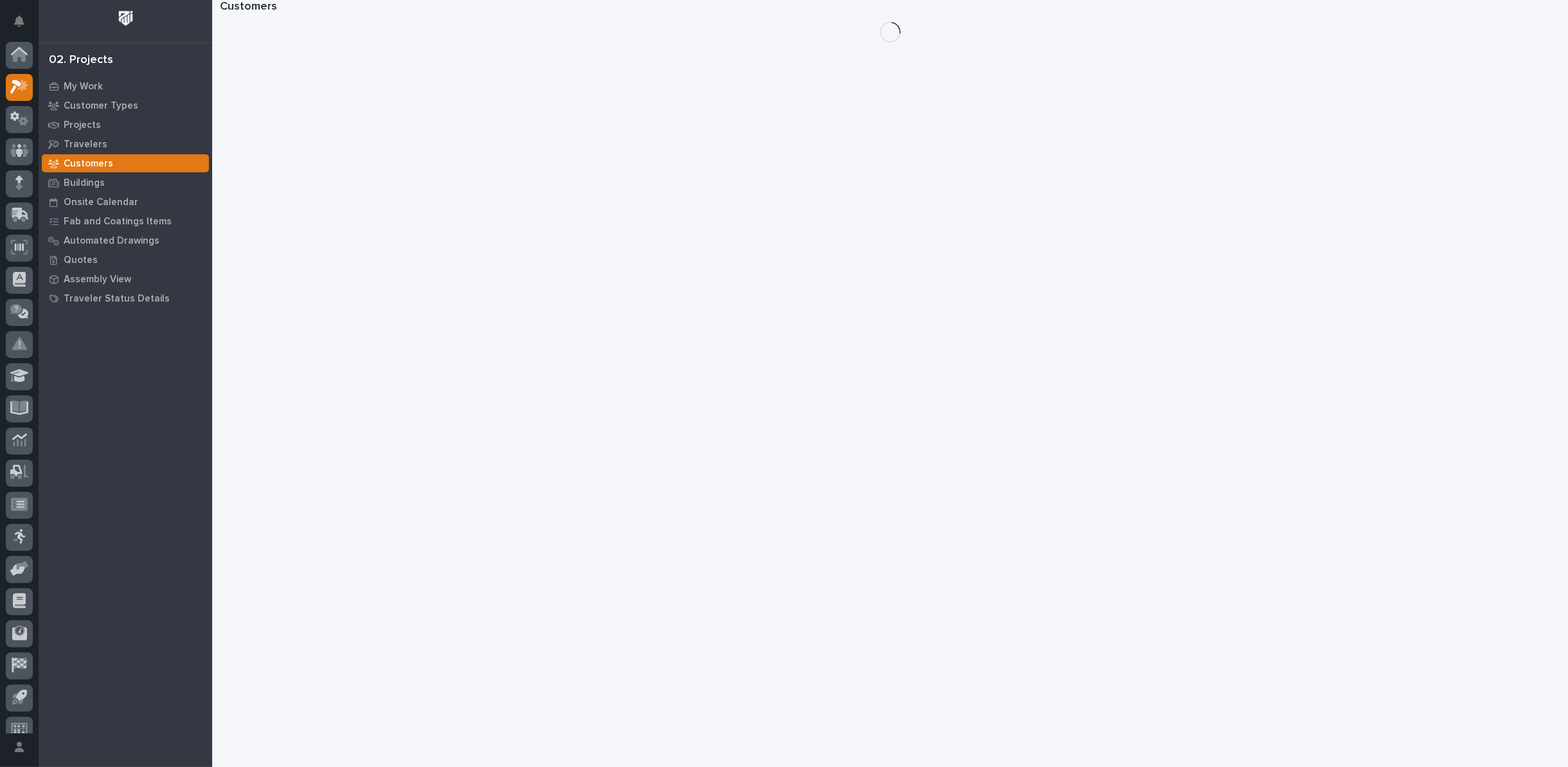
scroll to position [14, 0]
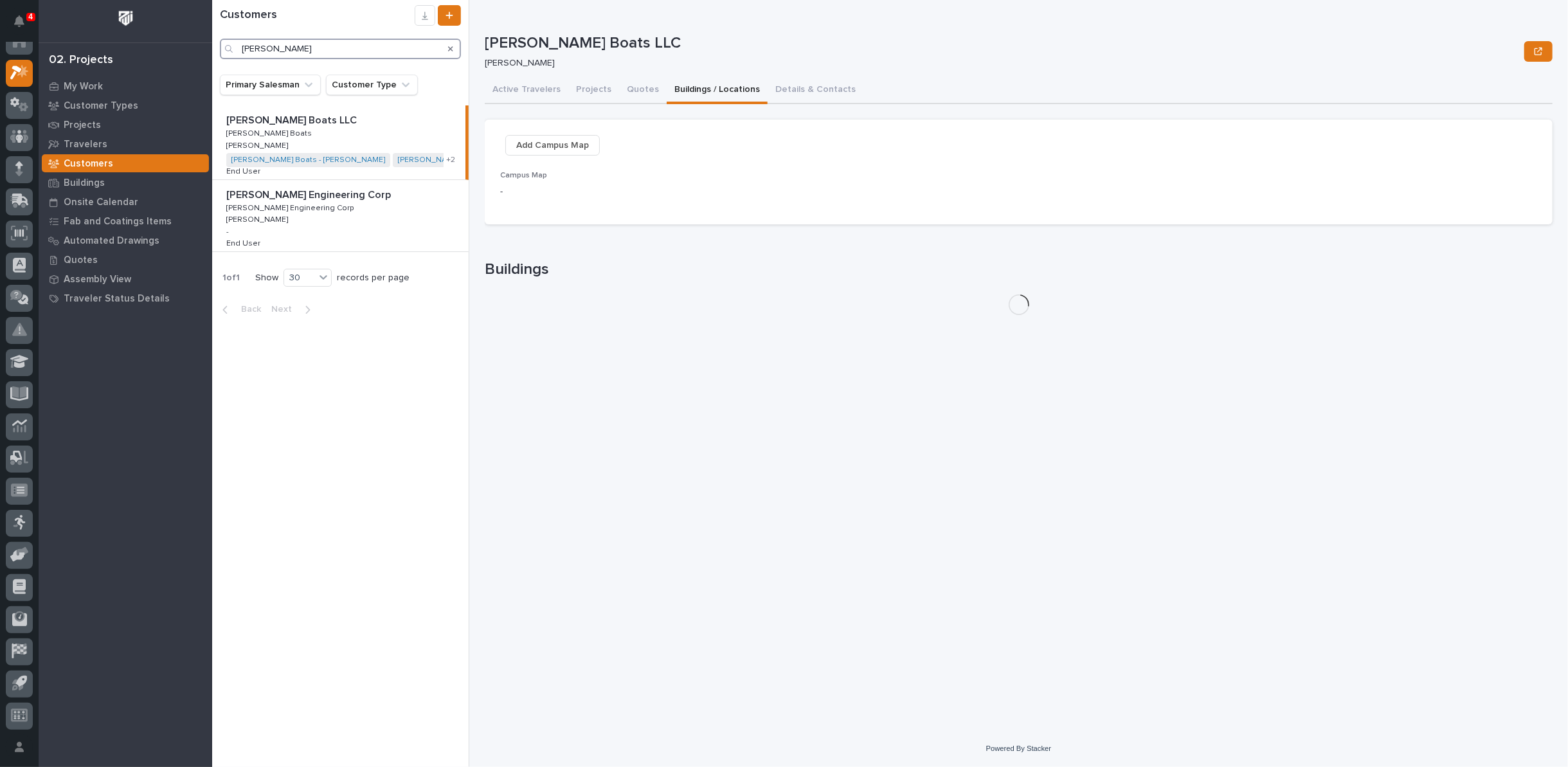
click at [306, 45] on input "barletta" at bounding box center [340, 48] width 241 height 21
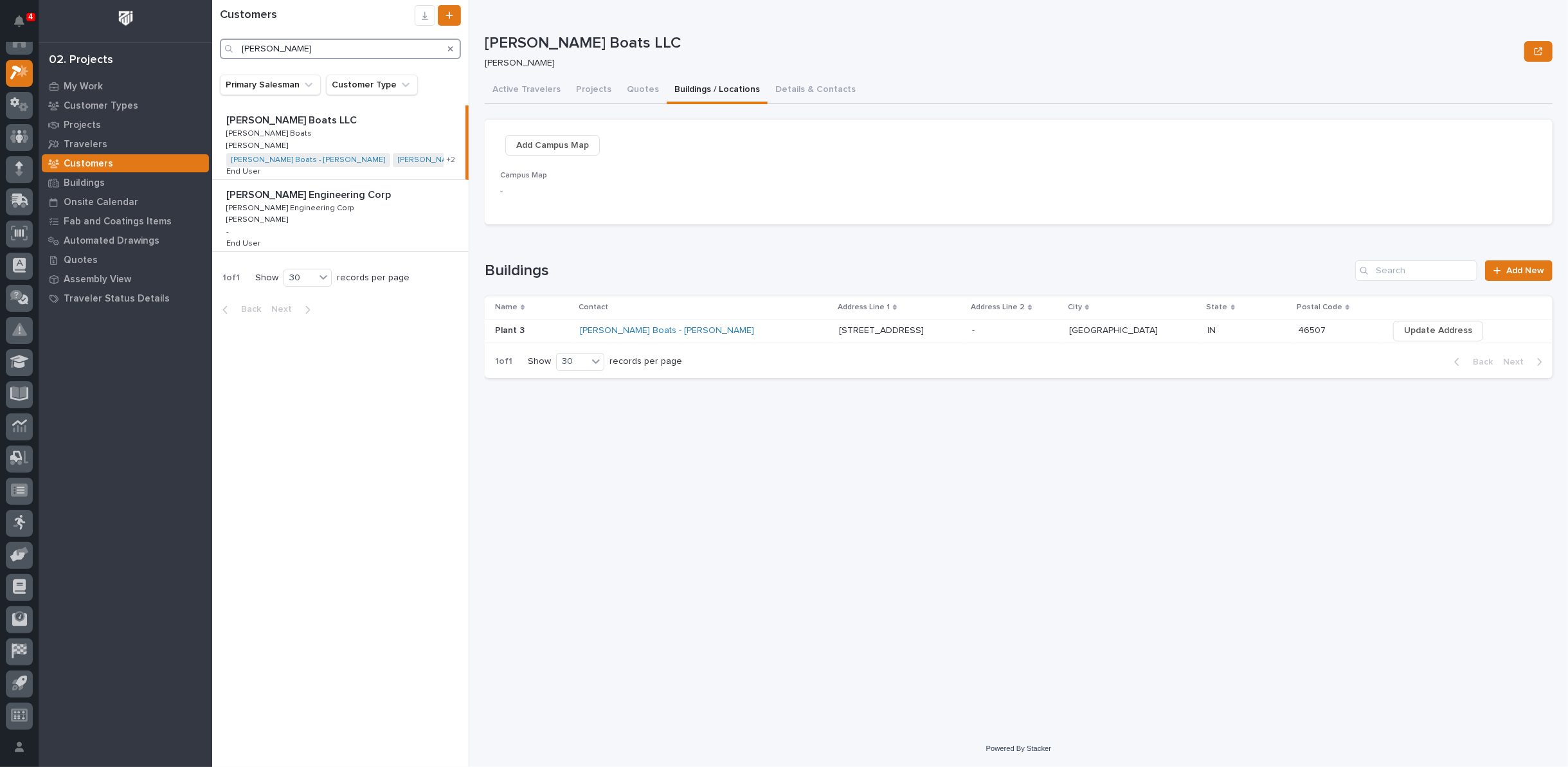
drag, startPoint x: 306, startPoint y: 45, endPoint x: 206, endPoint y: 39, distance: 100.2
click at [212, 43] on div "4 My Settings Log Out 02. Projects My Work Customer Types Projects Travelers Cu…" at bounding box center [890, 383] width 1356 height 767
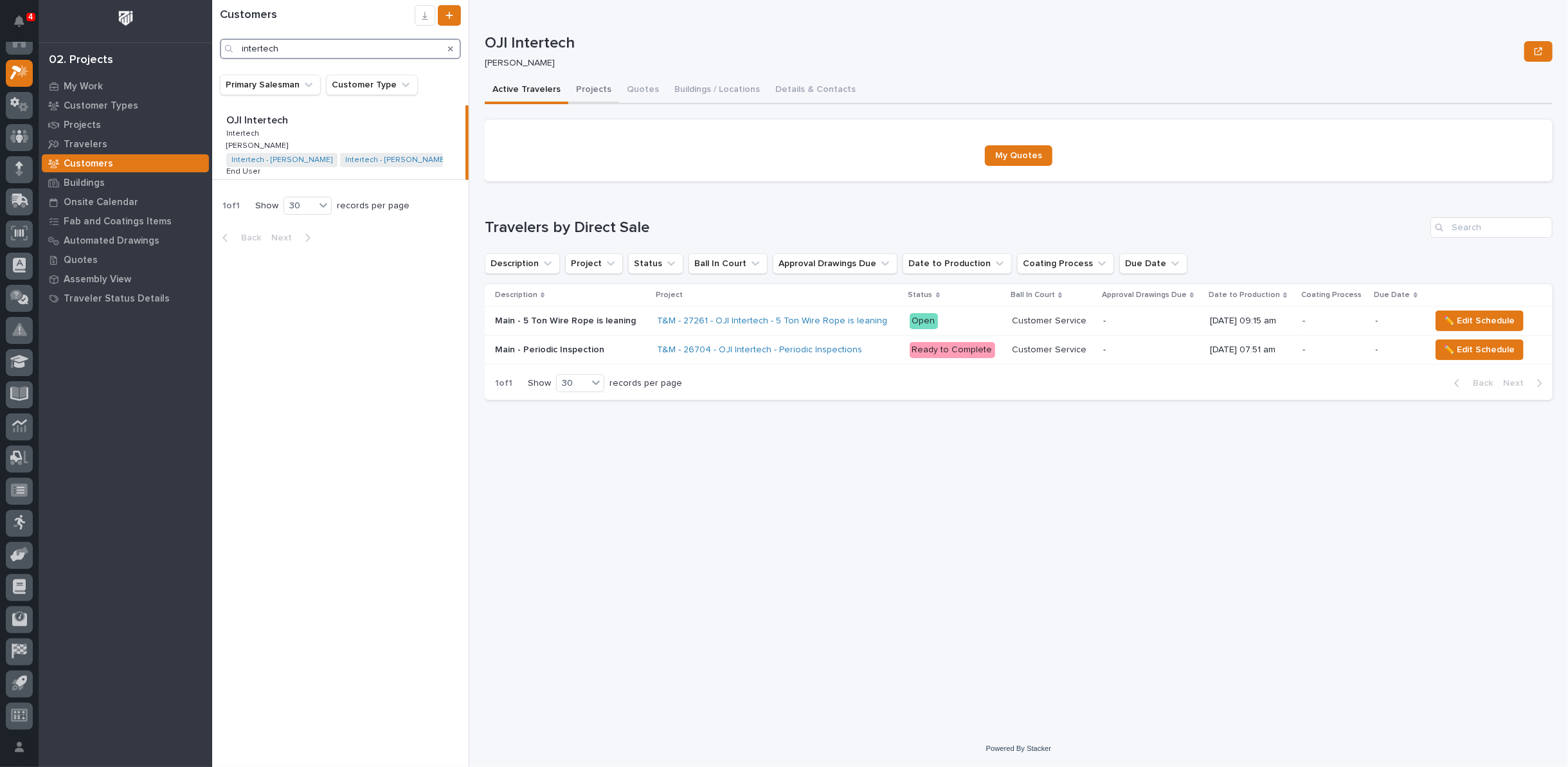
type input "intertech"
click at [594, 89] on button "Projects" at bounding box center [594, 90] width 50 height 27
